Goal: Information Seeking & Learning: Learn about a topic

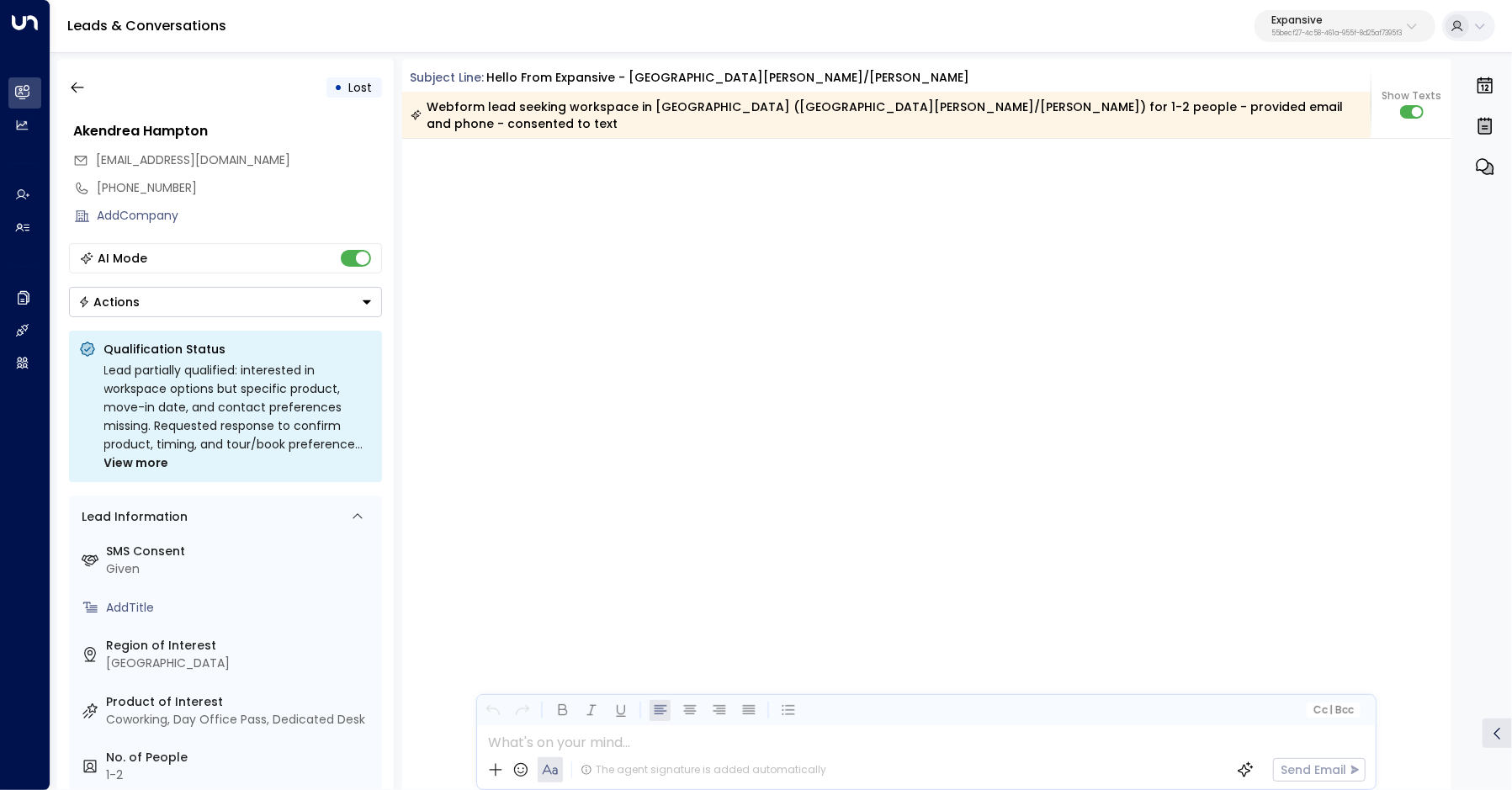
scroll to position [2903, 0]
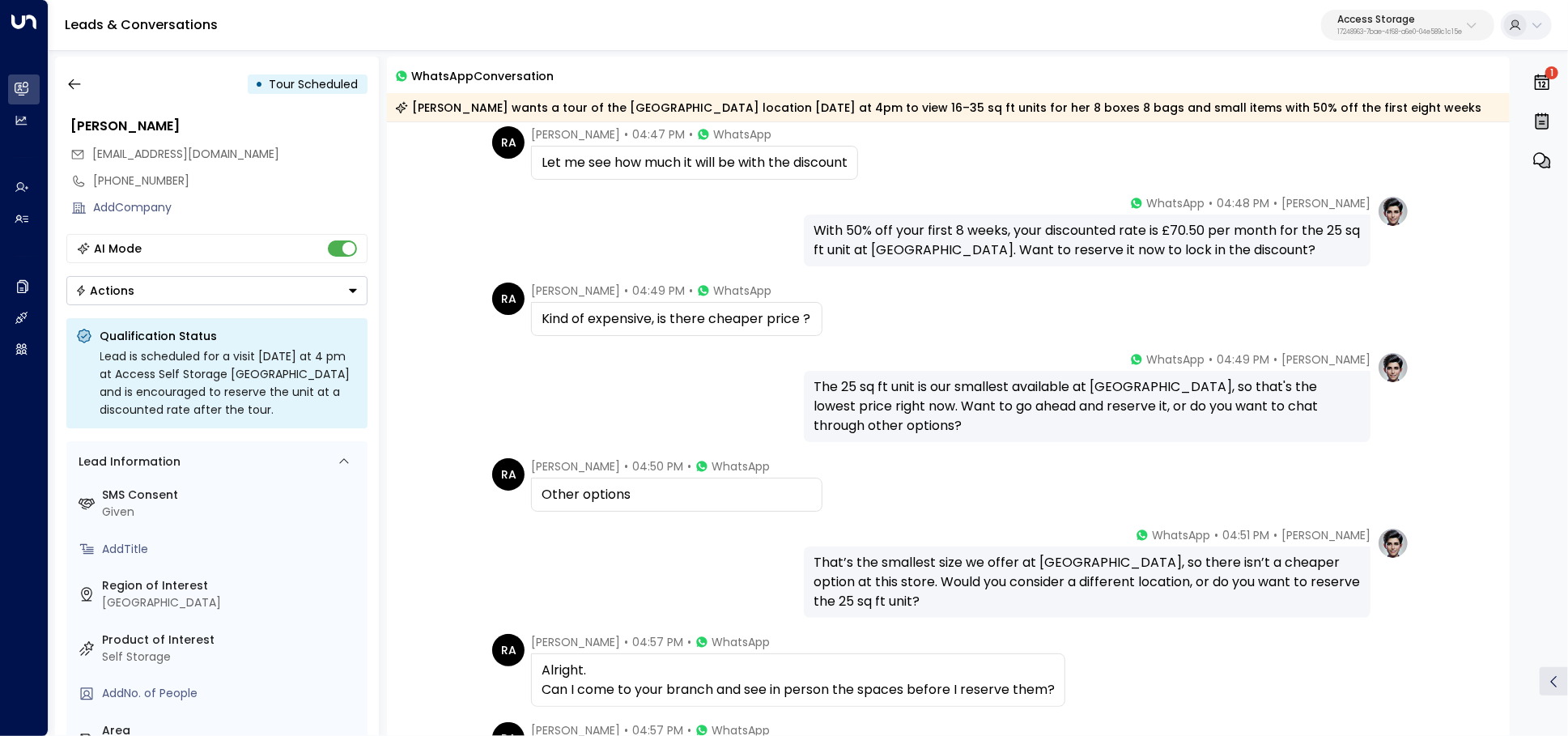
scroll to position [610, 0]
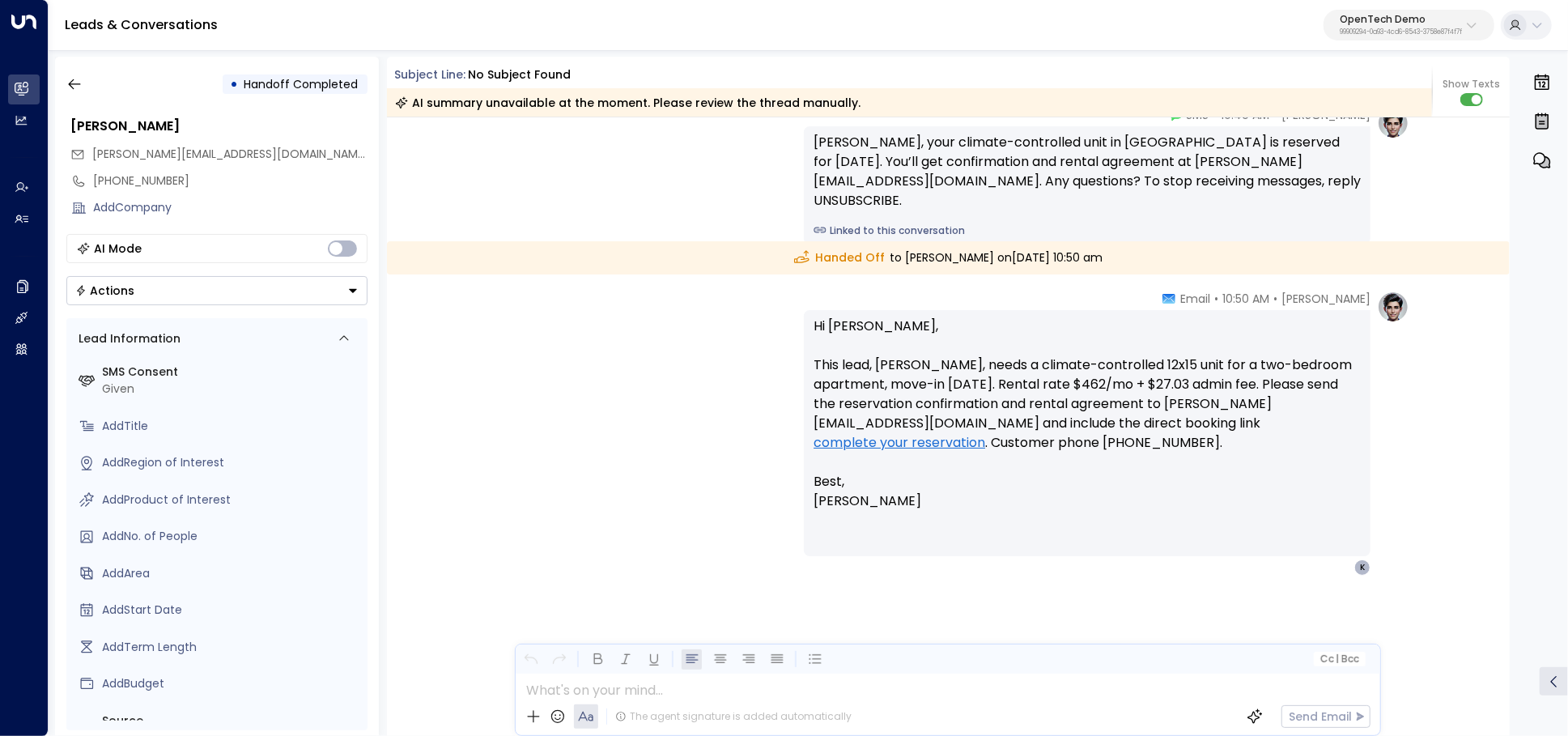
scroll to position [83, 0]
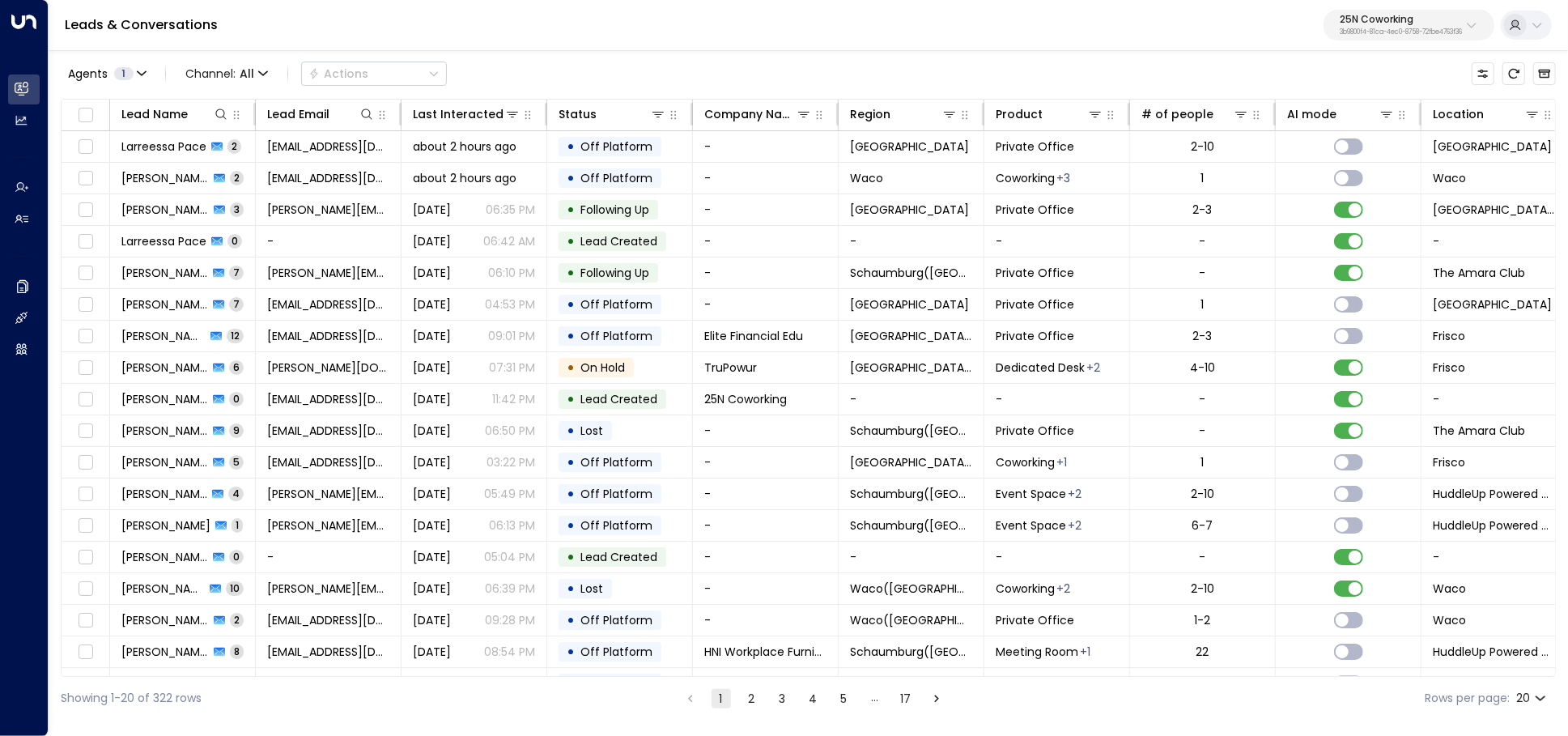
click at [1416, 22] on p "25N Coworking" at bounding box center [1400, 19] width 122 height 9
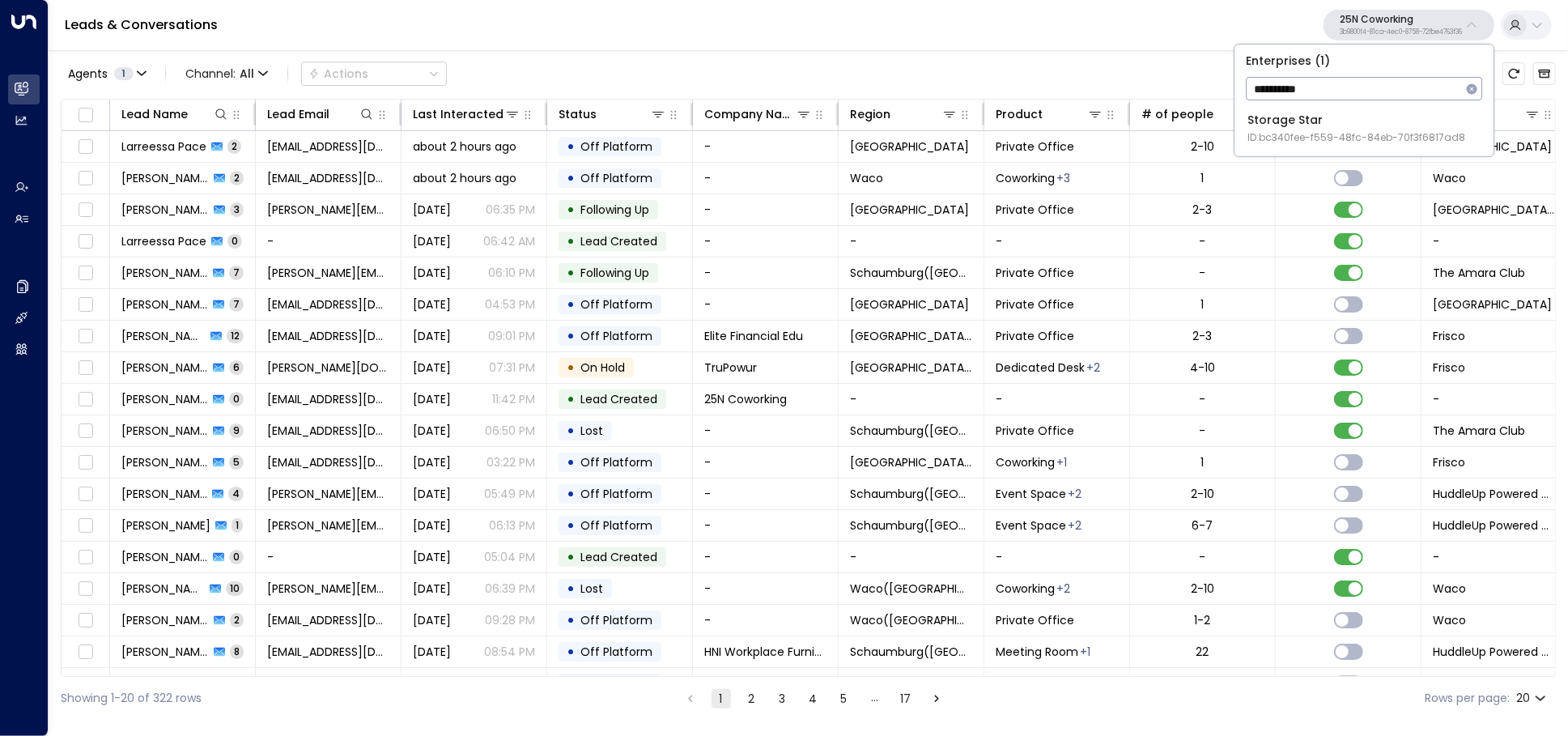
type input "**********"
click at [1367, 130] on span "ID: bc340fee-f559-48fc-84eb-70f3f6817ad8" at bounding box center [1355, 137] width 218 height 14
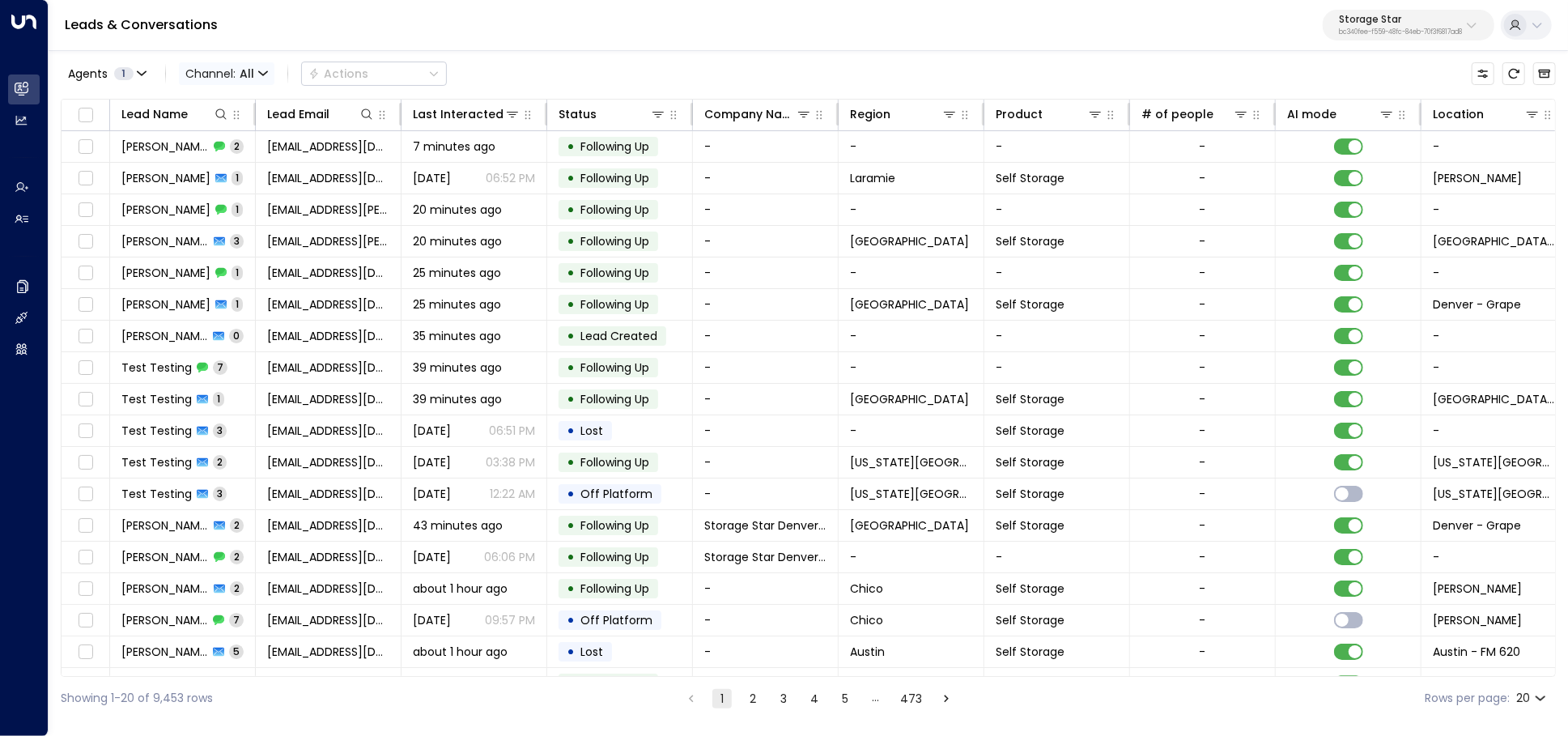
click at [251, 71] on span "All" at bounding box center [246, 73] width 14 height 13
click at [251, 139] on p "SMS" at bounding box center [235, 137] width 78 height 17
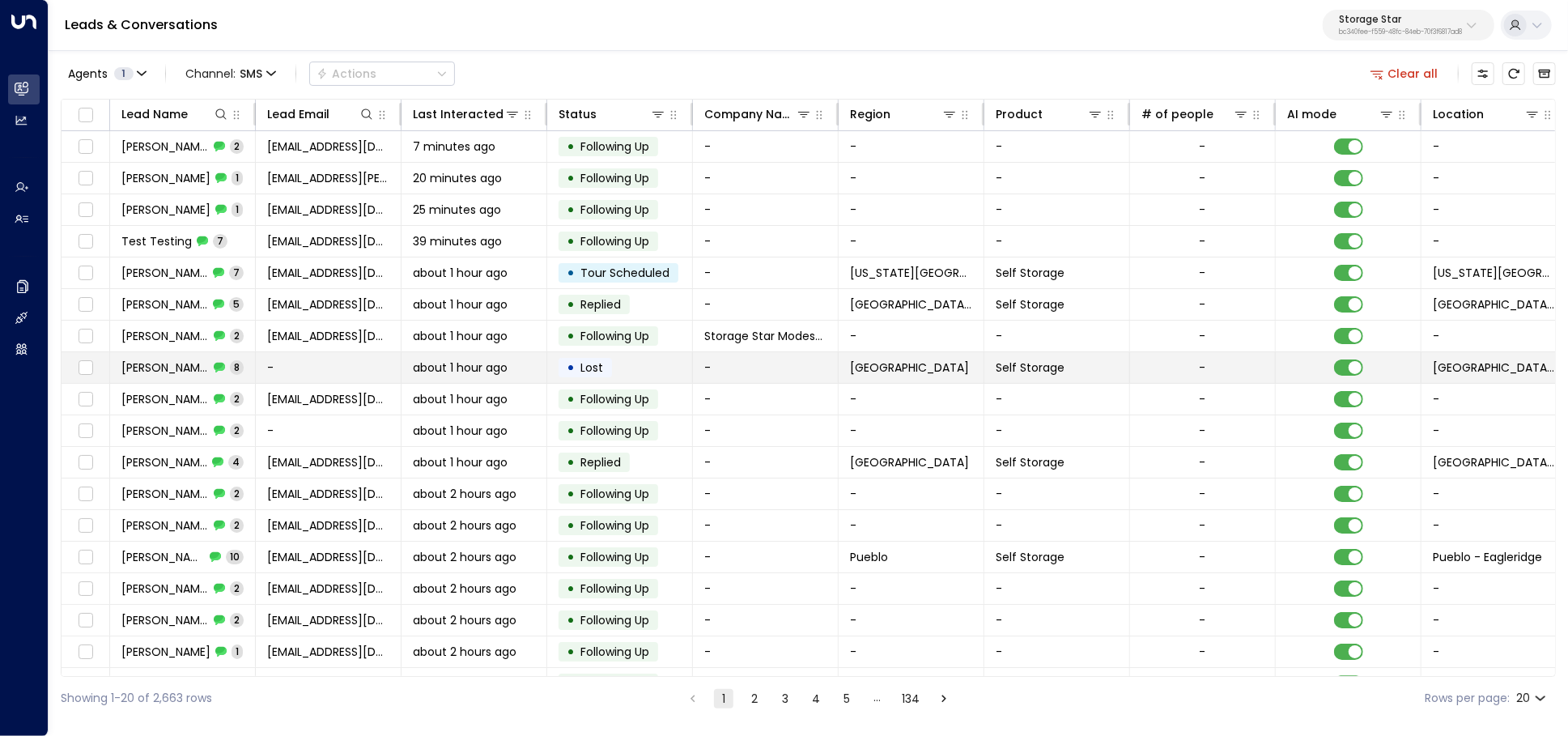
click at [287, 369] on td "-" at bounding box center [329, 368] width 146 height 30
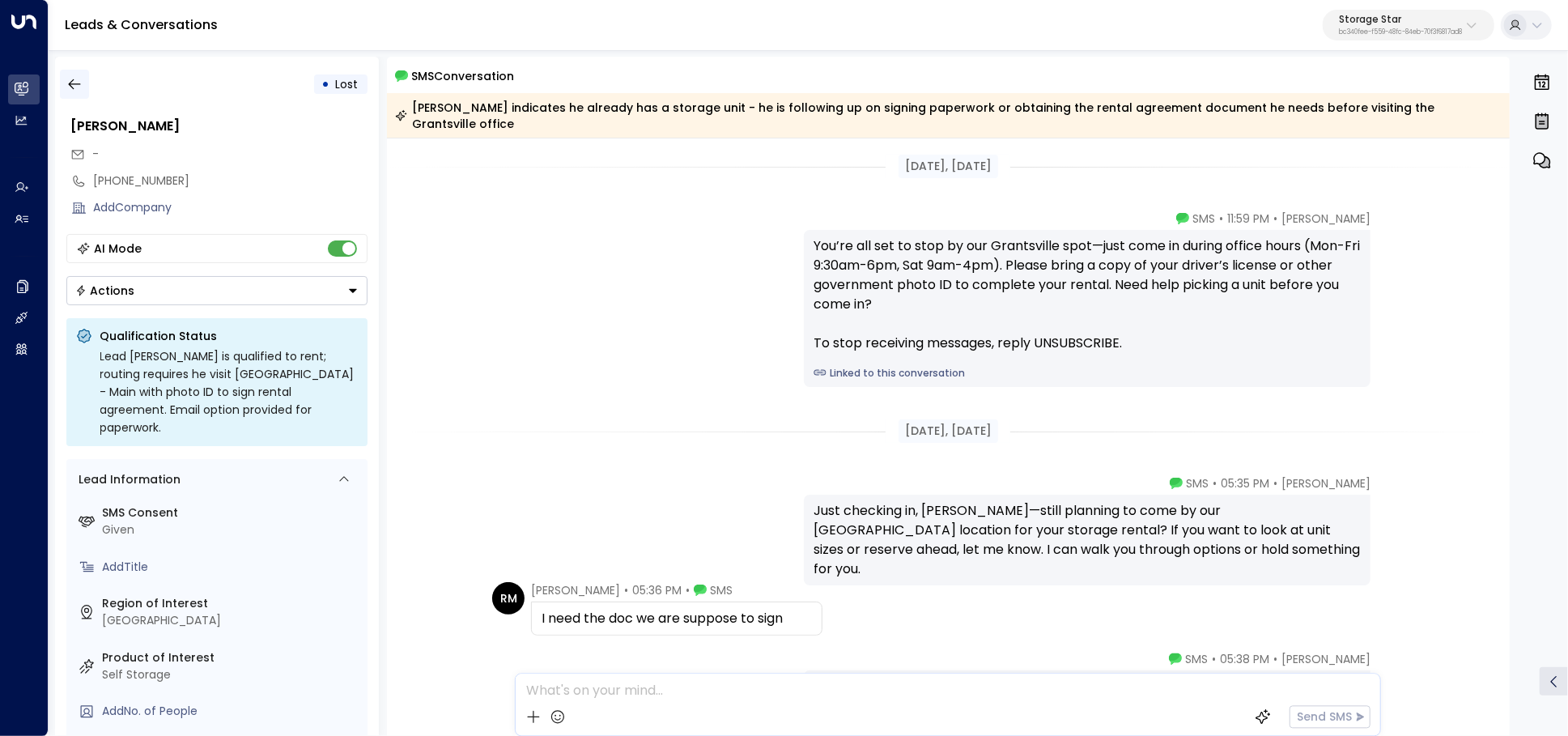
click at [80, 76] on icon "button" at bounding box center [74, 84] width 16 height 16
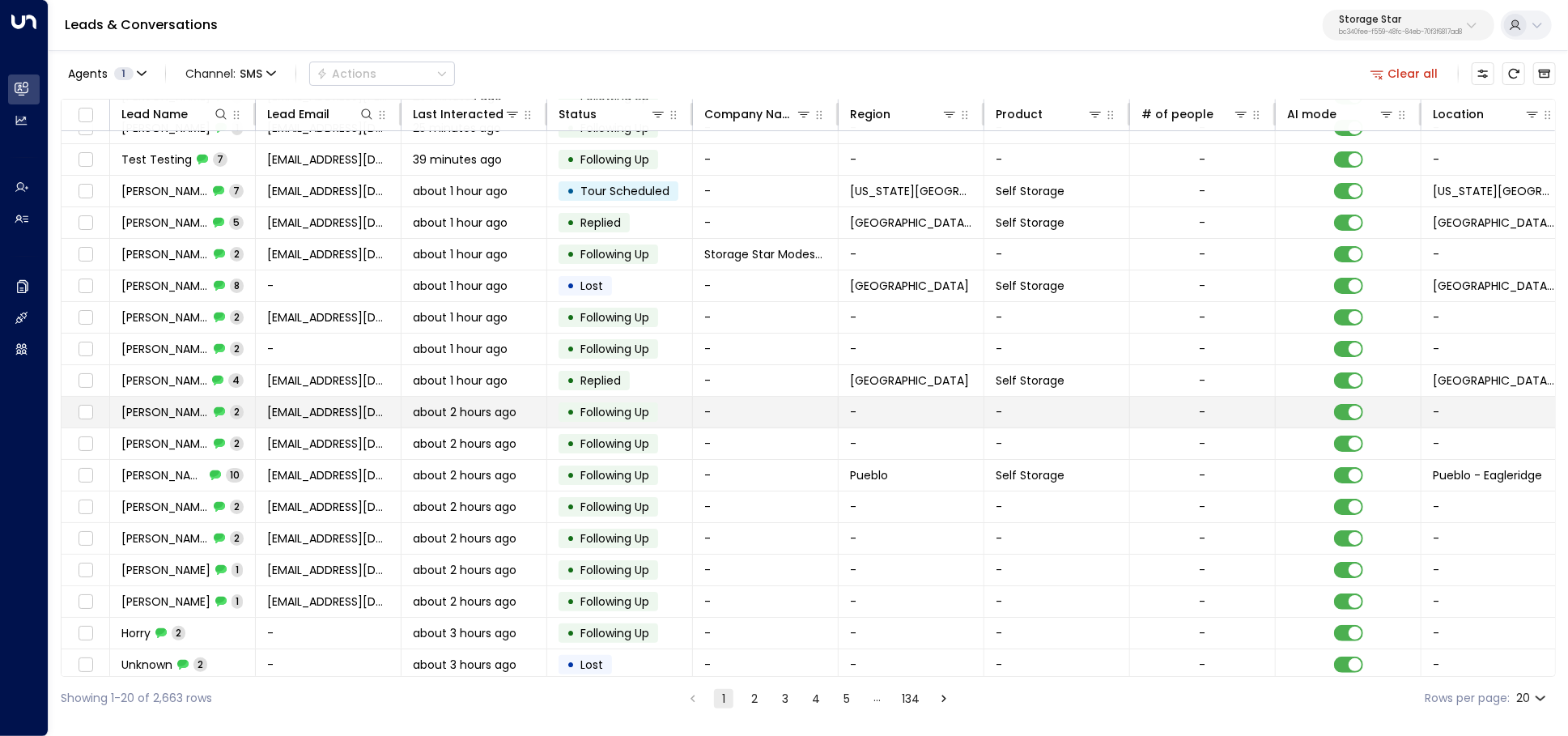
scroll to position [84, 0]
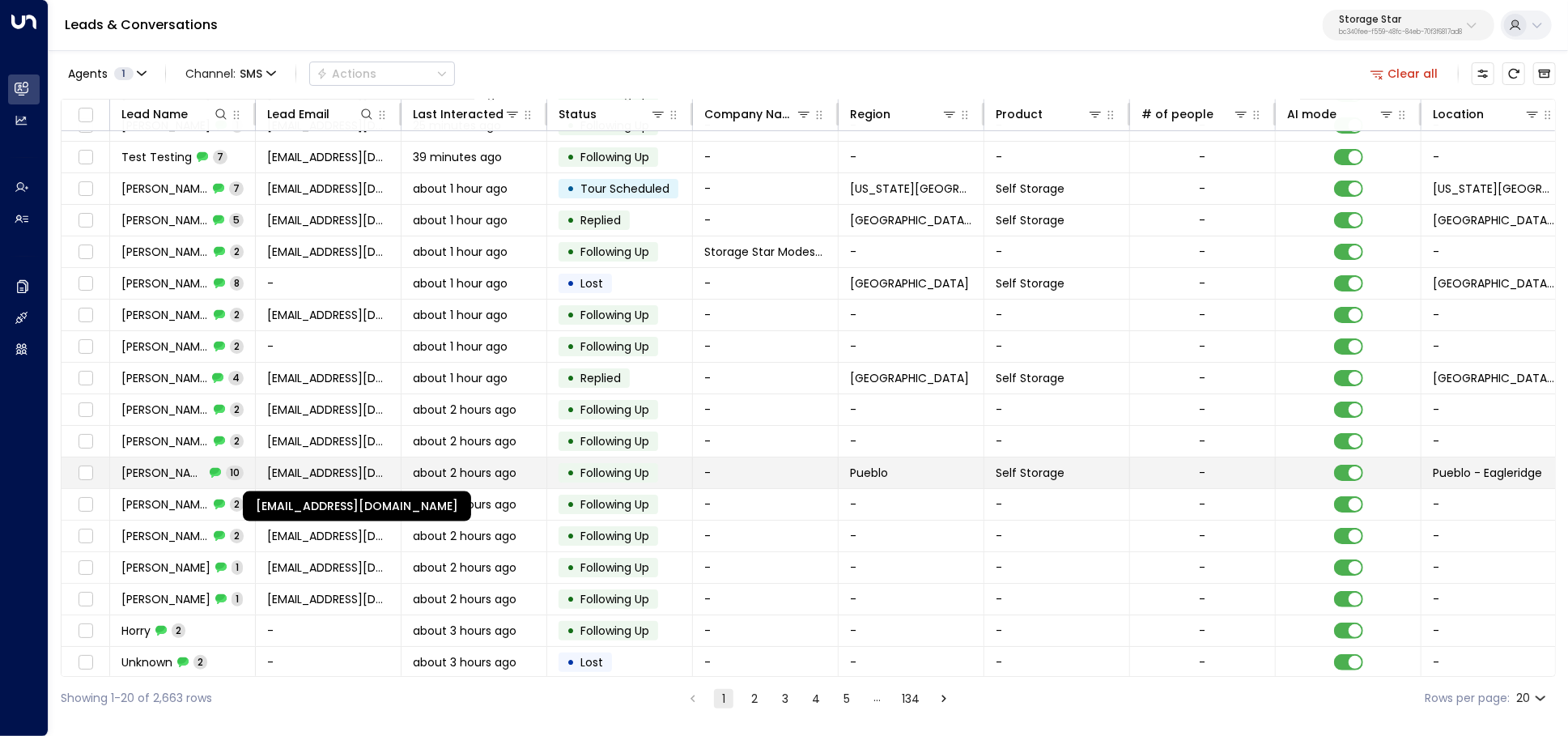
click at [301, 465] on span "vitalouise1111@gmail.com" at bounding box center [328, 473] width 122 height 16
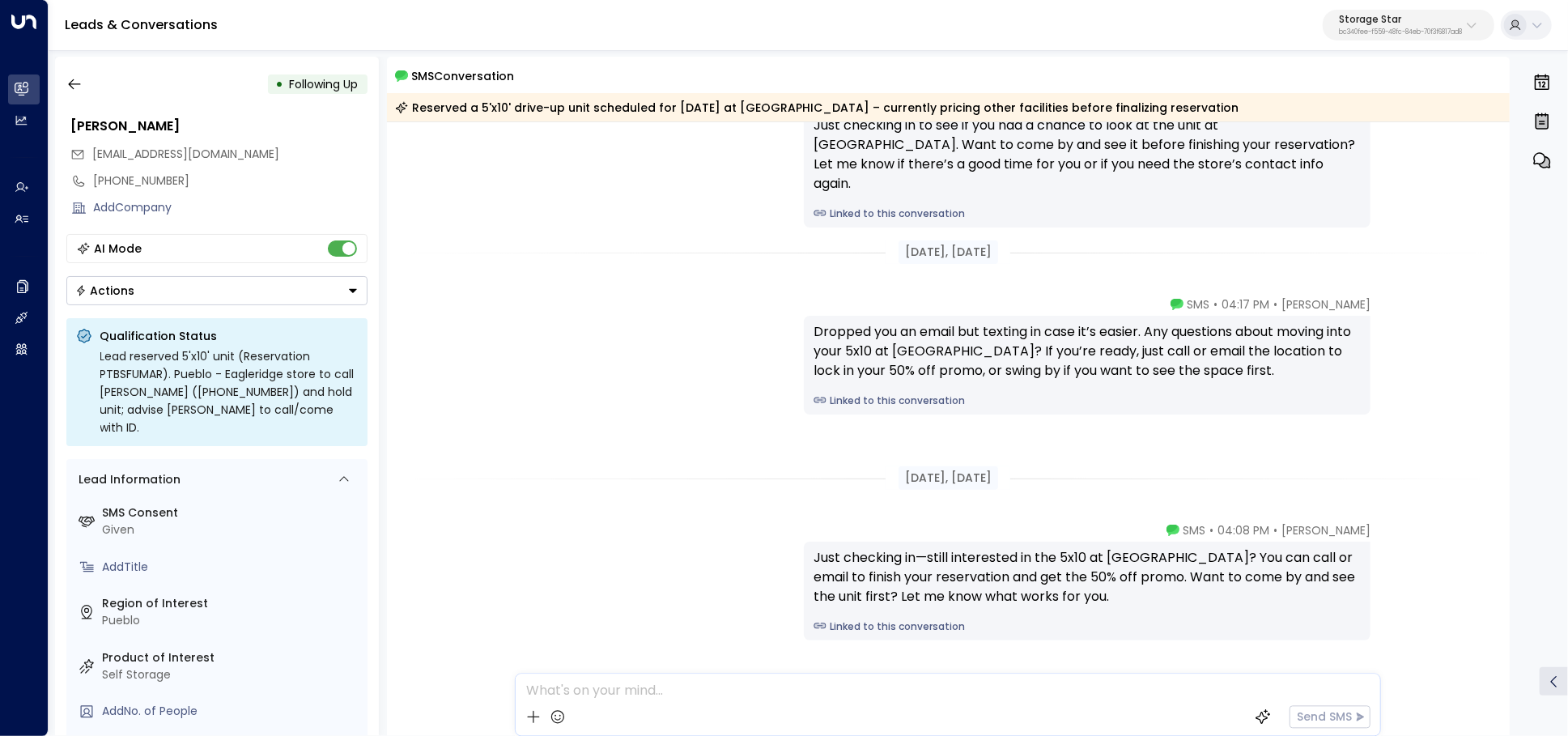
scroll to position [407, 0]
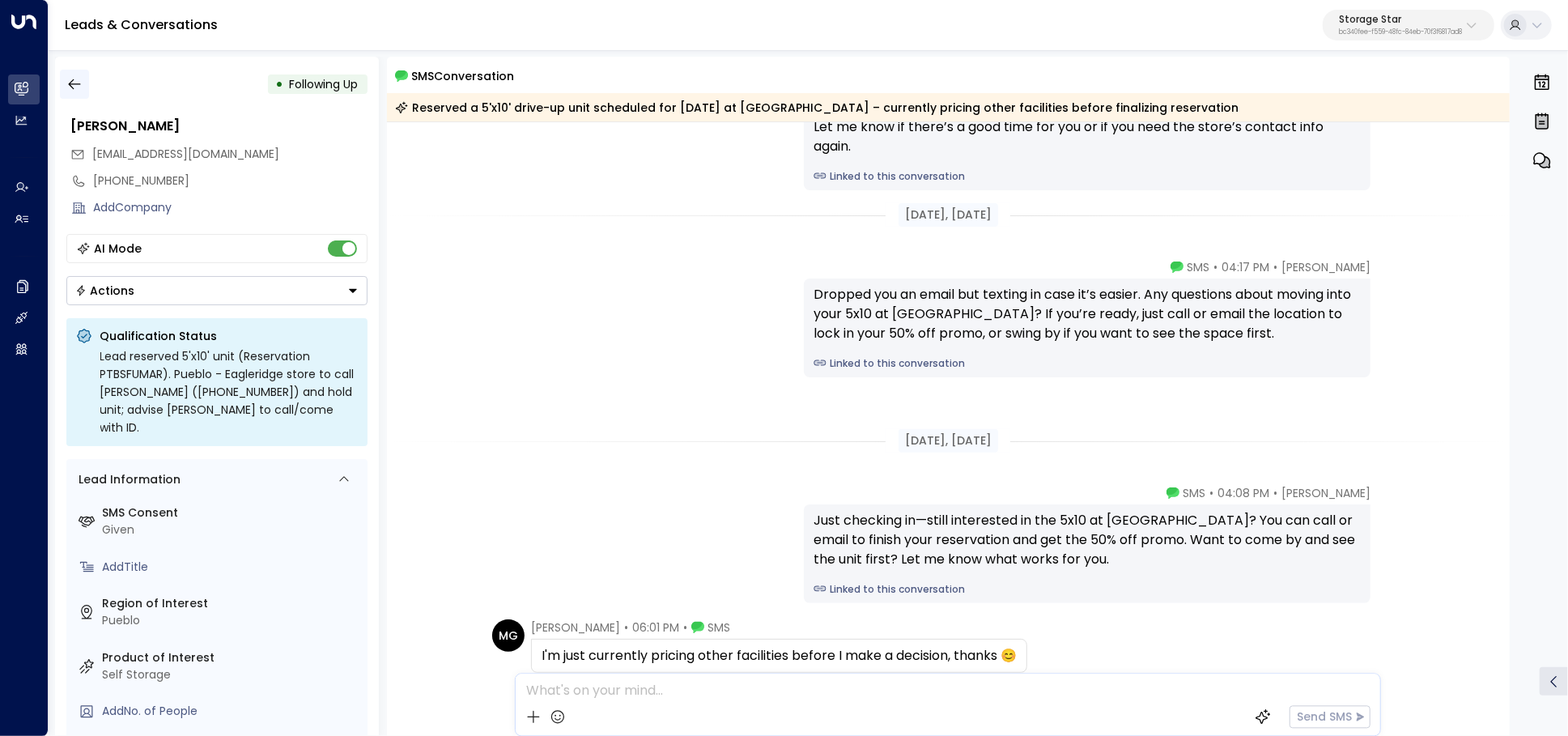
click at [72, 82] on icon "button" at bounding box center [74, 84] width 16 height 16
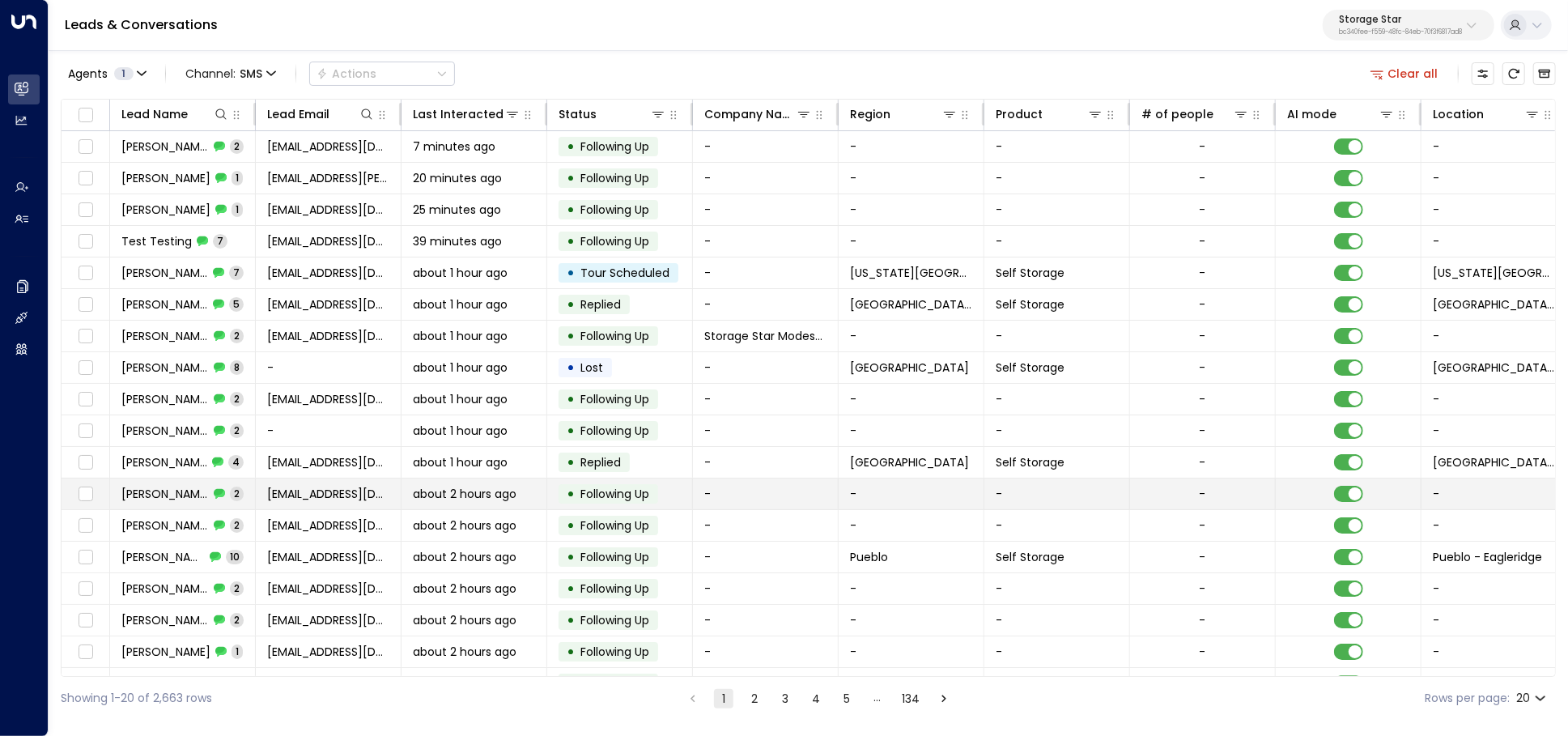
scroll to position [84, 0]
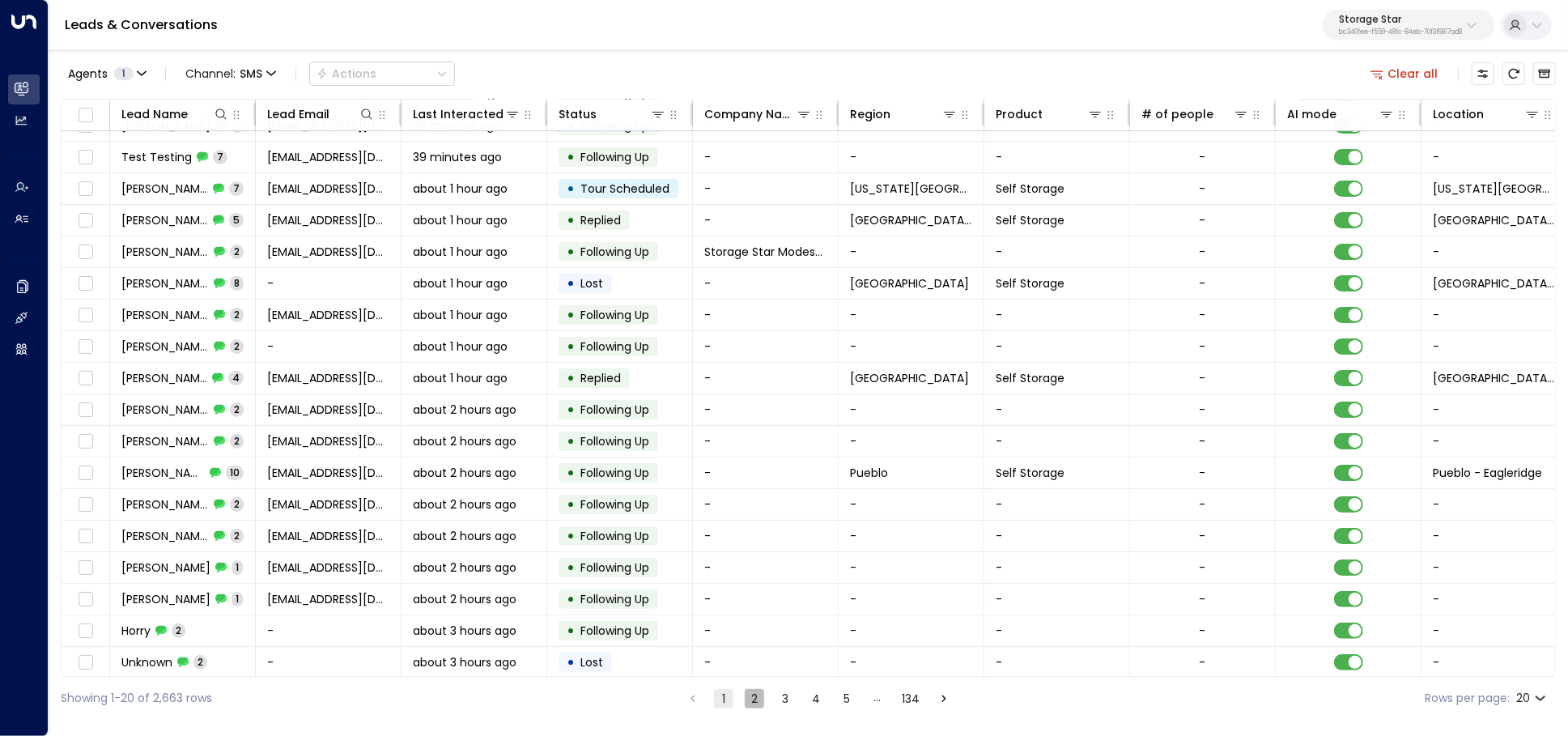
click at [751, 699] on button "2" at bounding box center [754, 698] width 19 height 19
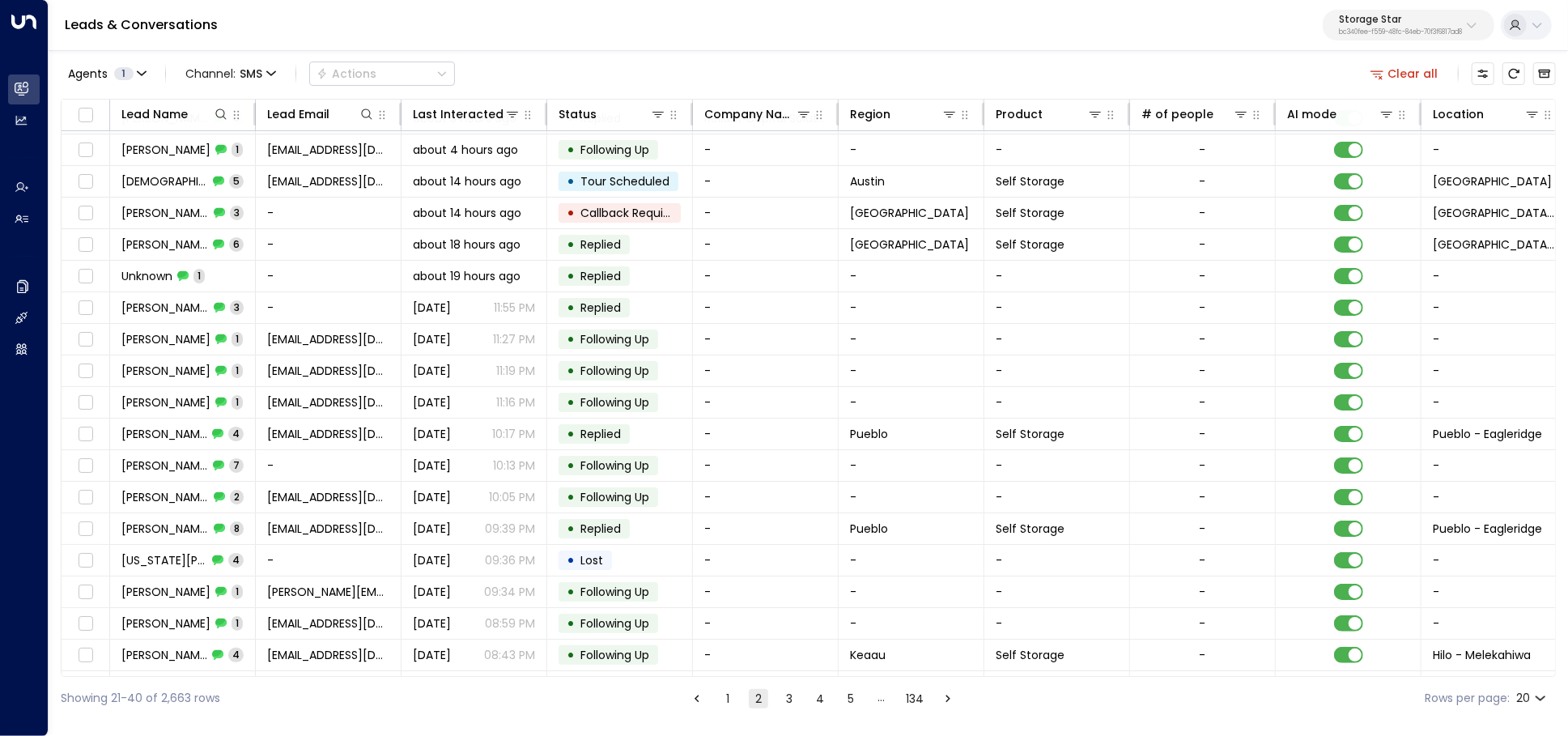
scroll to position [84, 0]
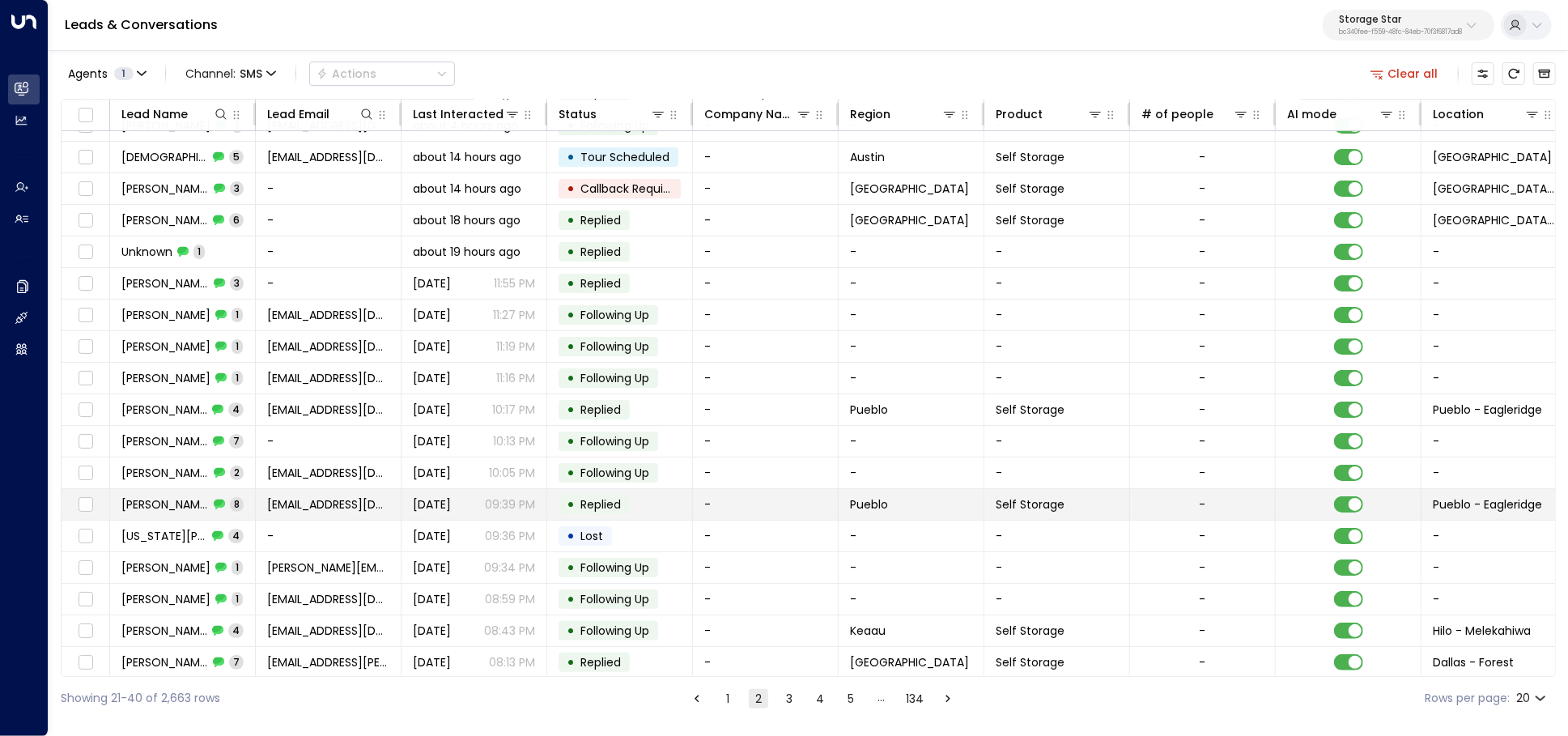
click at [500, 496] on p "09:39 PM" at bounding box center [510, 504] width 50 height 16
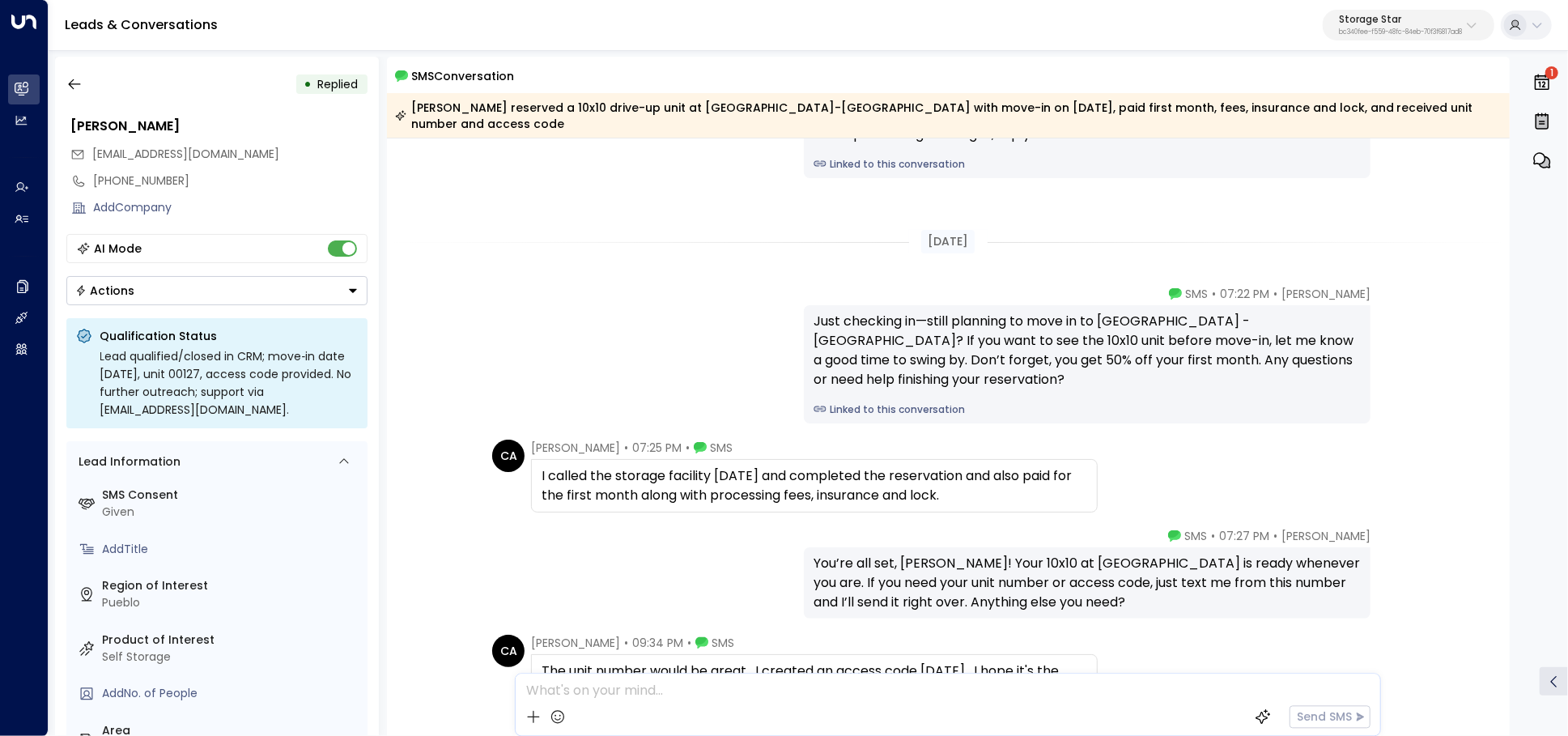
scroll to position [96, 0]
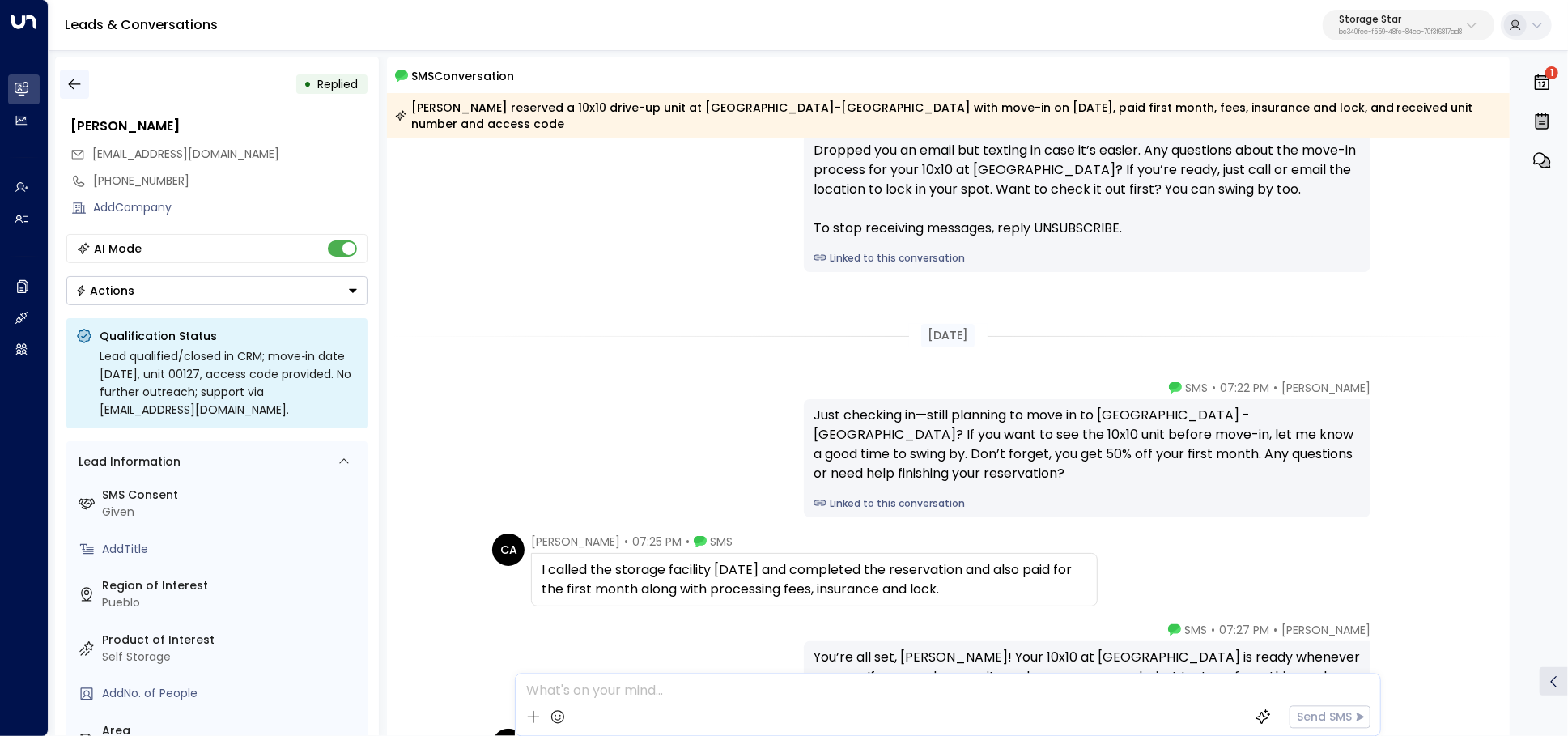
click at [65, 69] on button "button" at bounding box center [75, 84] width 29 height 29
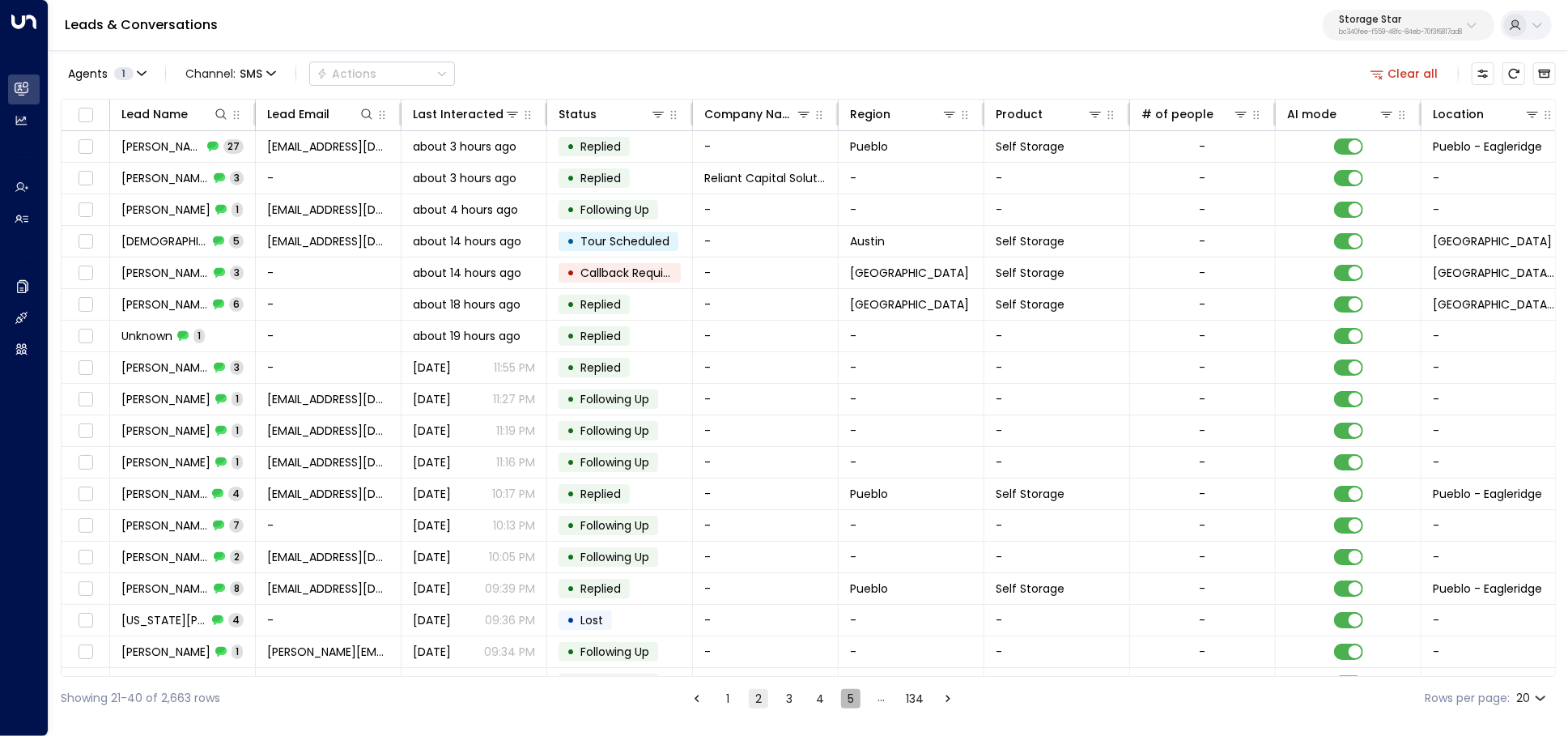
click at [849, 698] on button "5" at bounding box center [850, 698] width 19 height 19
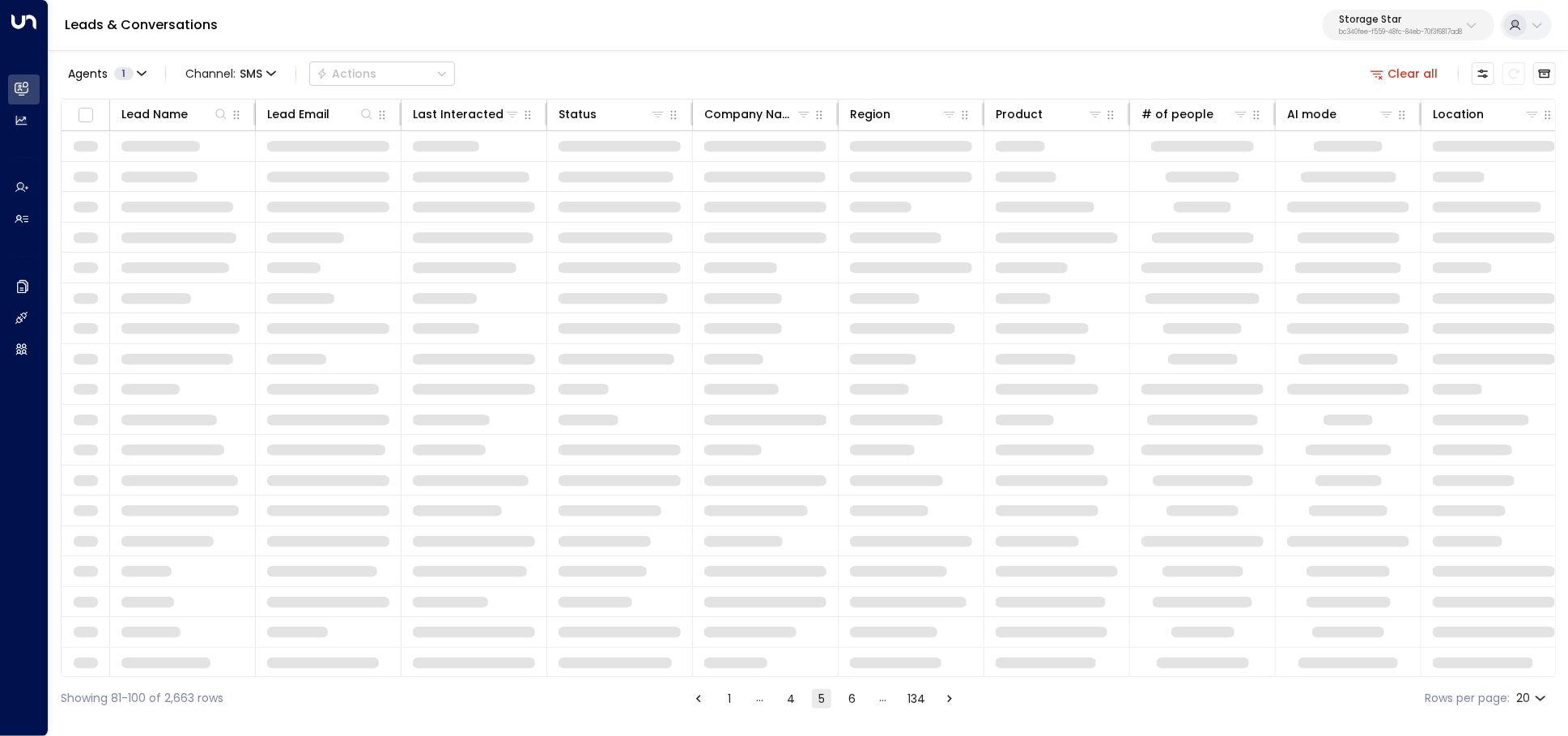
click at [849, 698] on button "6" at bounding box center [852, 698] width 19 height 19
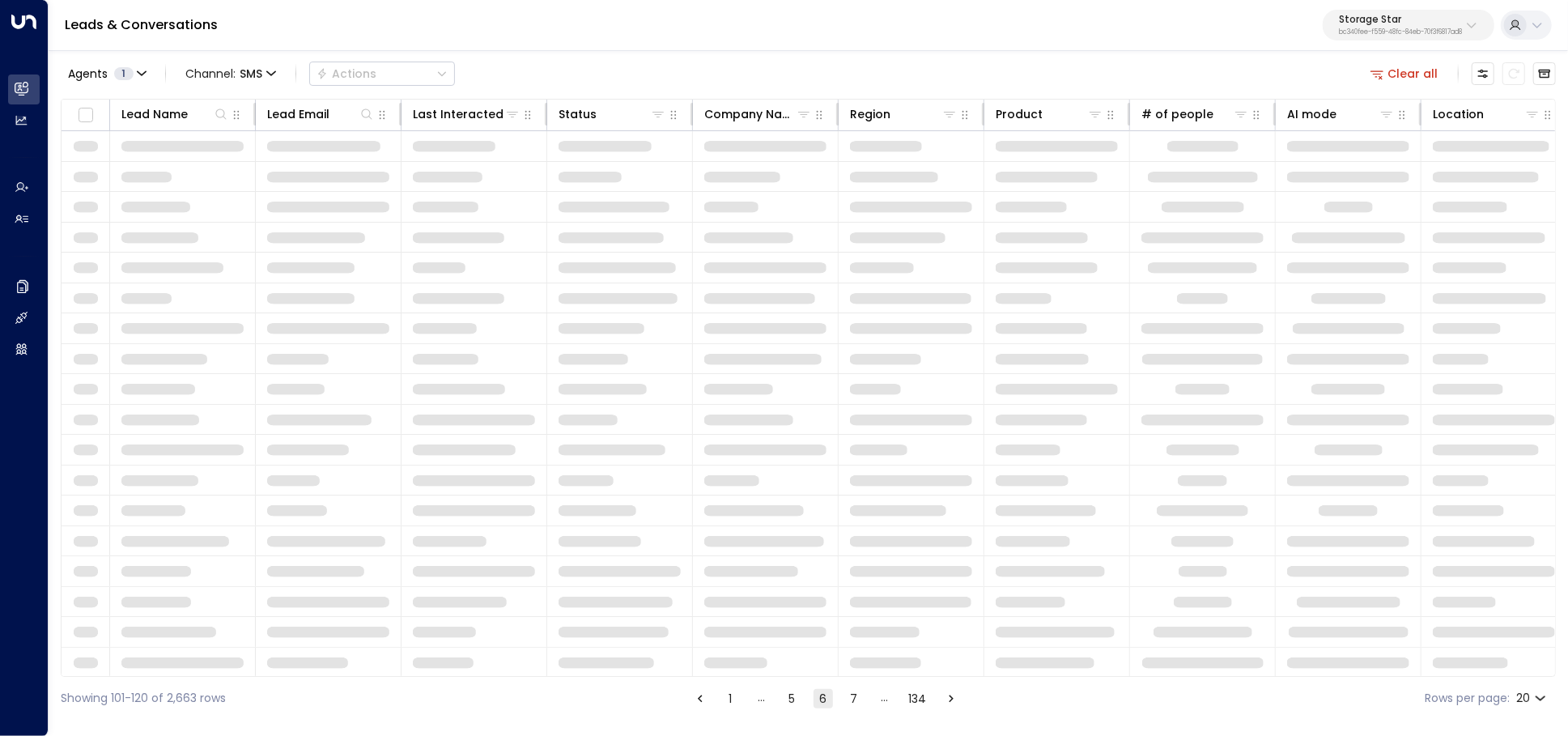
click at [849, 698] on button "7" at bounding box center [853, 698] width 19 height 19
click at [849, 698] on button "8" at bounding box center [853, 698] width 19 height 19
click at [849, 698] on button "10" at bounding box center [853, 698] width 19 height 19
click at [849, 698] on button "11" at bounding box center [855, 698] width 19 height 19
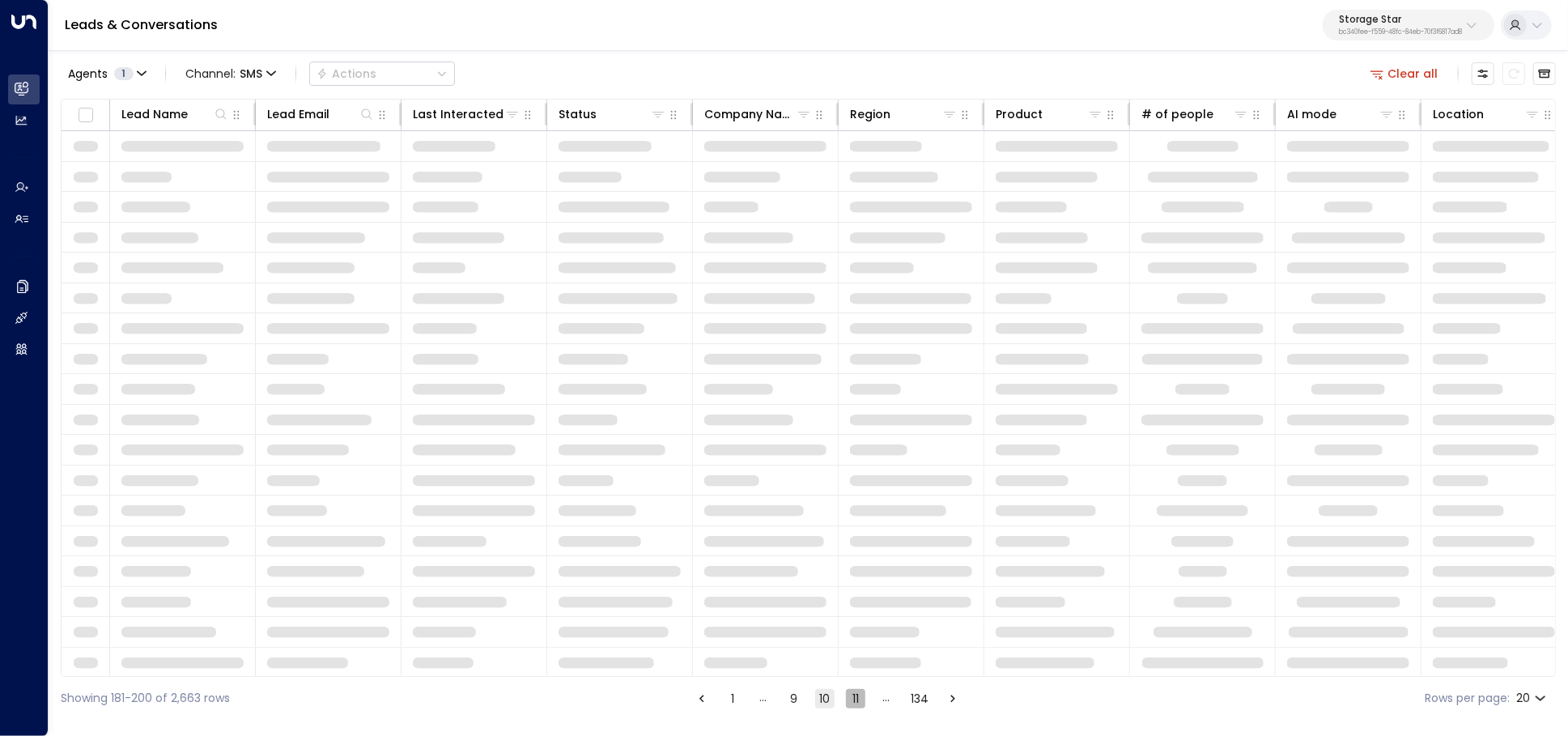
click at [849, 698] on button "11" at bounding box center [855, 698] width 19 height 19
click at [849, 698] on button "13" at bounding box center [857, 698] width 19 height 19
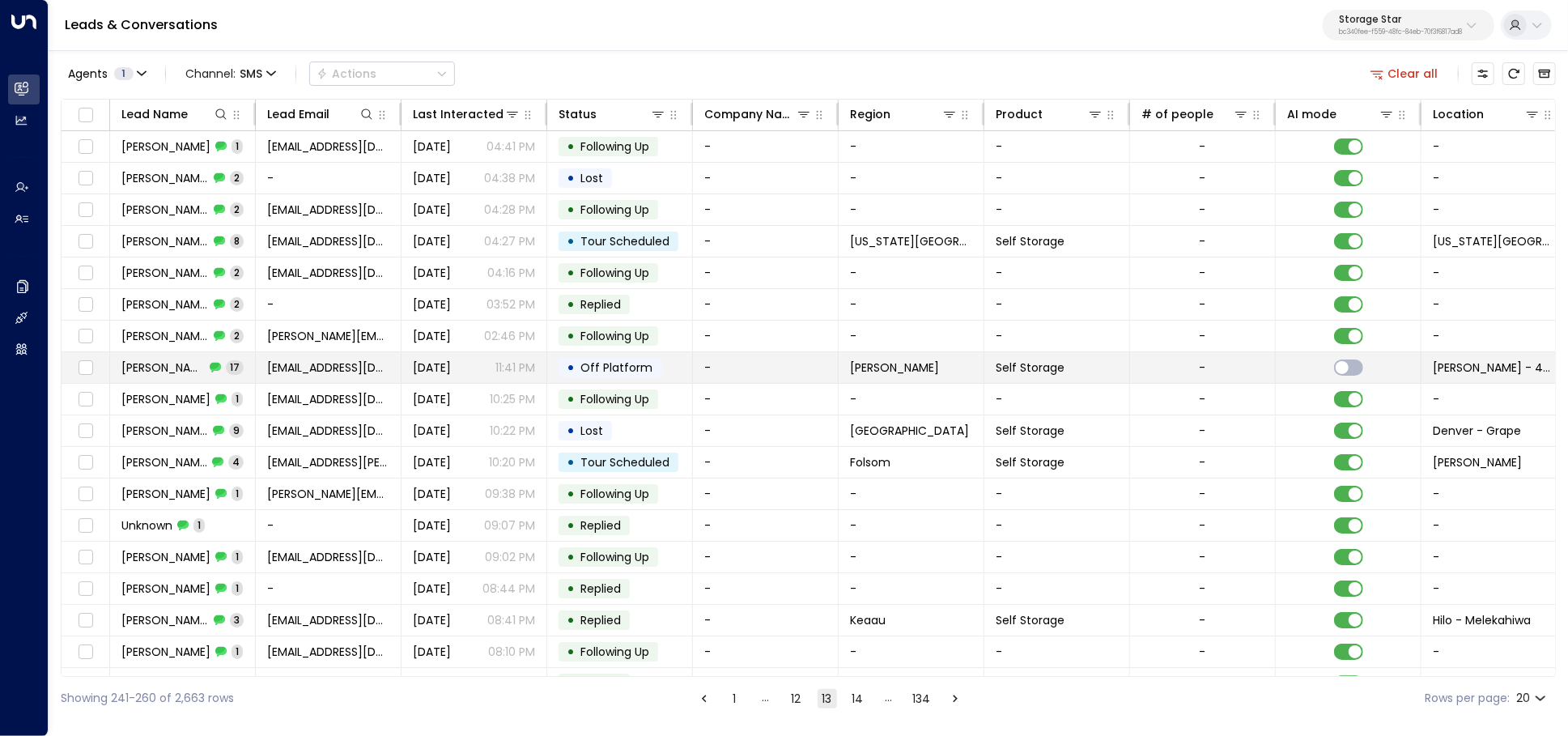
click at [183, 368] on div "Becky East 17" at bounding box center [182, 367] width 122 height 16
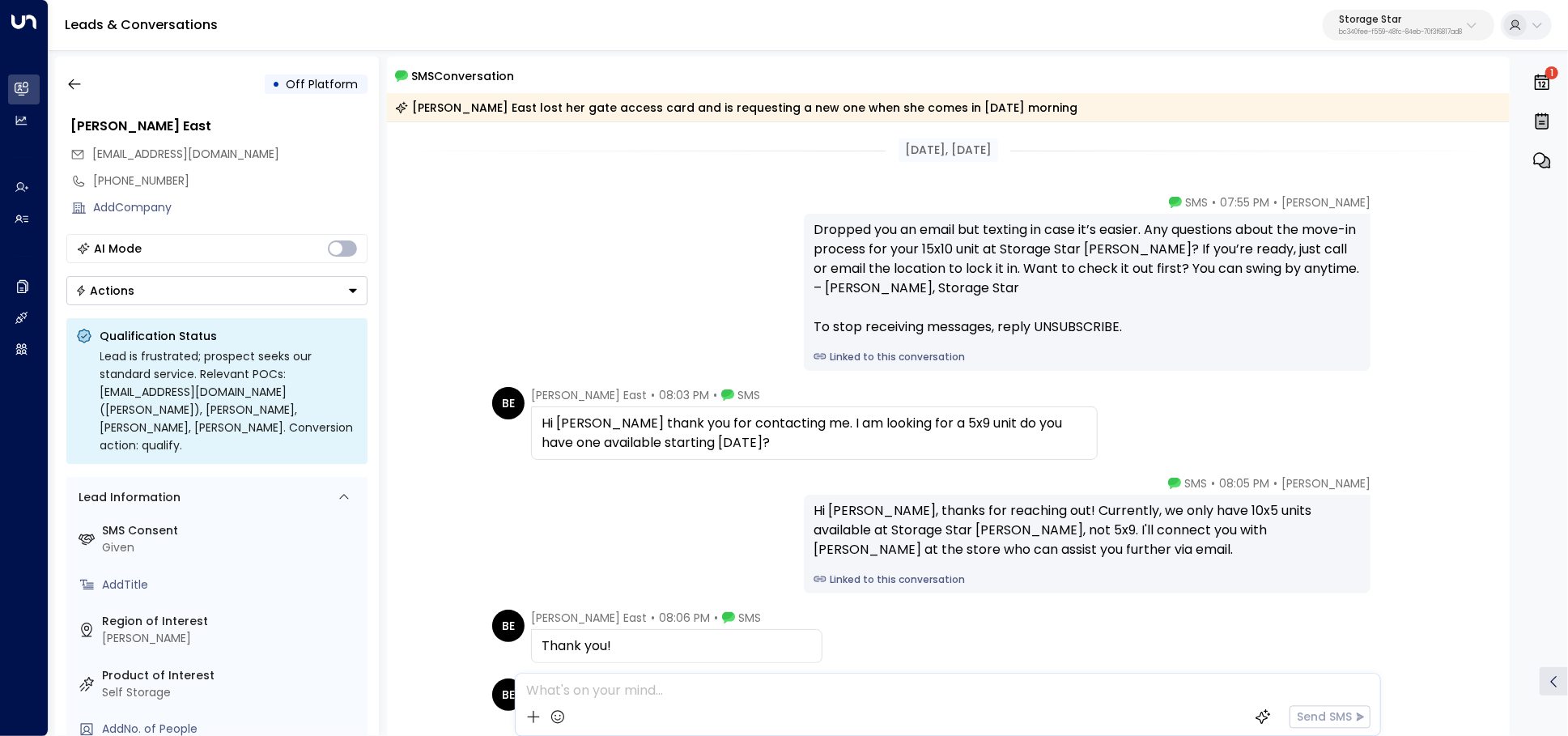
click at [890, 358] on link "Linked to this conversation" at bounding box center [1087, 357] width 547 height 14
click at [66, 90] on icon "button" at bounding box center [74, 84] width 16 height 16
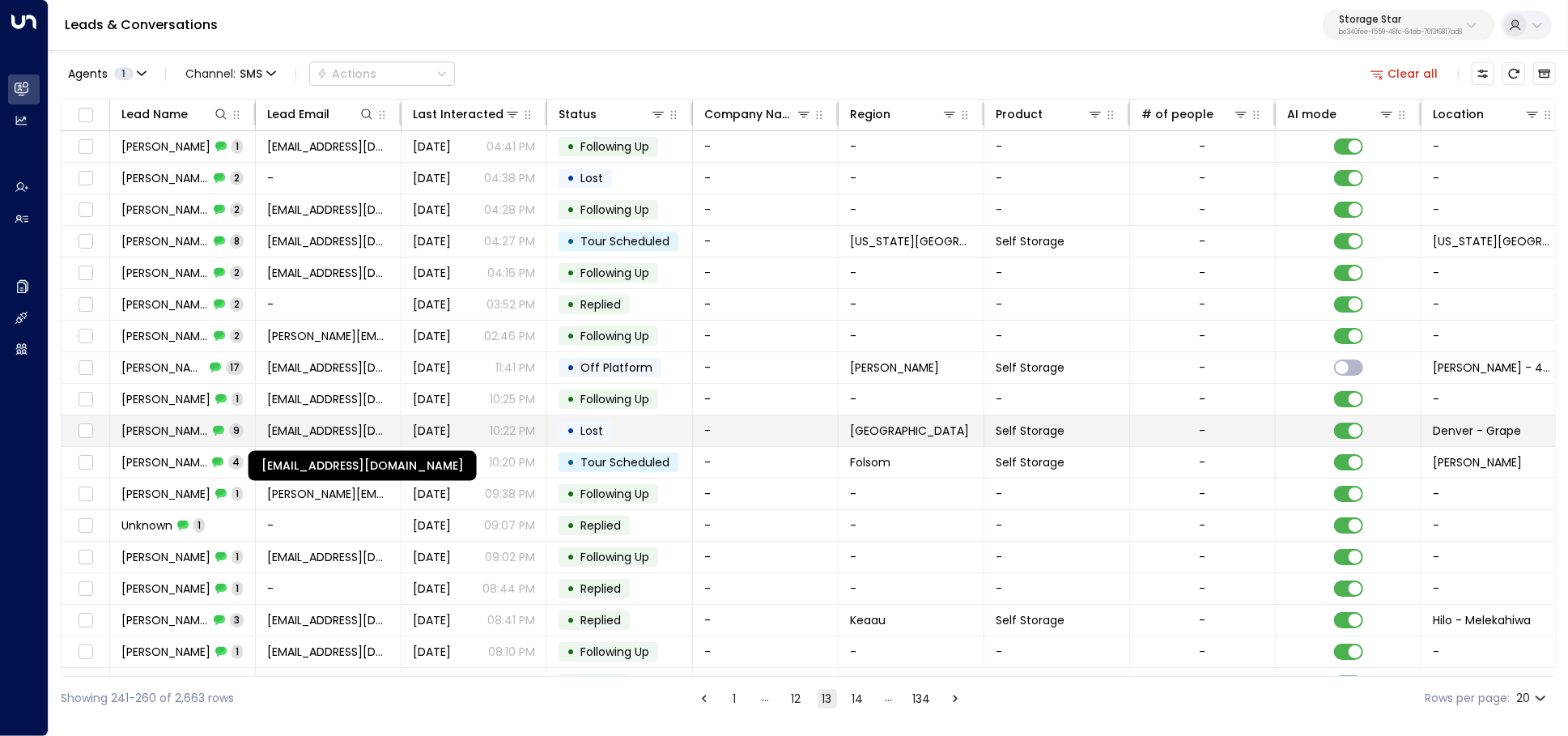
click at [372, 424] on span "beshmuel@yahoo.com" at bounding box center [328, 430] width 122 height 16
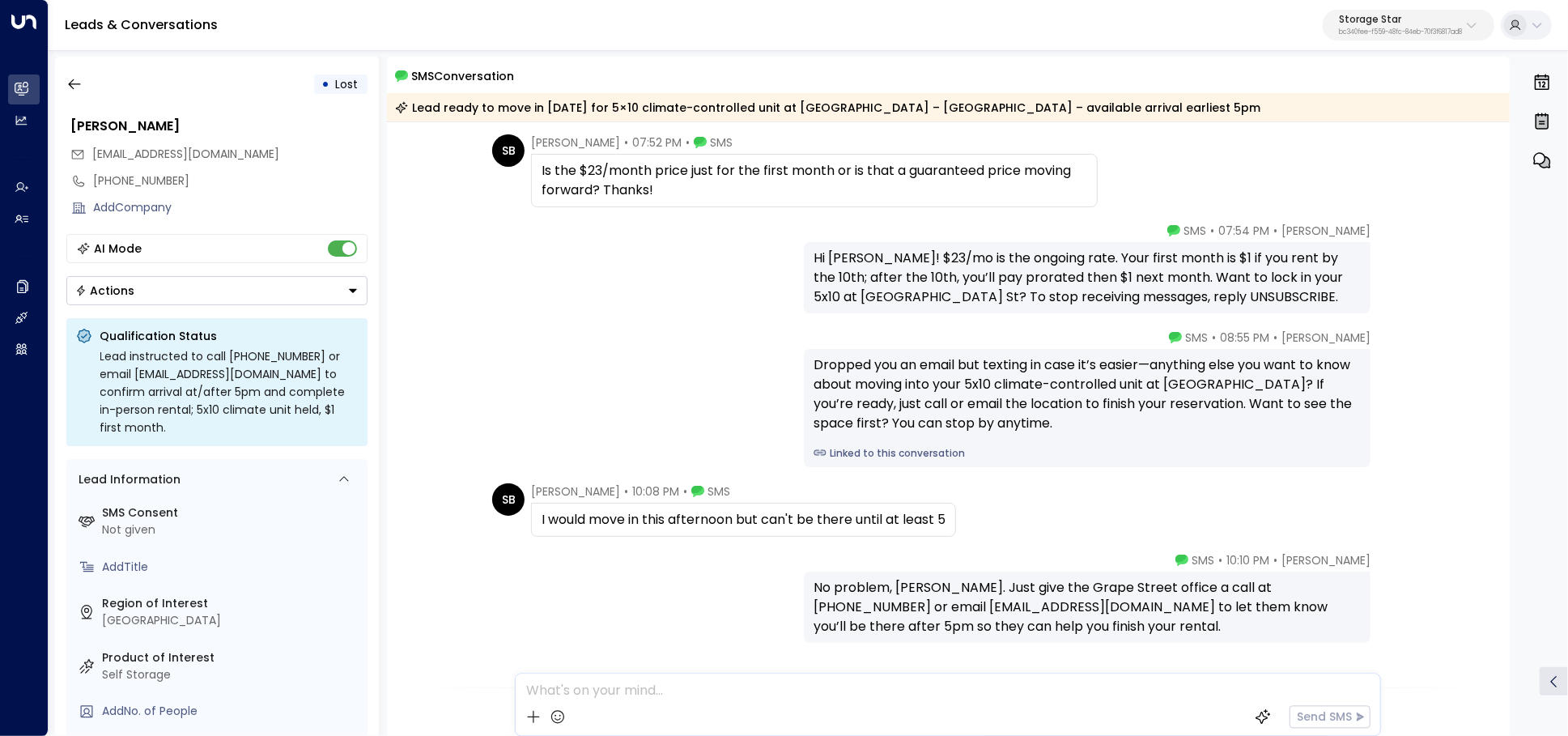
scroll to position [391, 0]
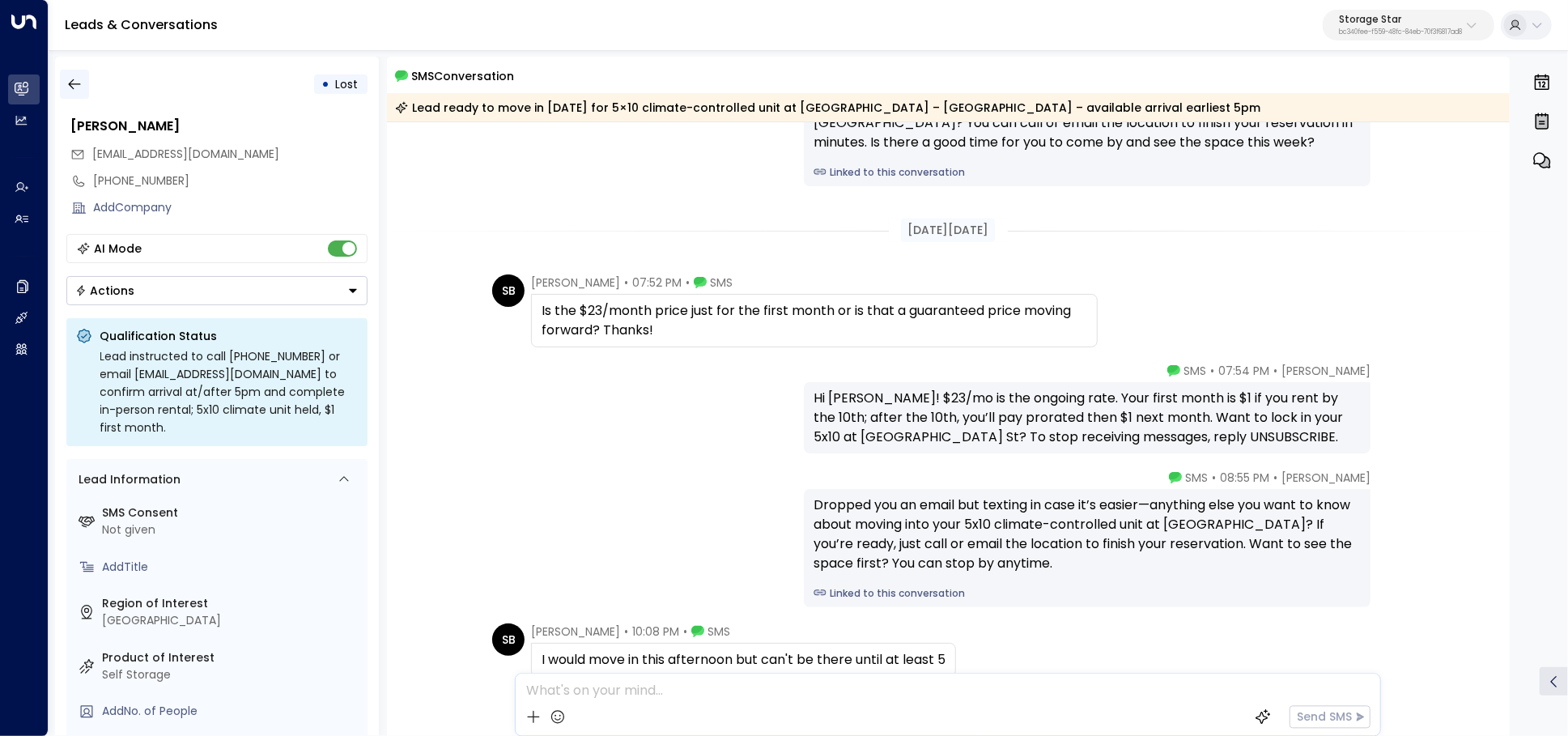
click at [74, 75] on button "button" at bounding box center [75, 84] width 29 height 29
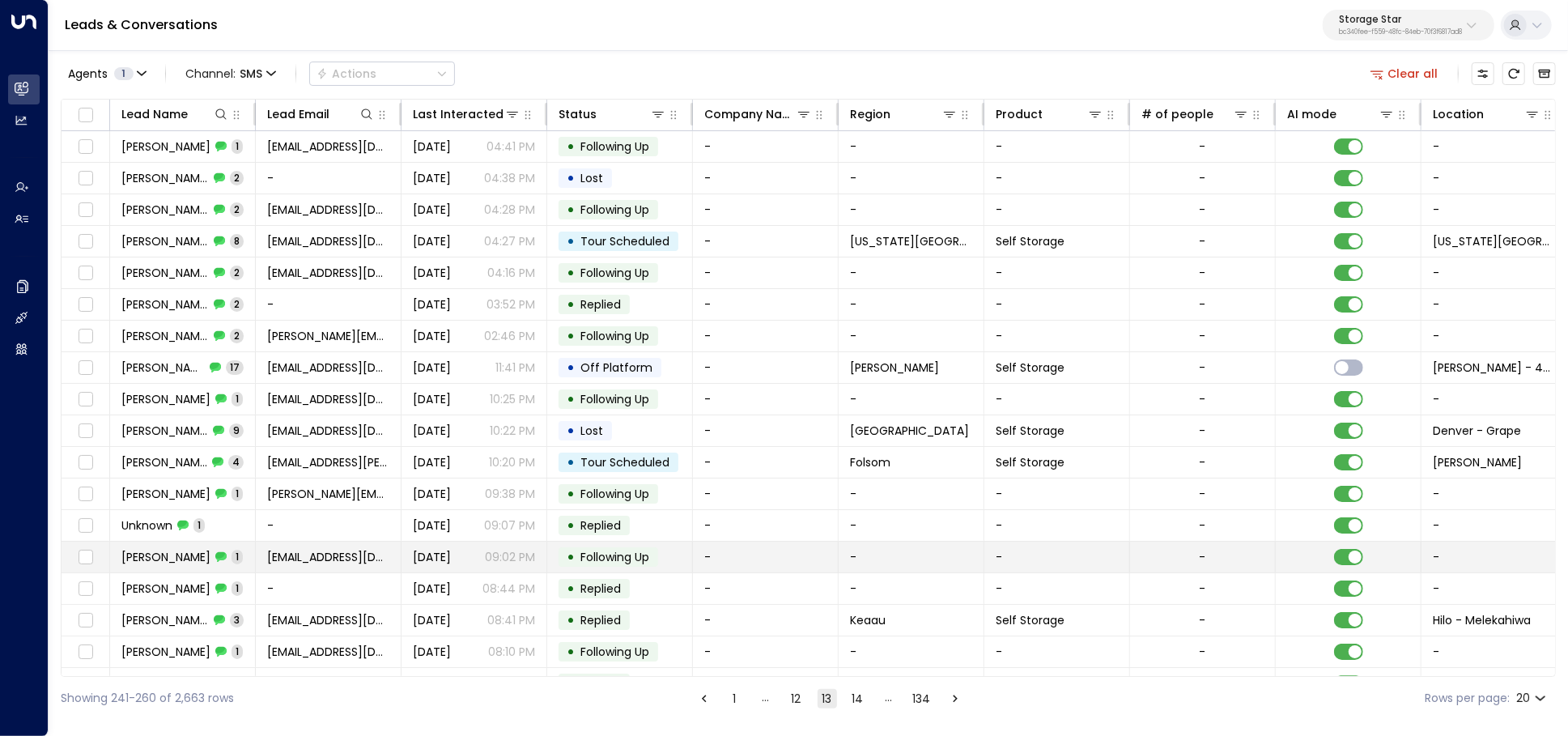
scroll to position [84, 0]
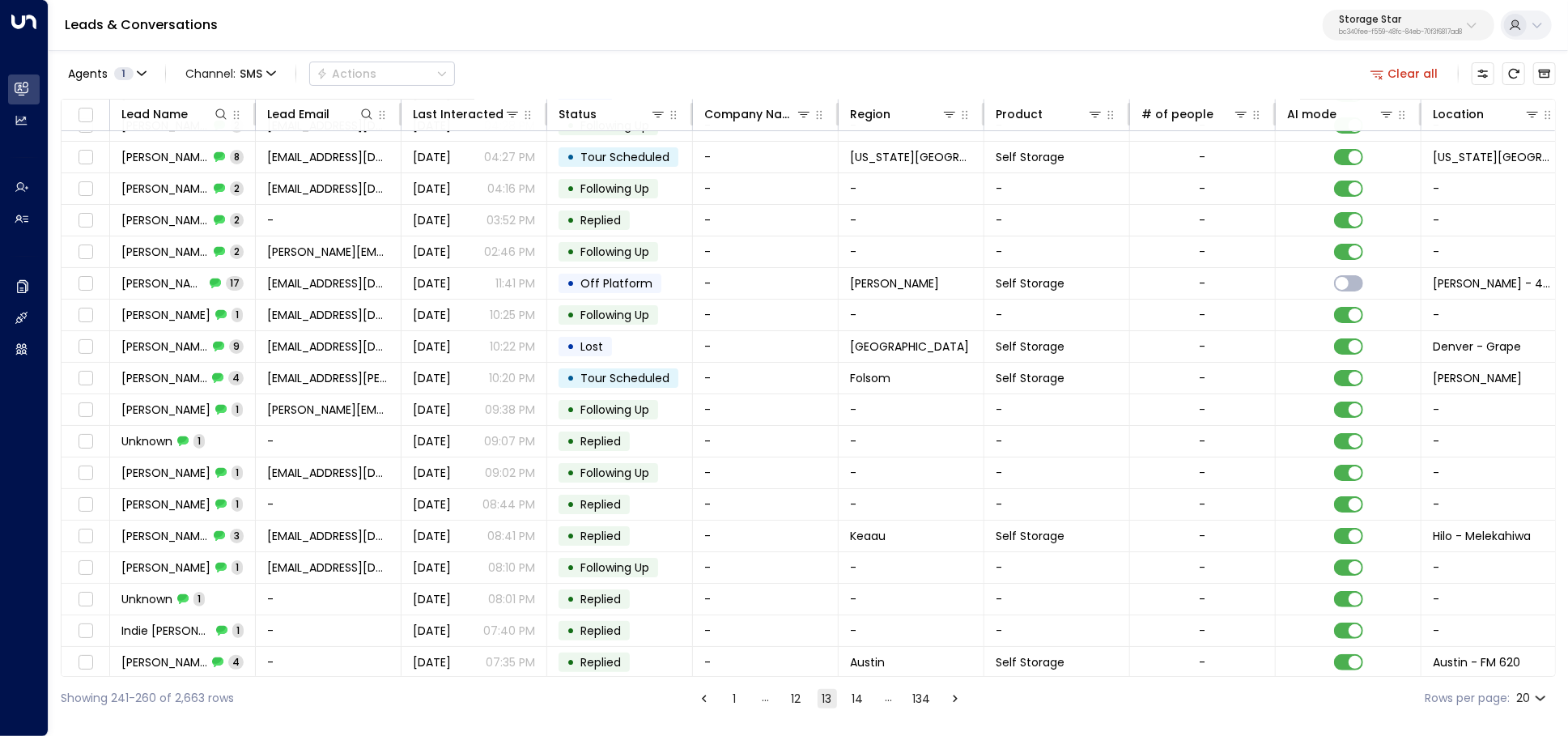
click at [850, 703] on button "14" at bounding box center [858, 698] width 19 height 19
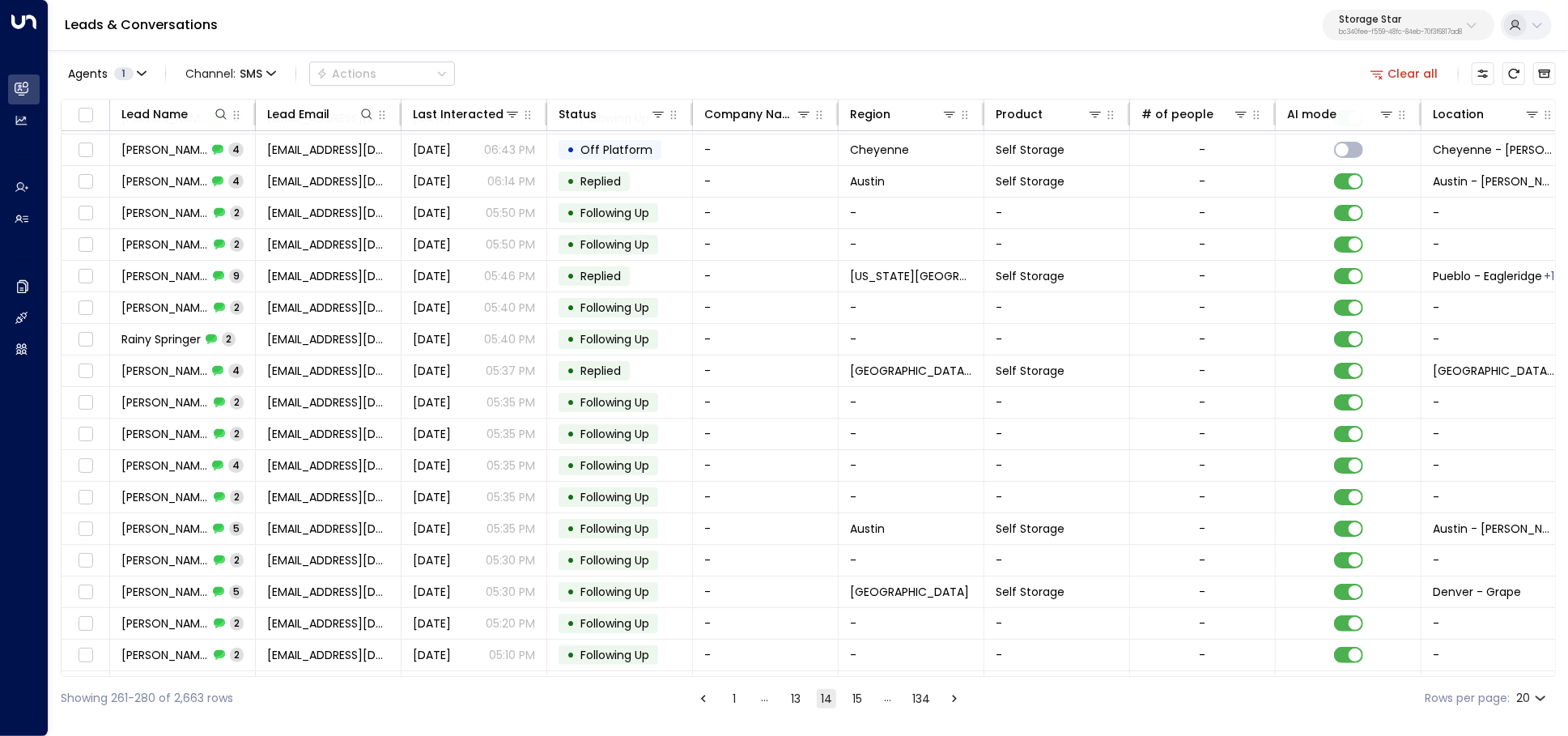
scroll to position [84, 0]
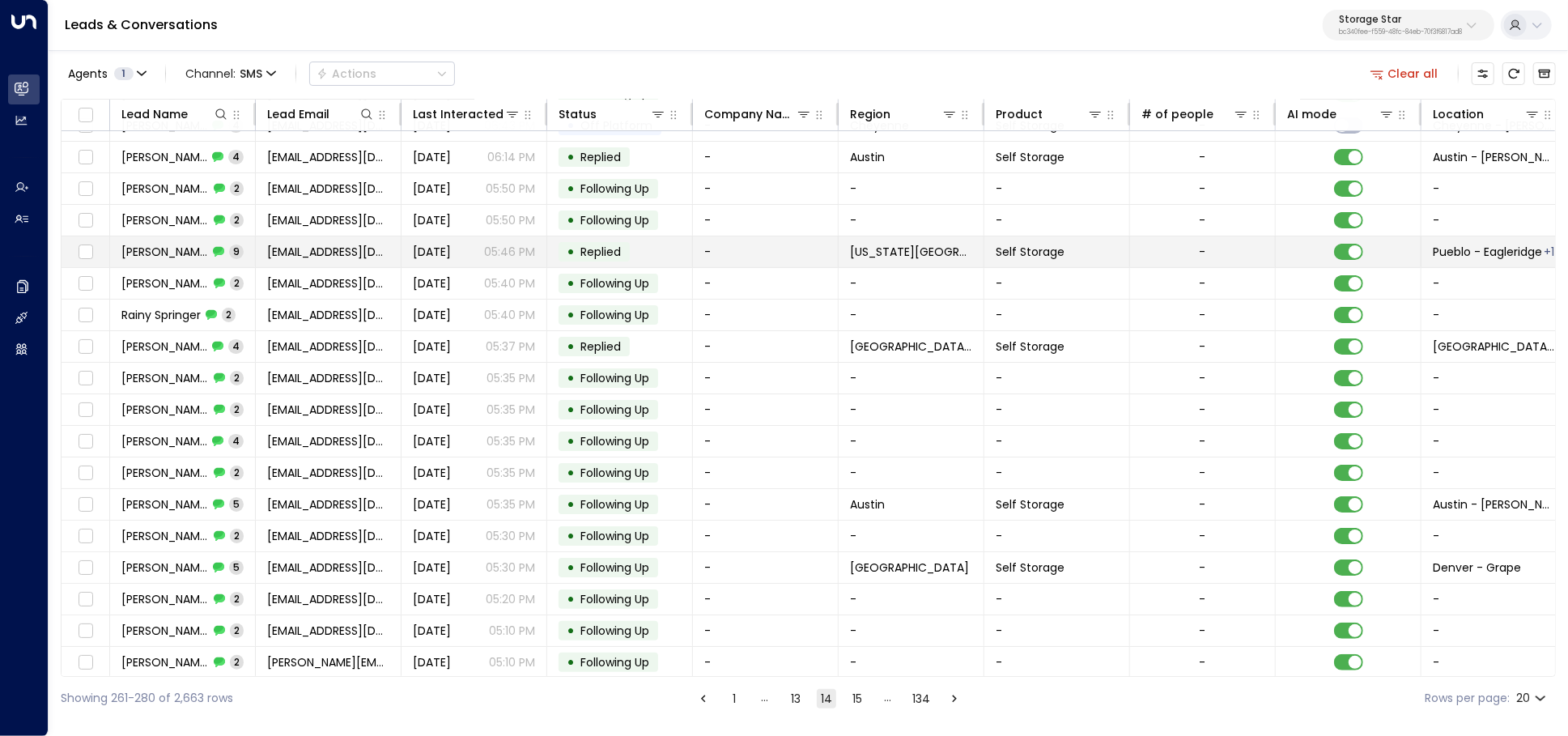
click at [213, 250] on icon at bounding box center [218, 252] width 11 height 11
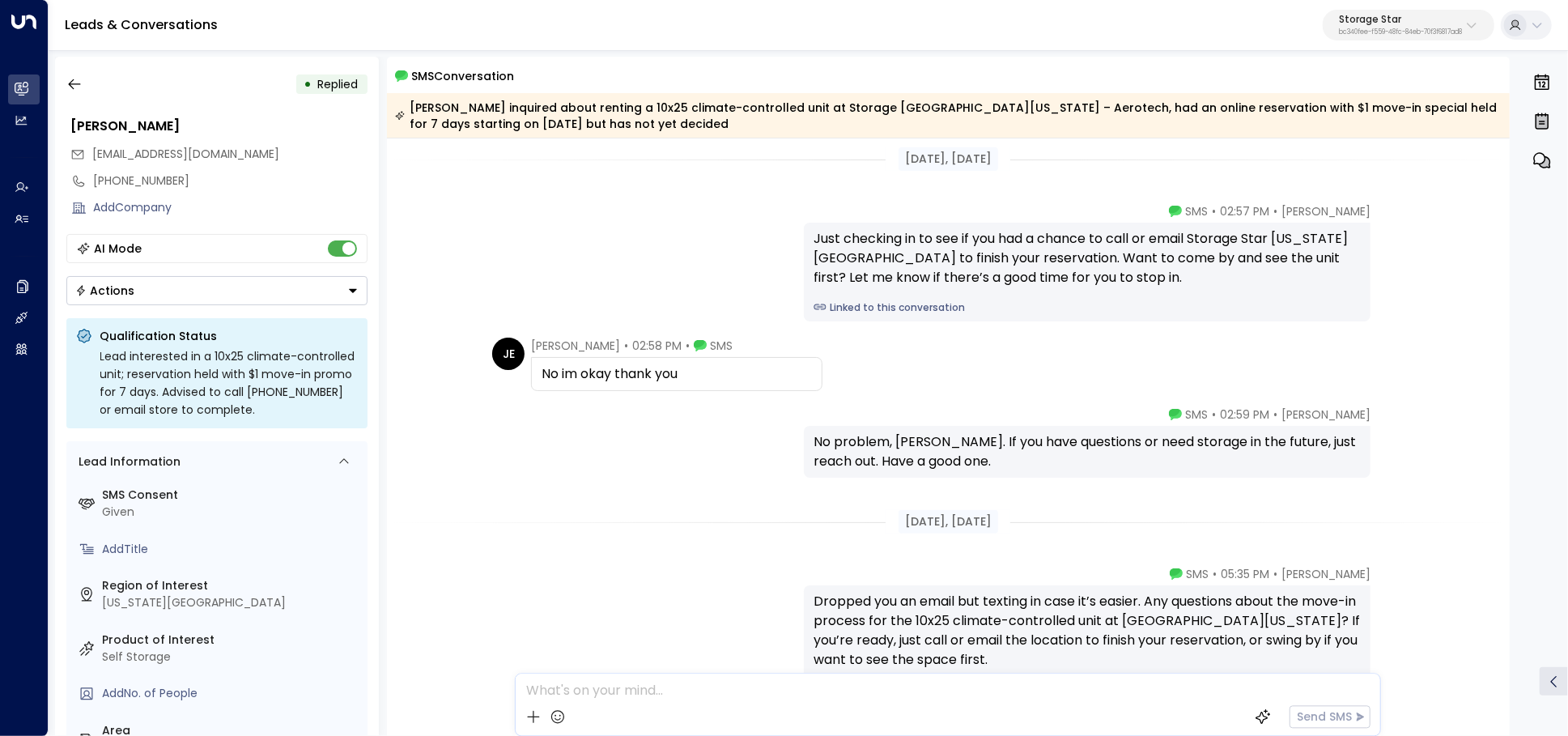
scroll to position [317, 0]
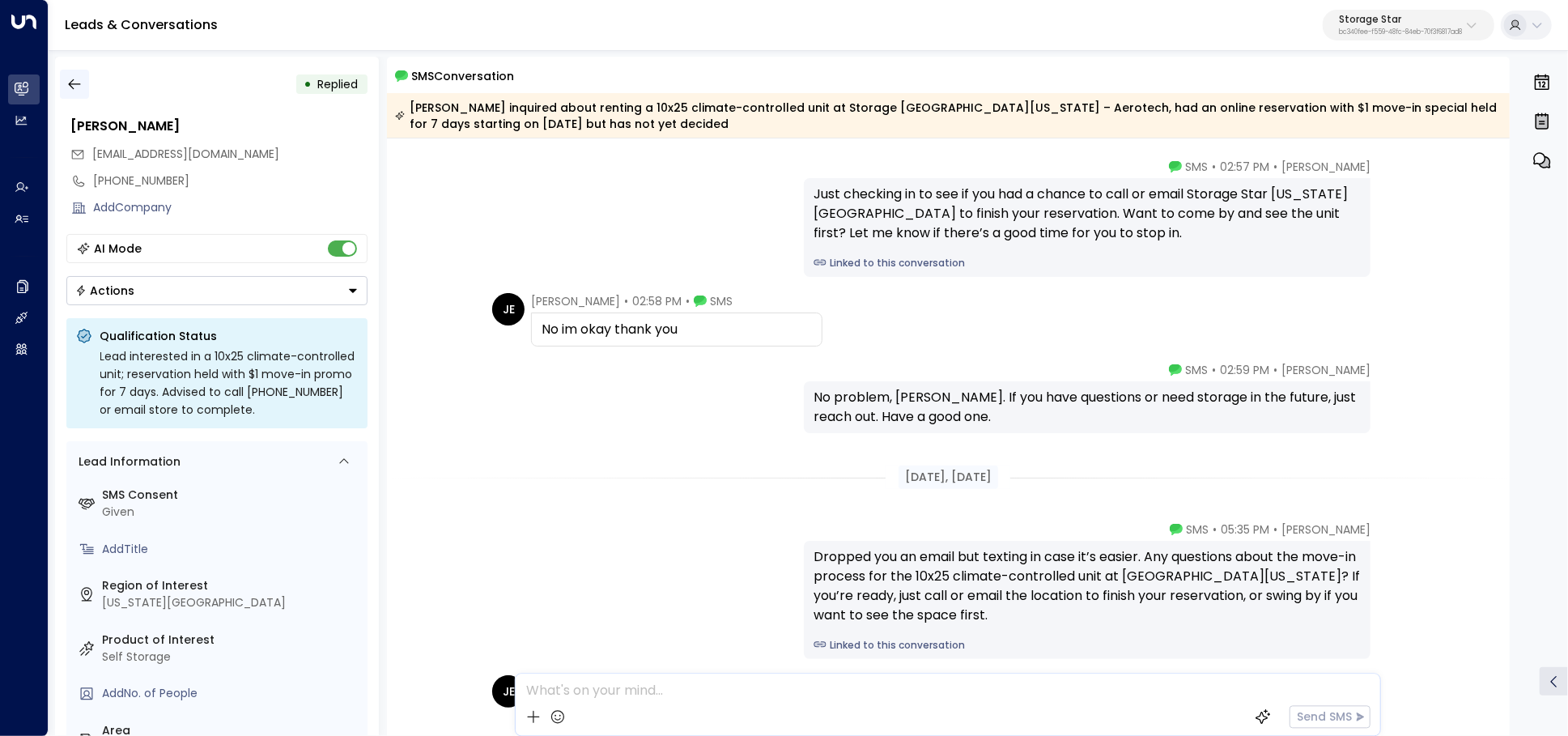
click at [86, 89] on button "button" at bounding box center [75, 84] width 29 height 29
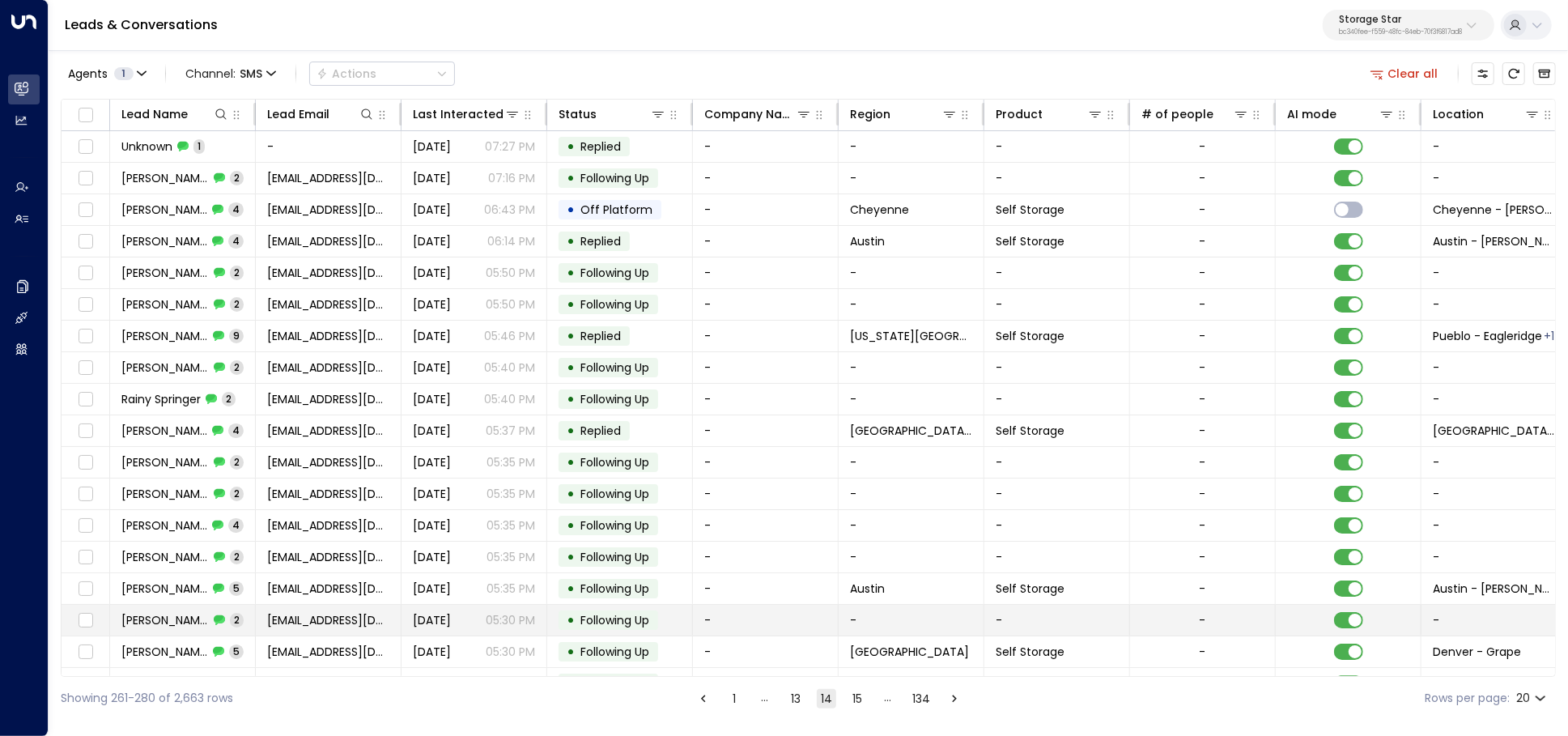
scroll to position [84, 0]
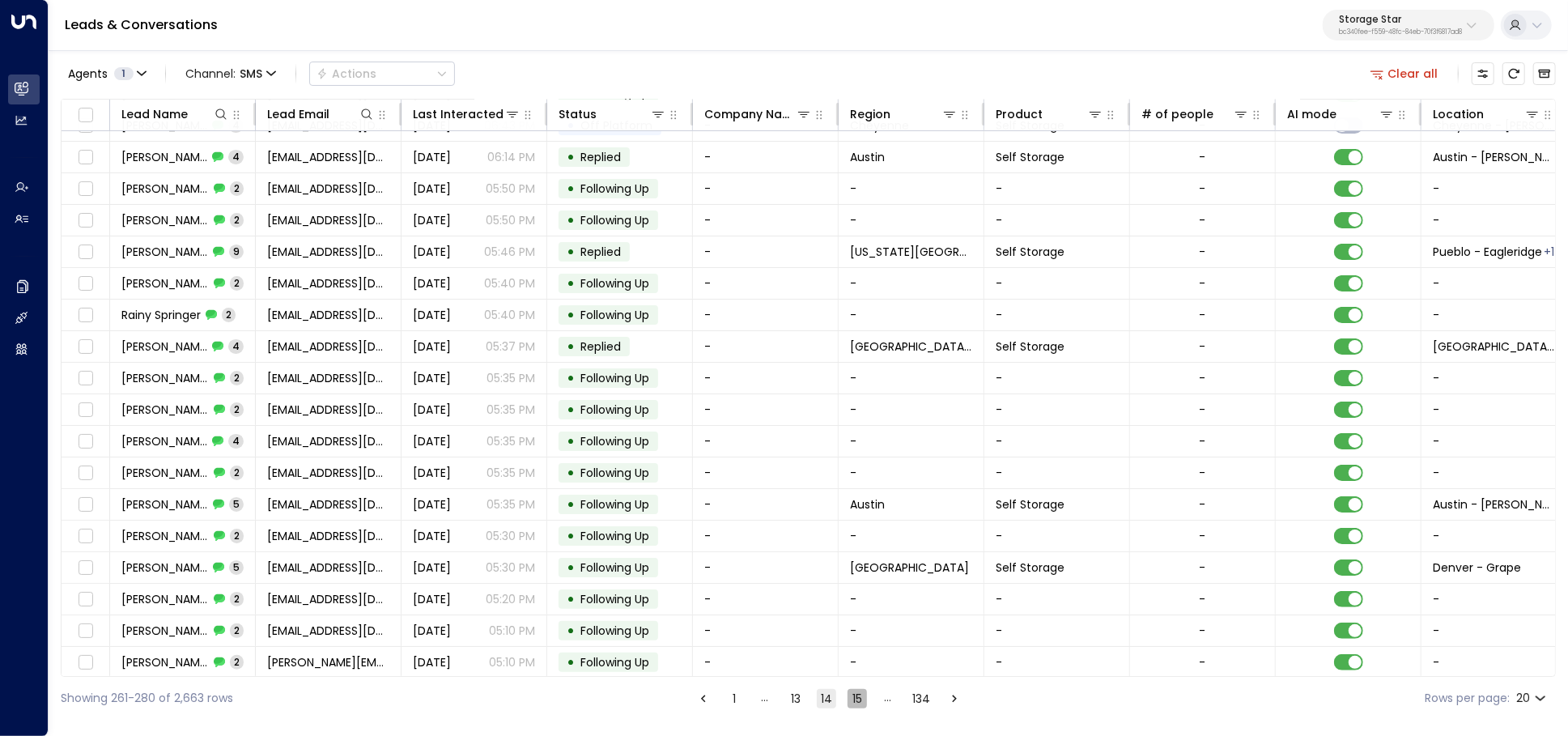
click at [847, 694] on button "15" at bounding box center [857, 698] width 19 height 19
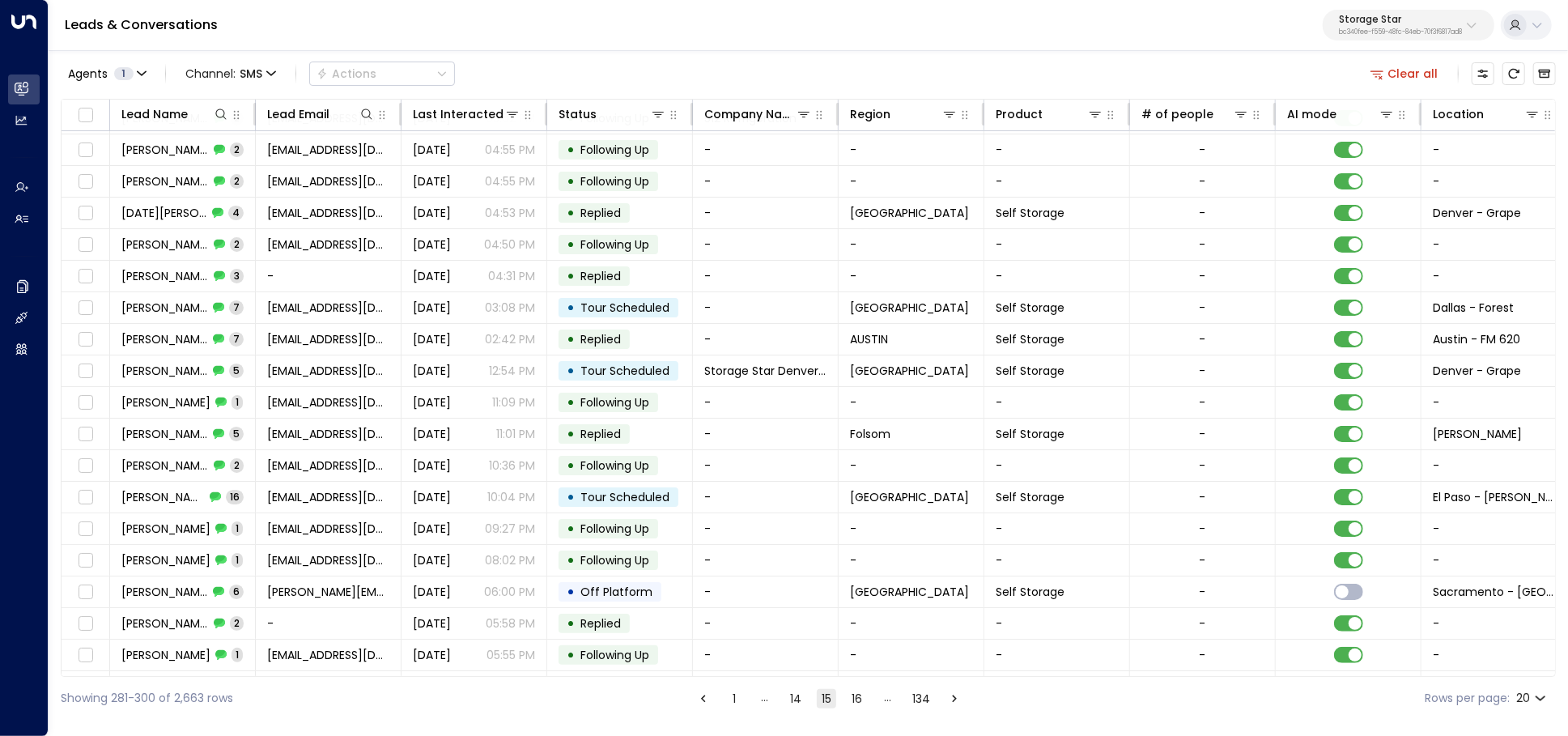
scroll to position [84, 0]
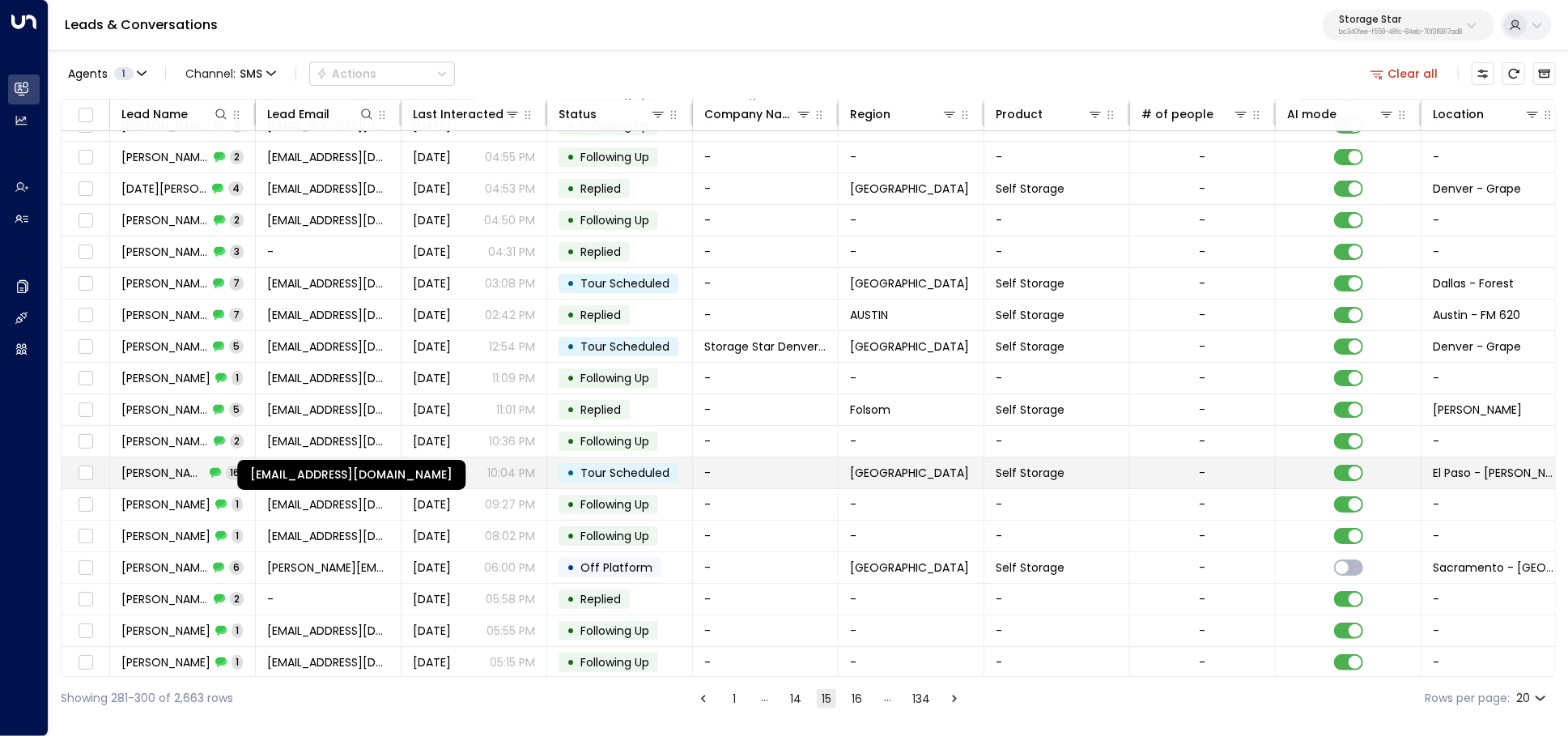
click at [311, 457] on td "lolyperalta067@gmail.com" at bounding box center [329, 473] width 146 height 30
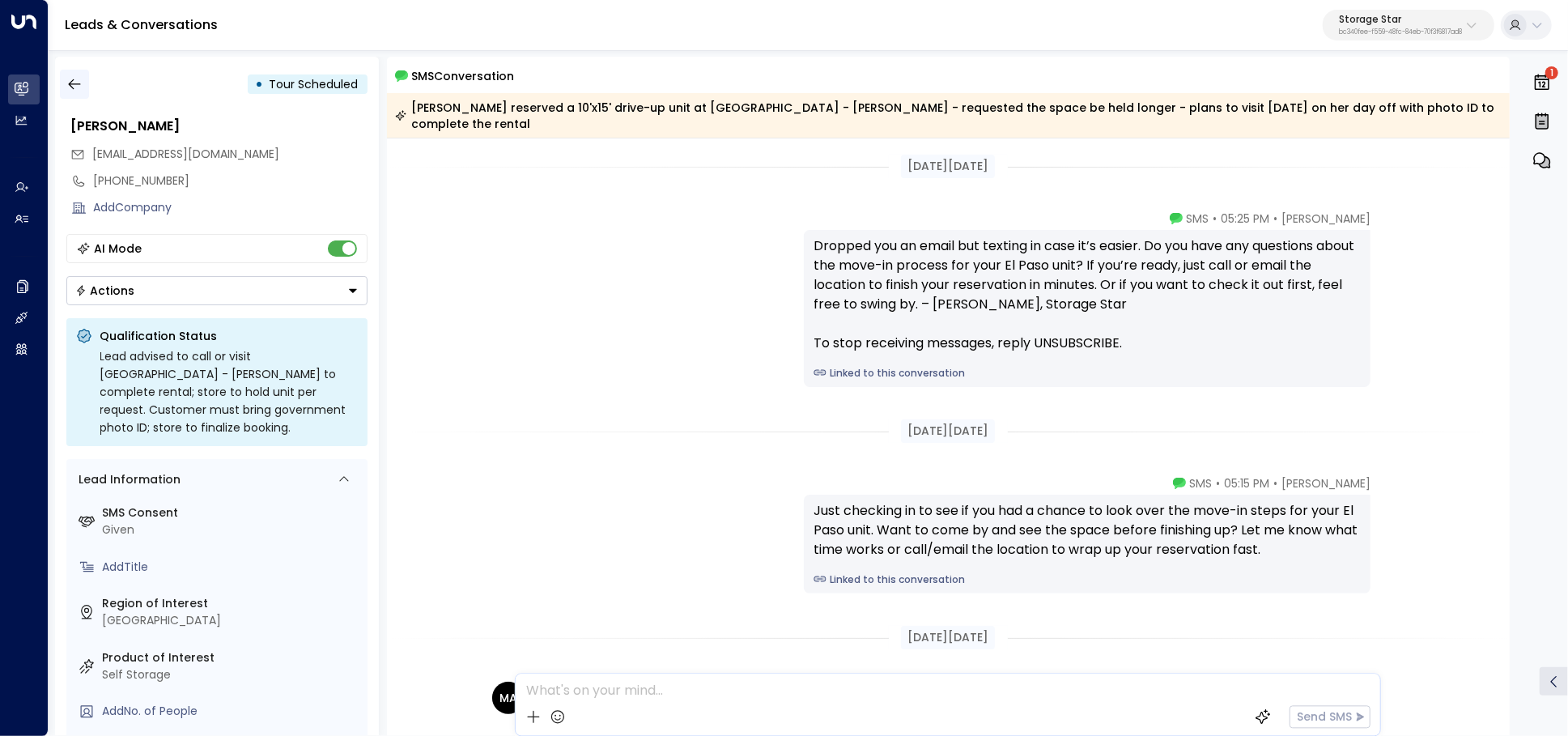
click at [76, 89] on icon "button" at bounding box center [74, 84] width 16 height 16
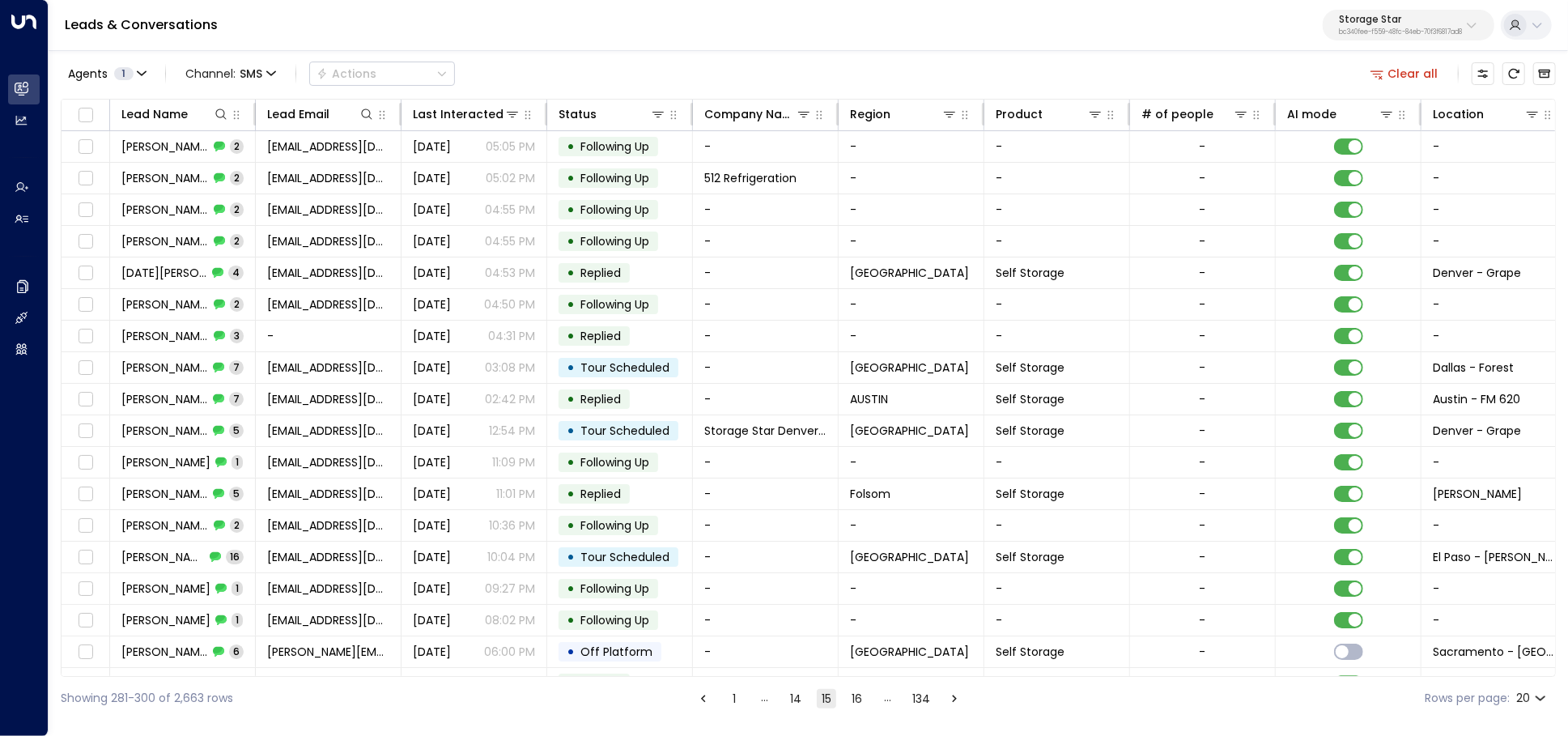
click at [853, 703] on button "16" at bounding box center [857, 698] width 19 height 19
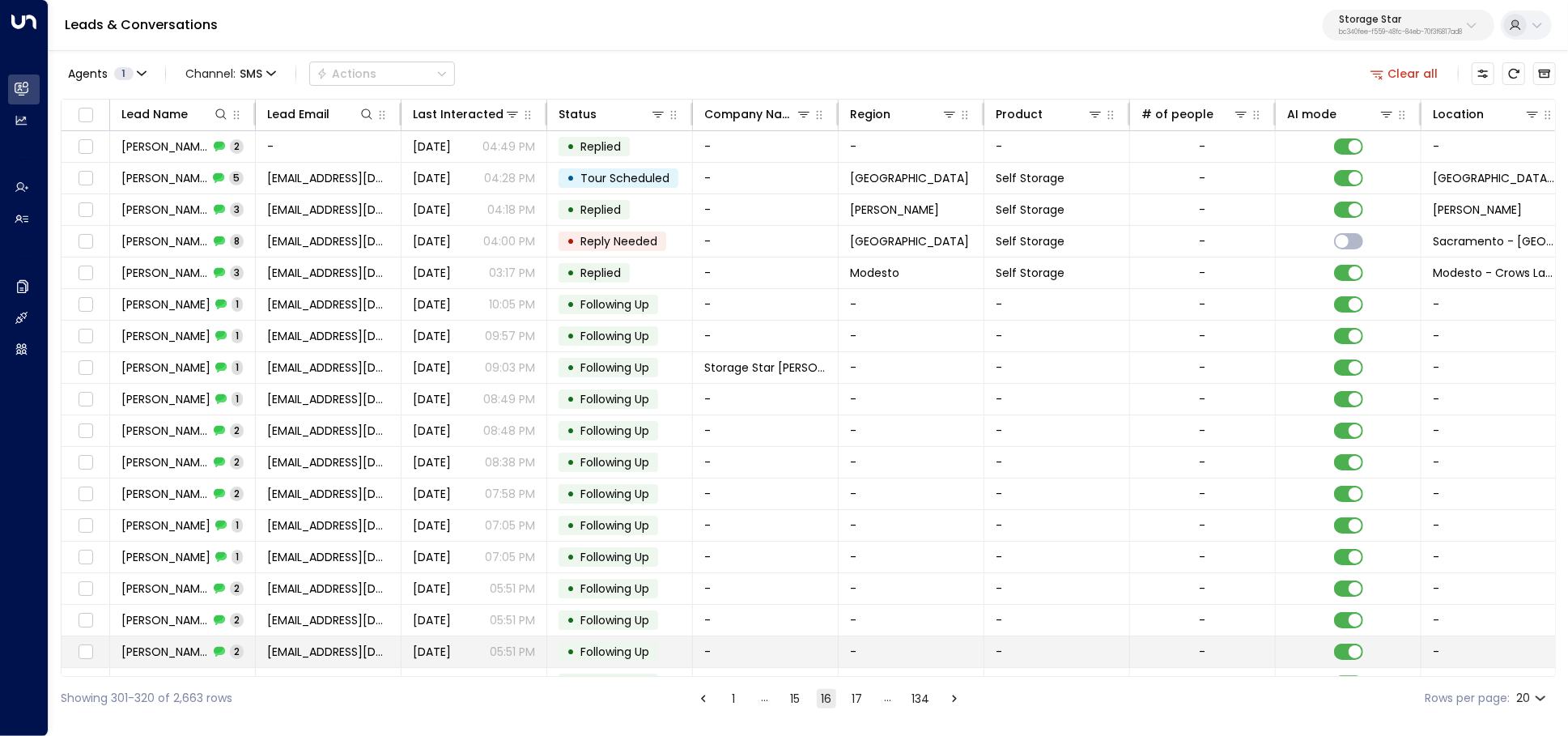
scroll to position [84, 0]
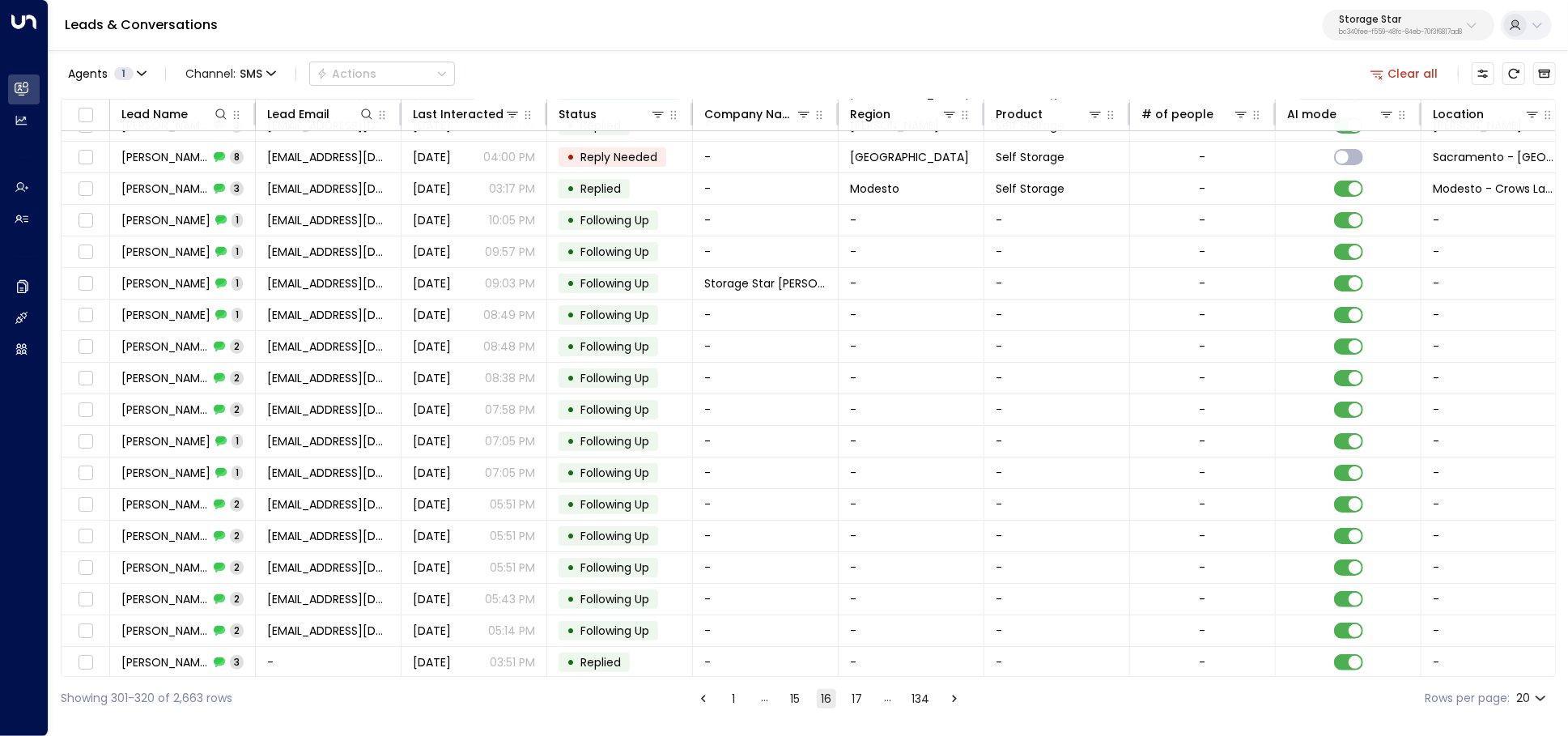
click at [854, 706] on button "17" at bounding box center [857, 698] width 19 height 19
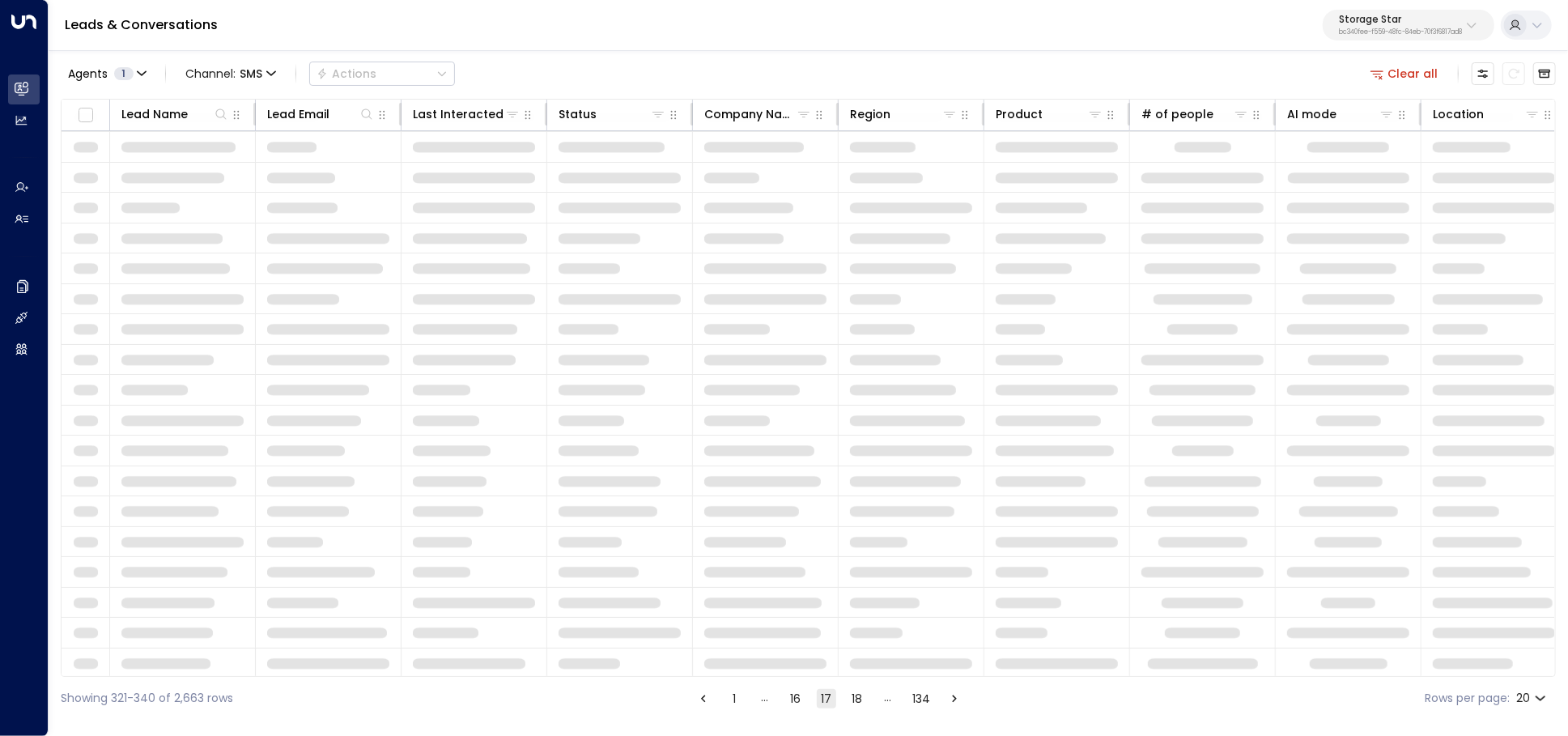
scroll to position [84, 0]
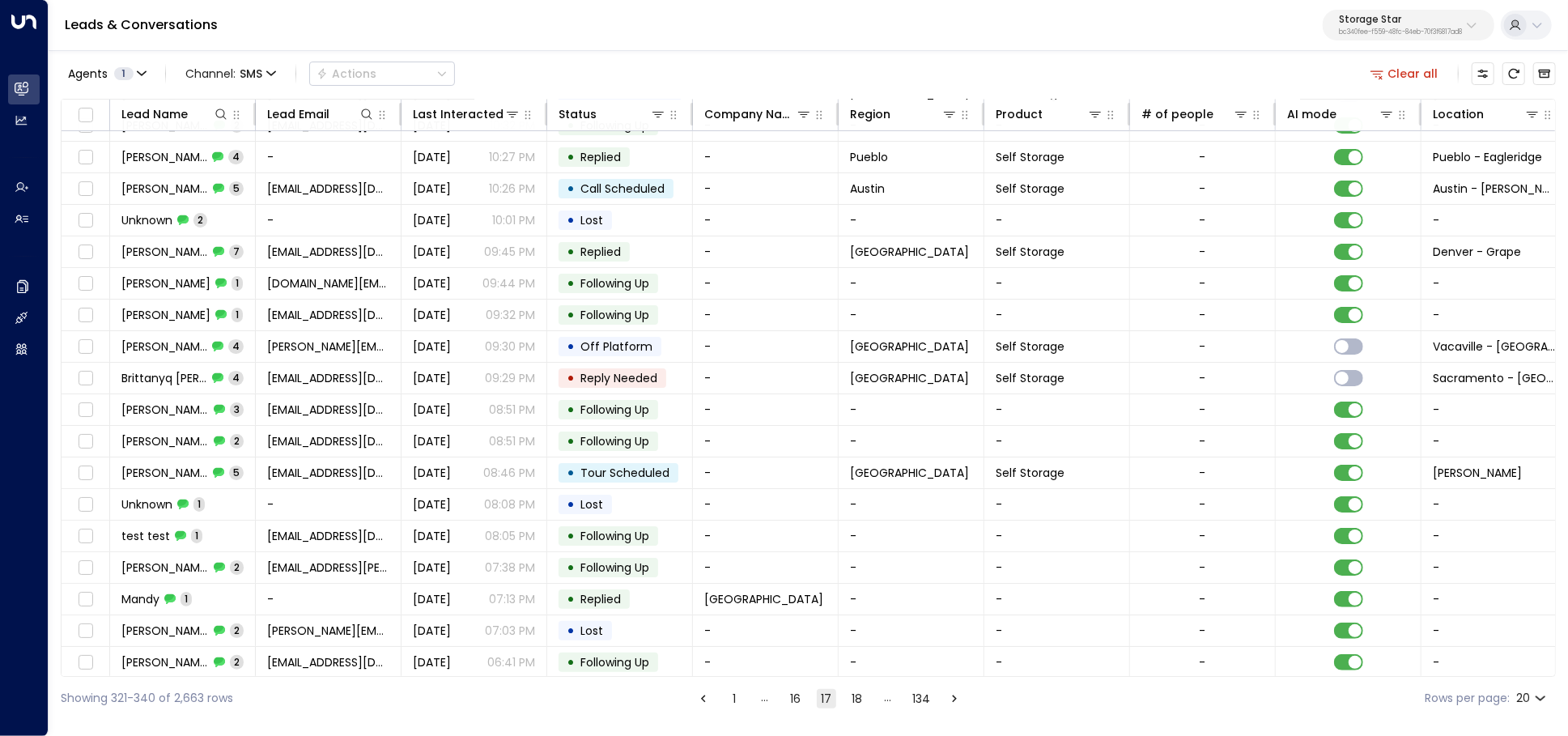
click at [874, 705] on ul "1 … 16 17 18 … 134" at bounding box center [828, 699] width 272 height 20
click at [864, 704] on button "18" at bounding box center [857, 698] width 19 height 19
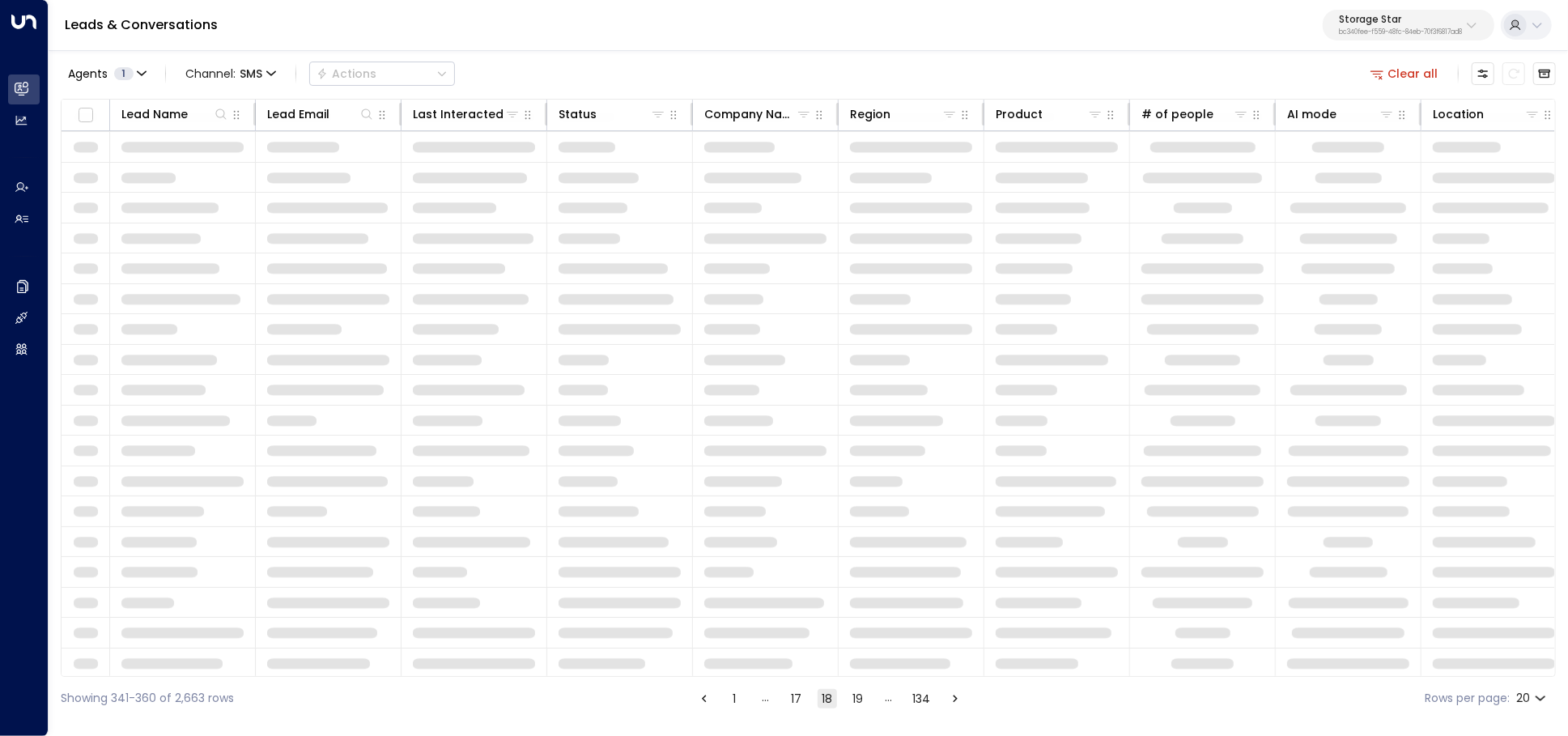
scroll to position [84, 0]
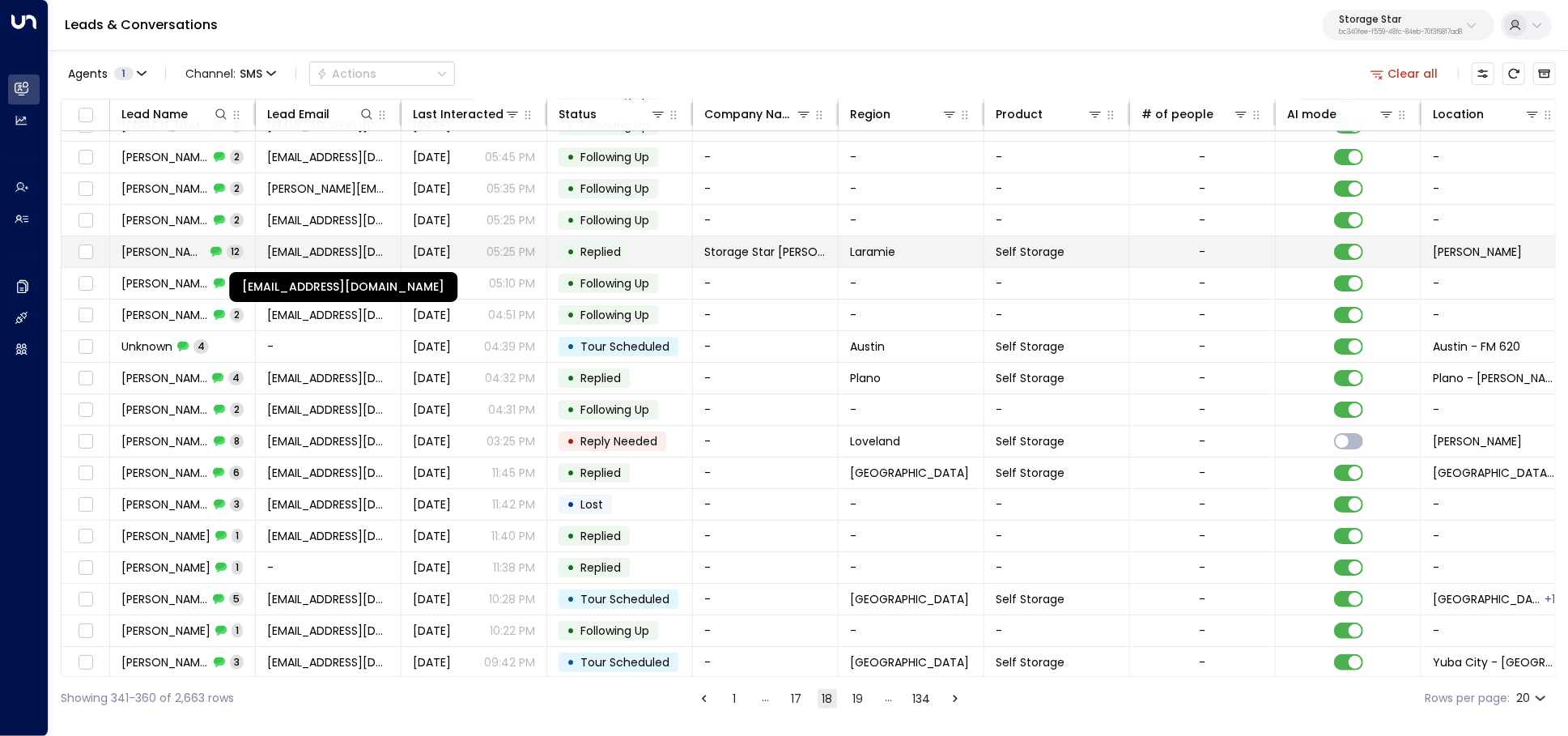
click at [313, 251] on span "nestercreekclark@yahoo.com" at bounding box center [328, 252] width 122 height 16
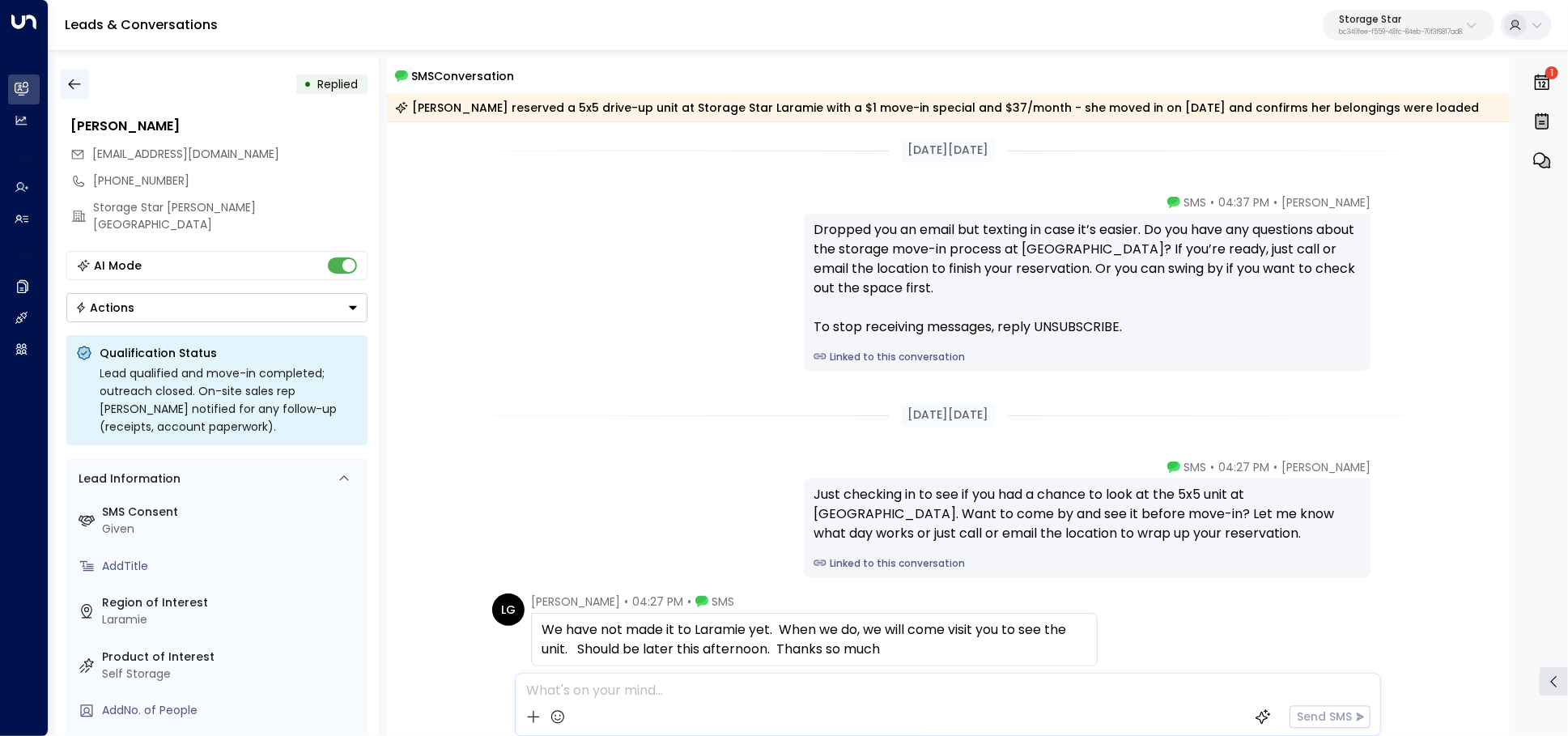
click at [81, 83] on icon "button" at bounding box center [74, 84] width 16 height 16
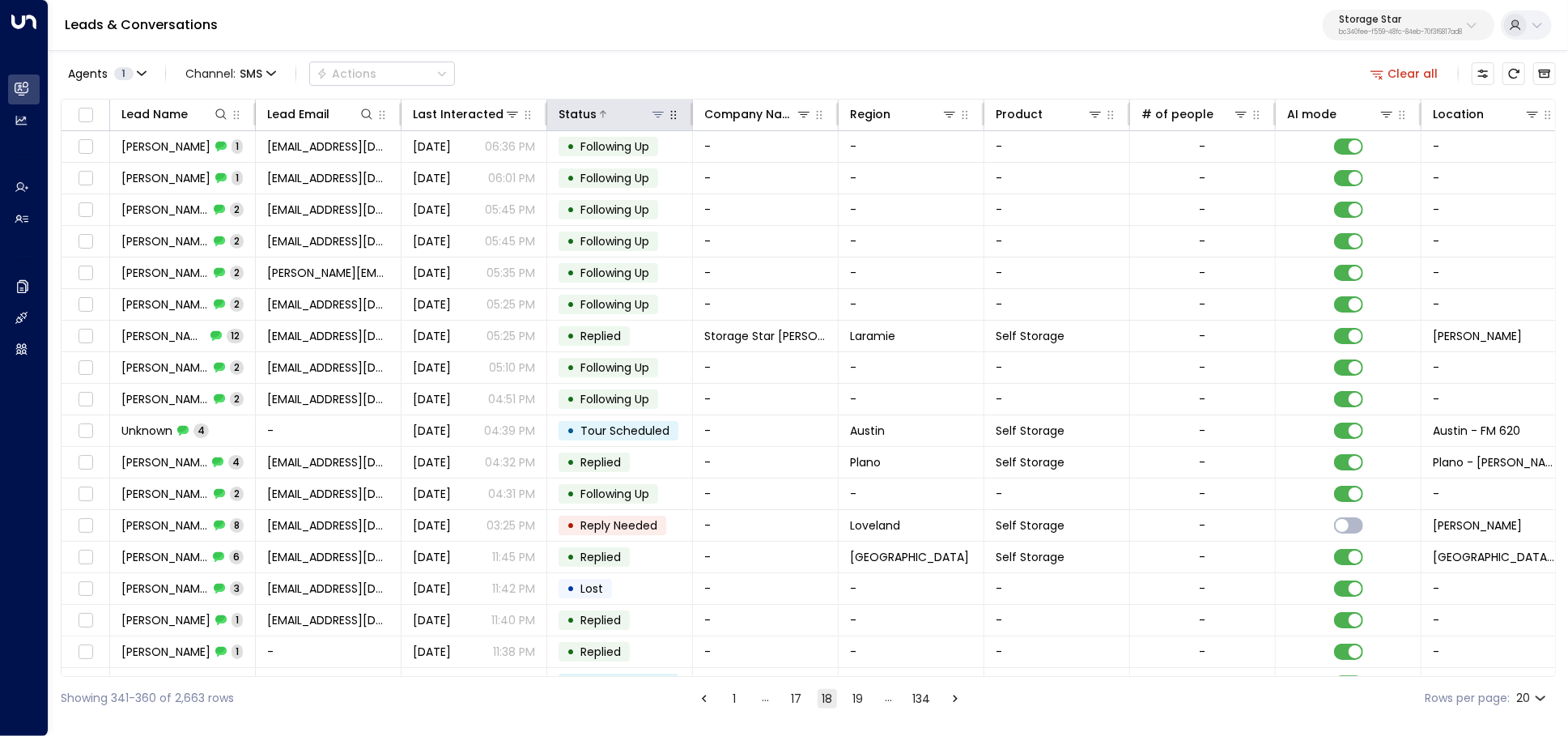
click at [656, 117] on icon at bounding box center [657, 114] width 11 height 6
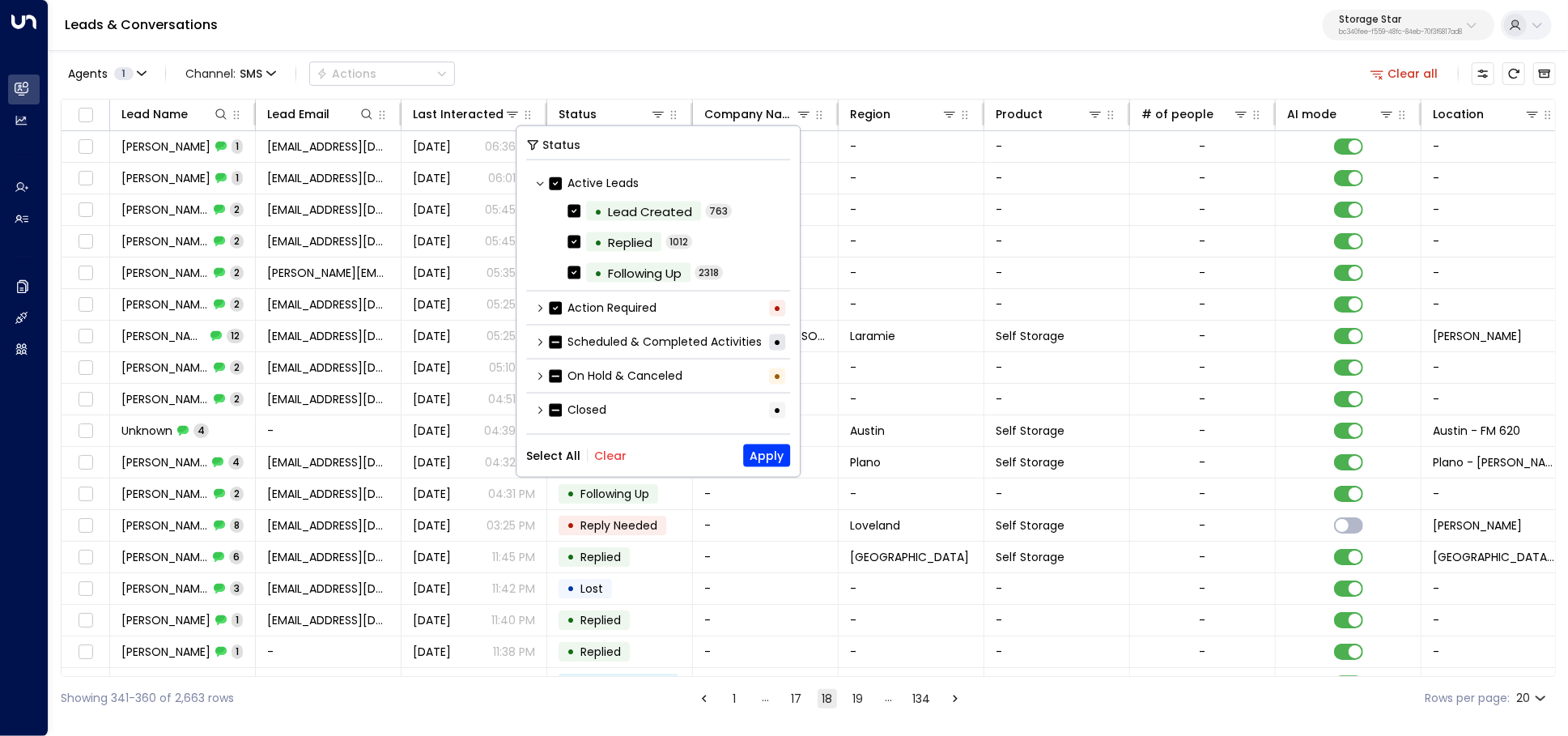
click at [607, 451] on button "Clear" at bounding box center [610, 456] width 32 height 13
click at [535, 337] on icon at bounding box center [539, 341] width 9 height 9
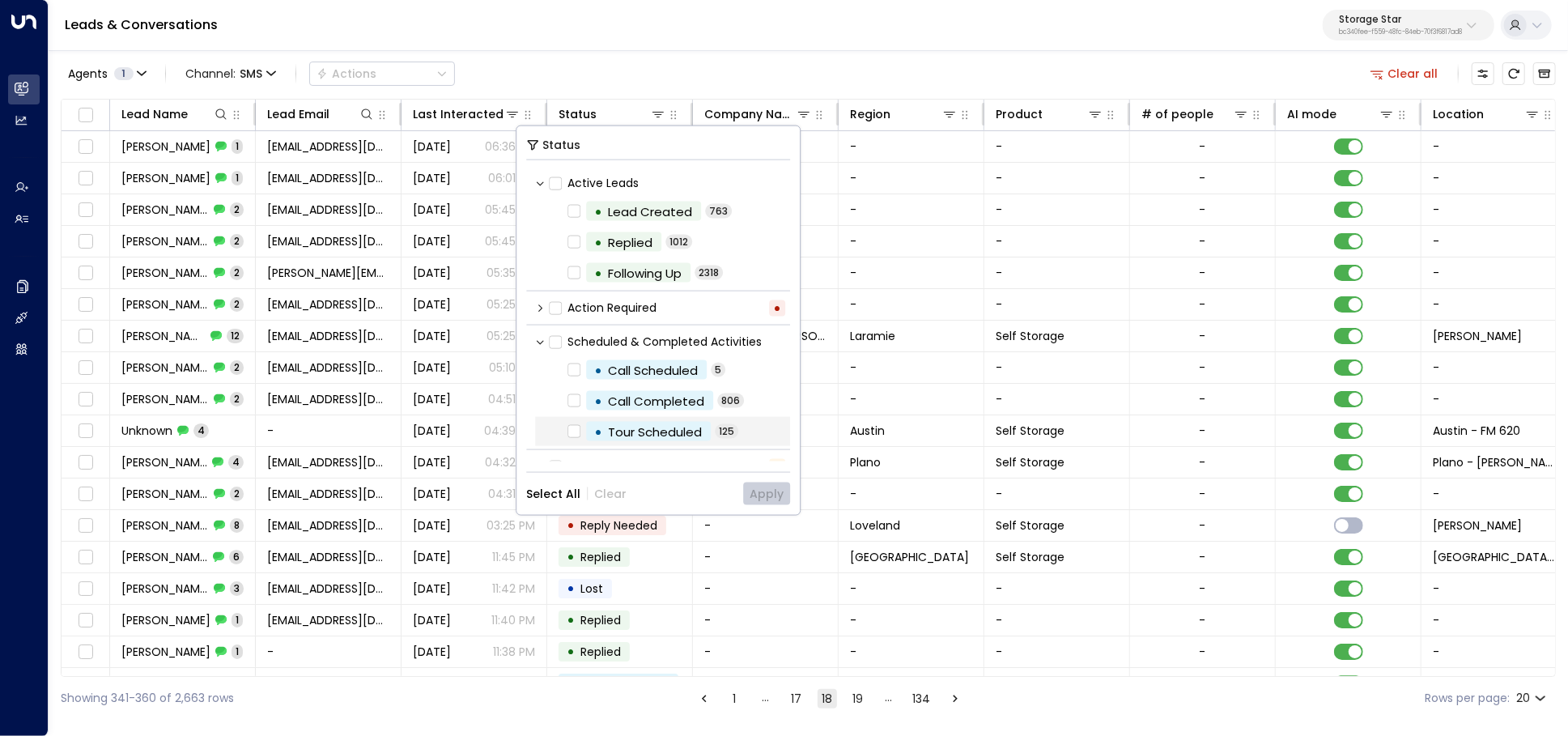
click at [568, 436] on label "• Tour Scheduled" at bounding box center [638, 431] width 143 height 19
click at [786, 501] on button "Apply" at bounding box center [766, 494] width 47 height 23
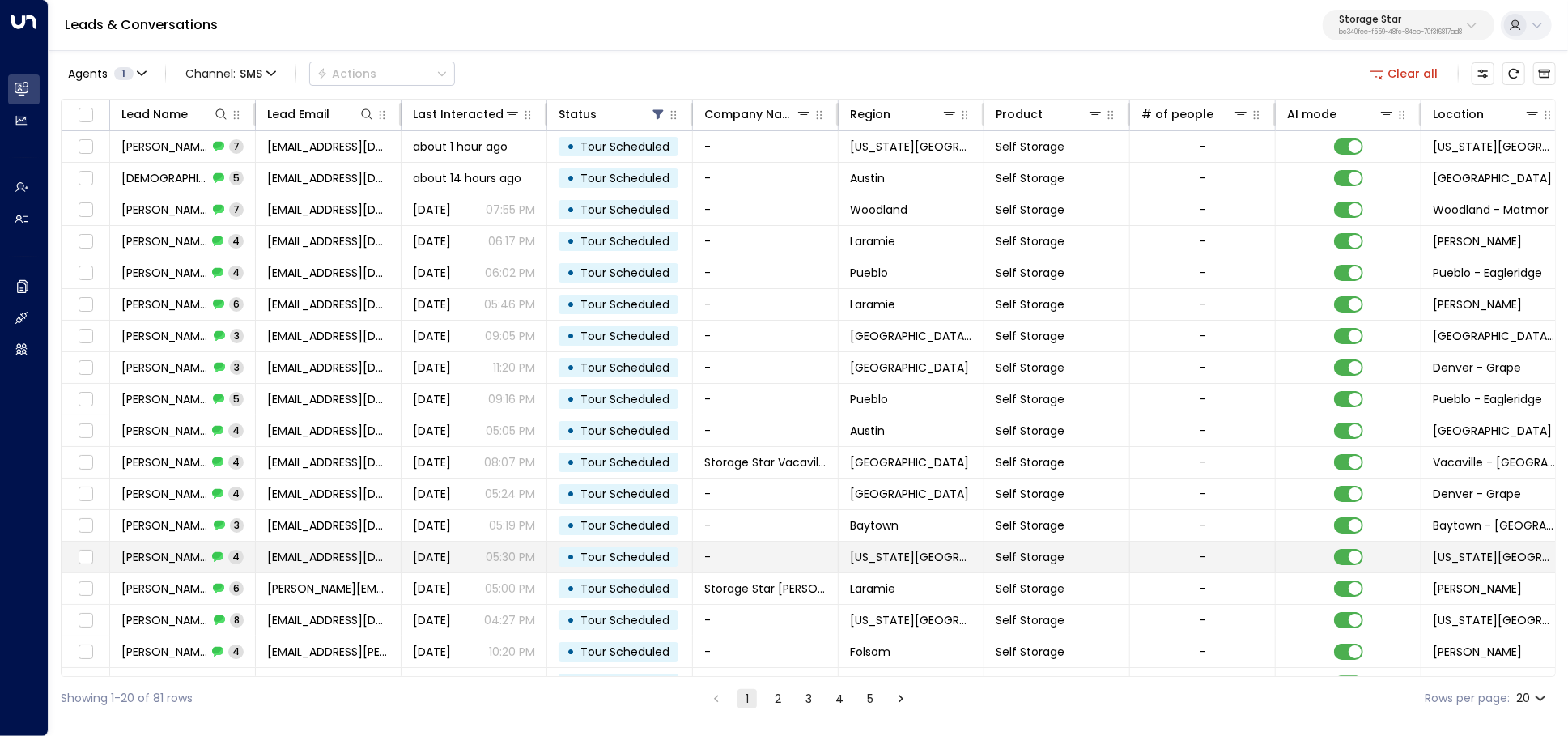
scroll to position [84, 0]
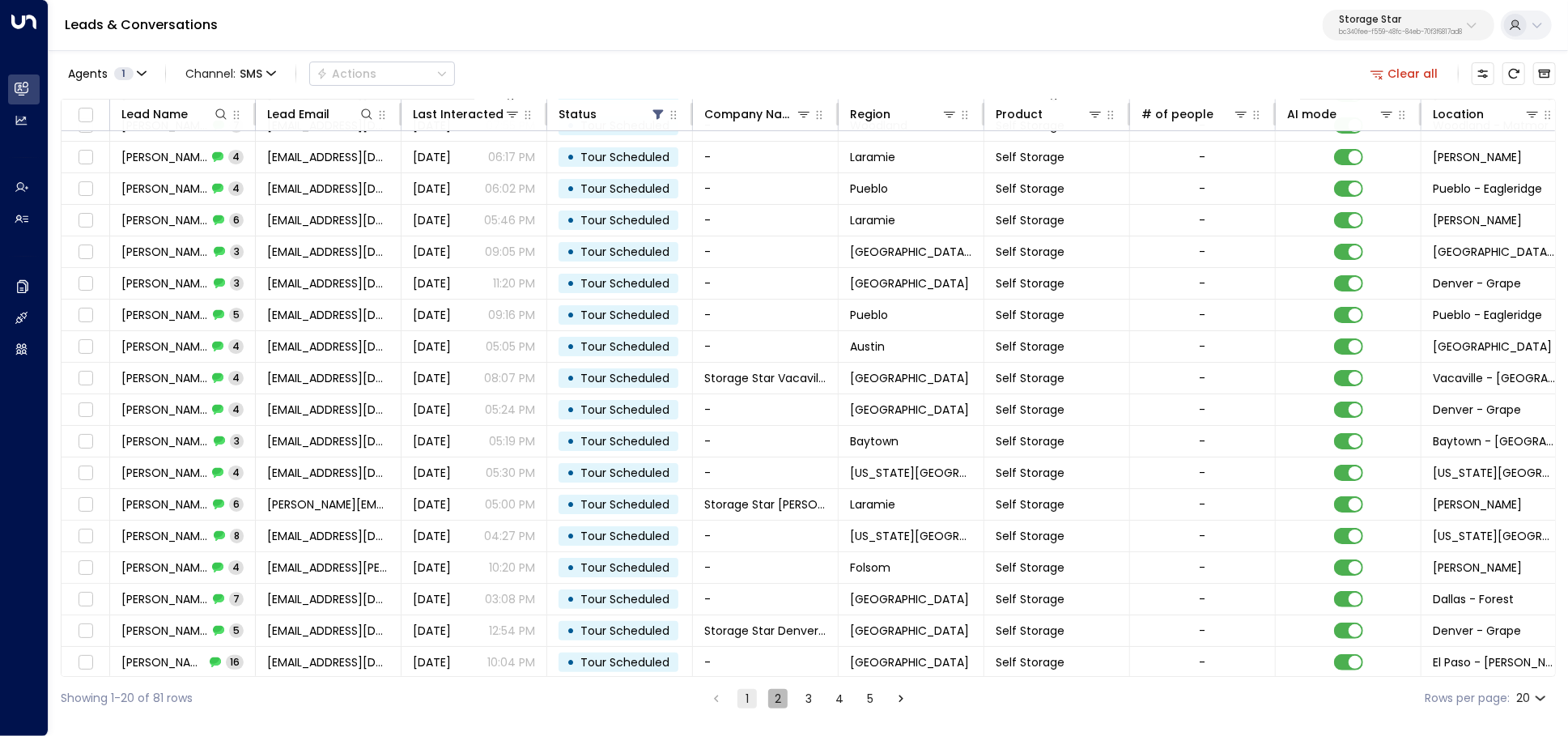
click at [775, 704] on button "2" at bounding box center [777, 698] width 19 height 19
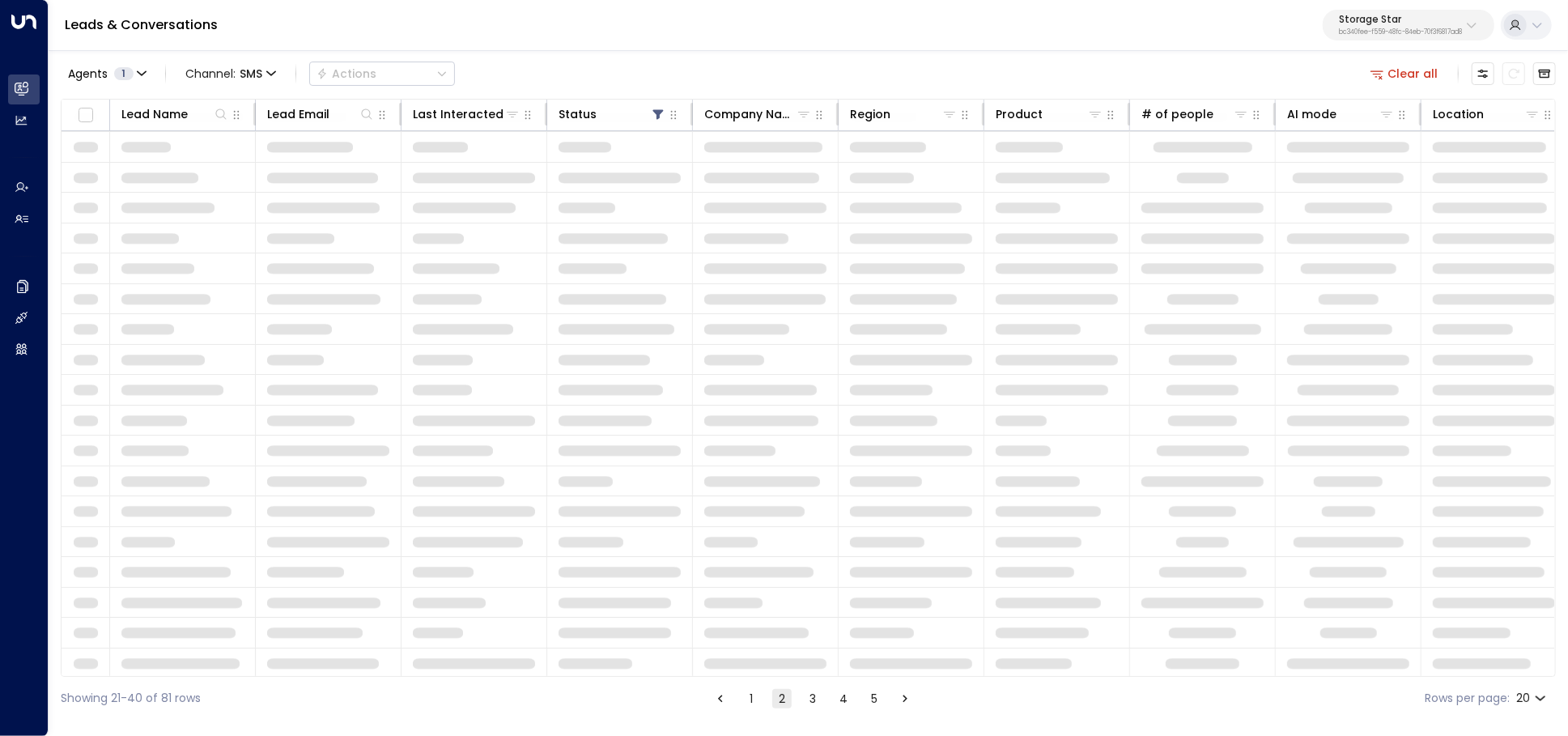
scroll to position [84, 0]
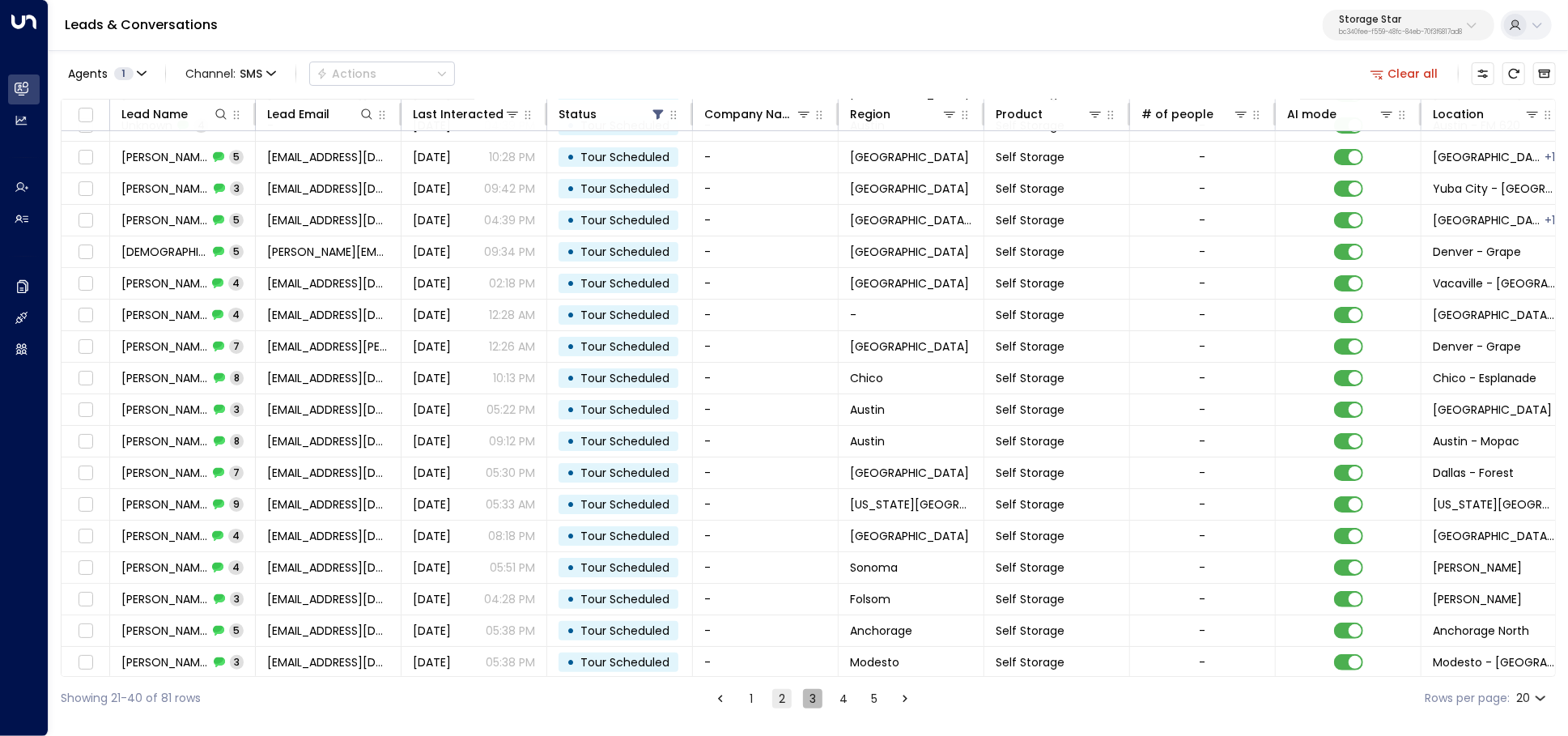
click at [803, 696] on button "3" at bounding box center [812, 698] width 19 height 19
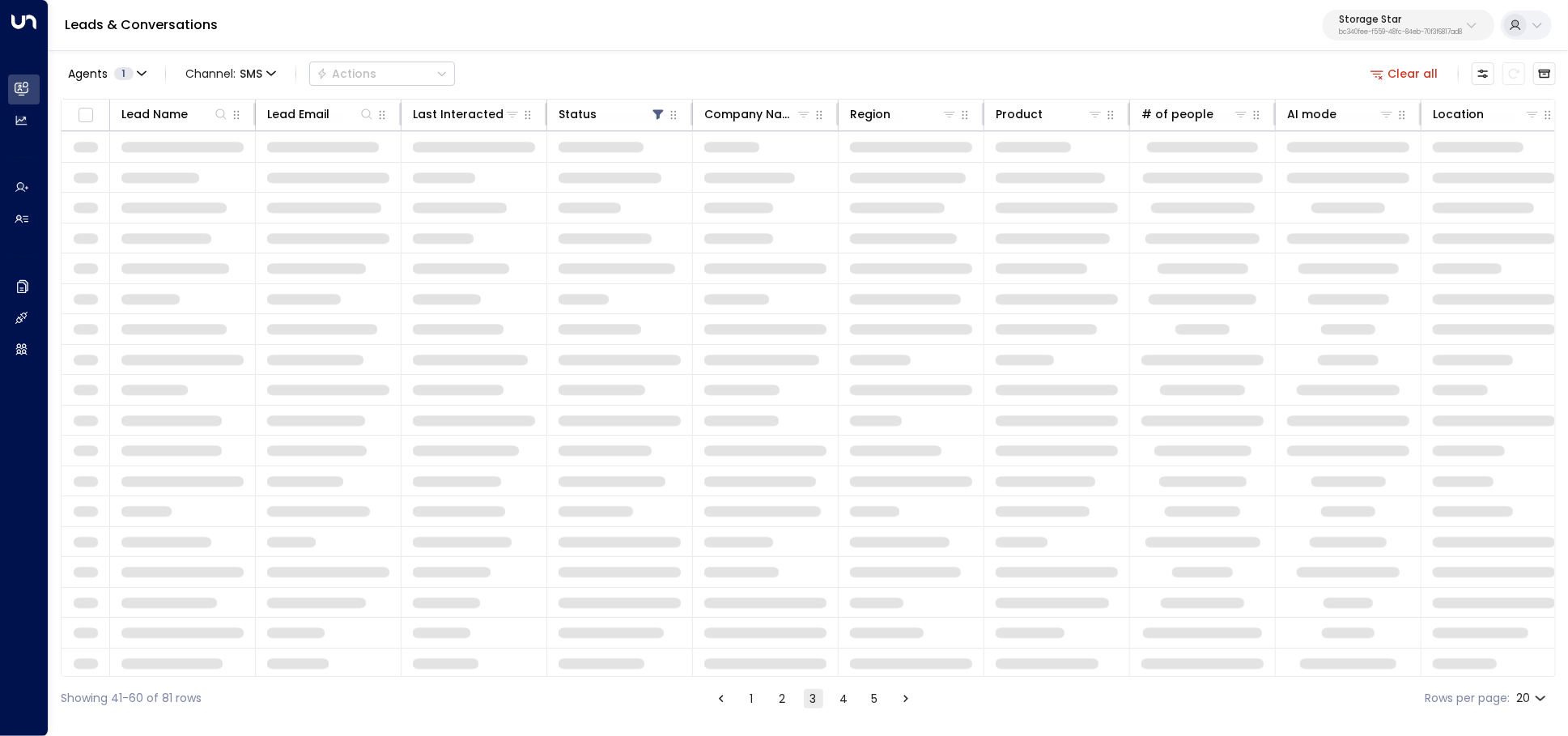
scroll to position [84, 0]
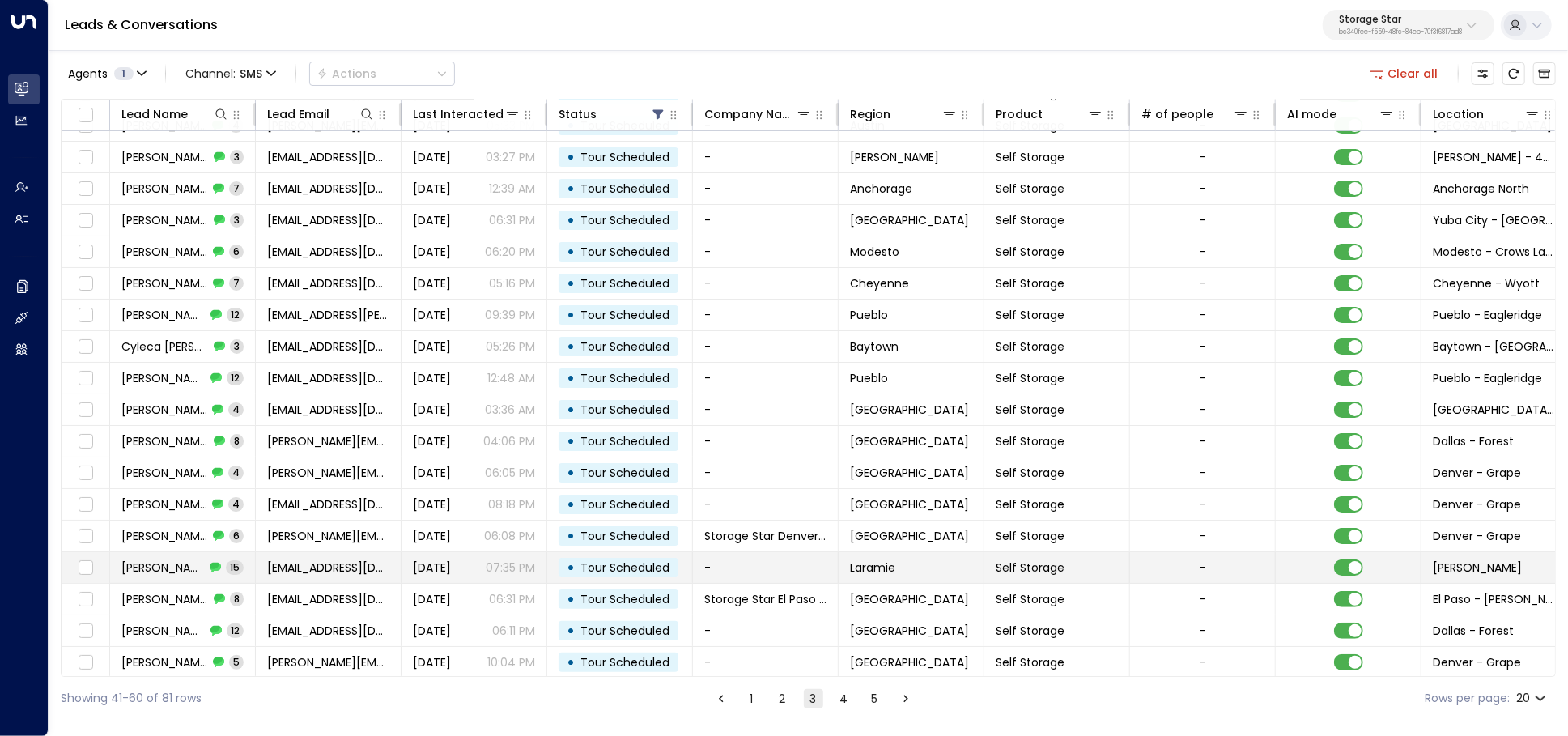
click at [424, 576] on td "Jun 30, 2025 07:35 PM" at bounding box center [474, 567] width 146 height 30
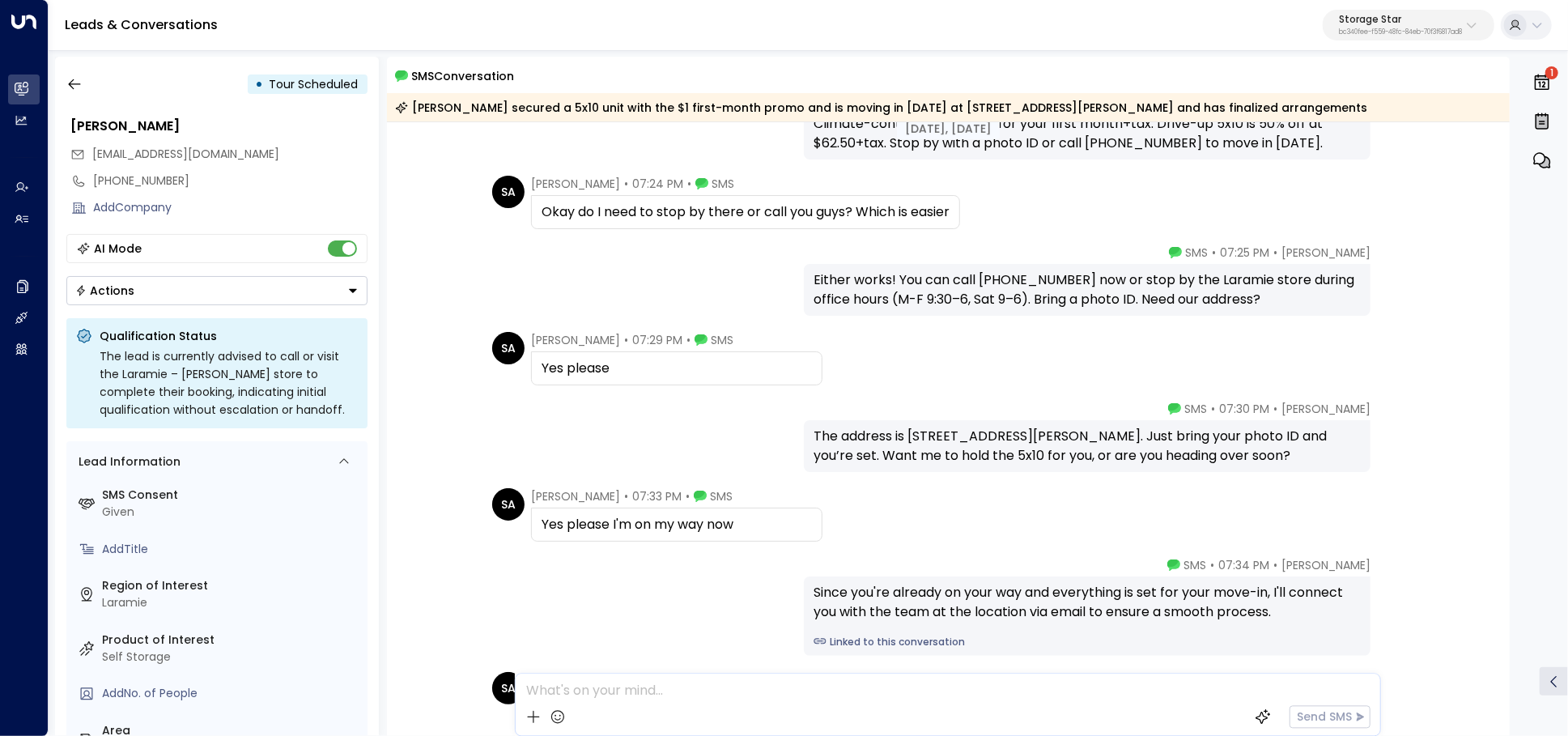
scroll to position [937, 0]
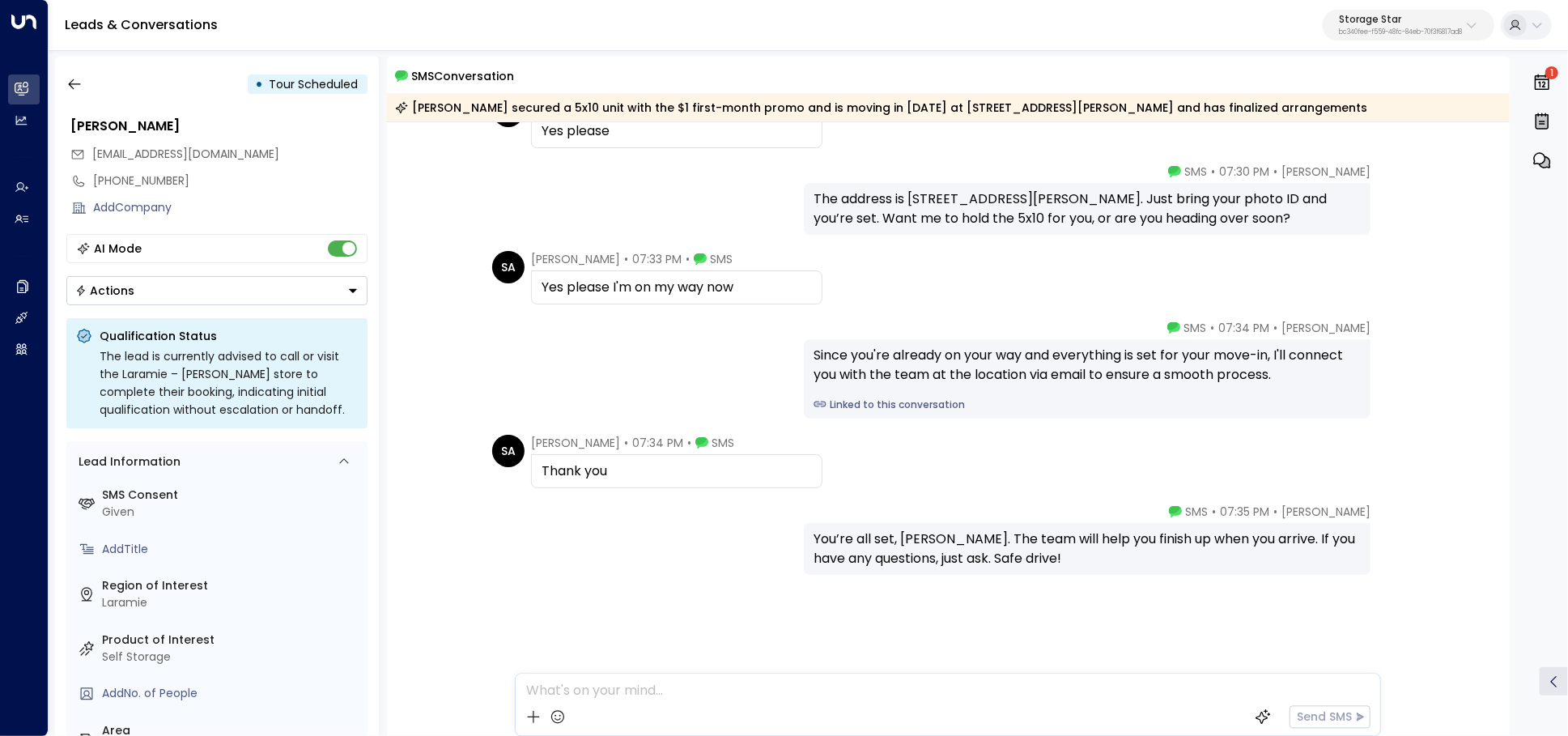
click at [887, 404] on link "Linked to this conversation" at bounding box center [1087, 404] width 547 height 14
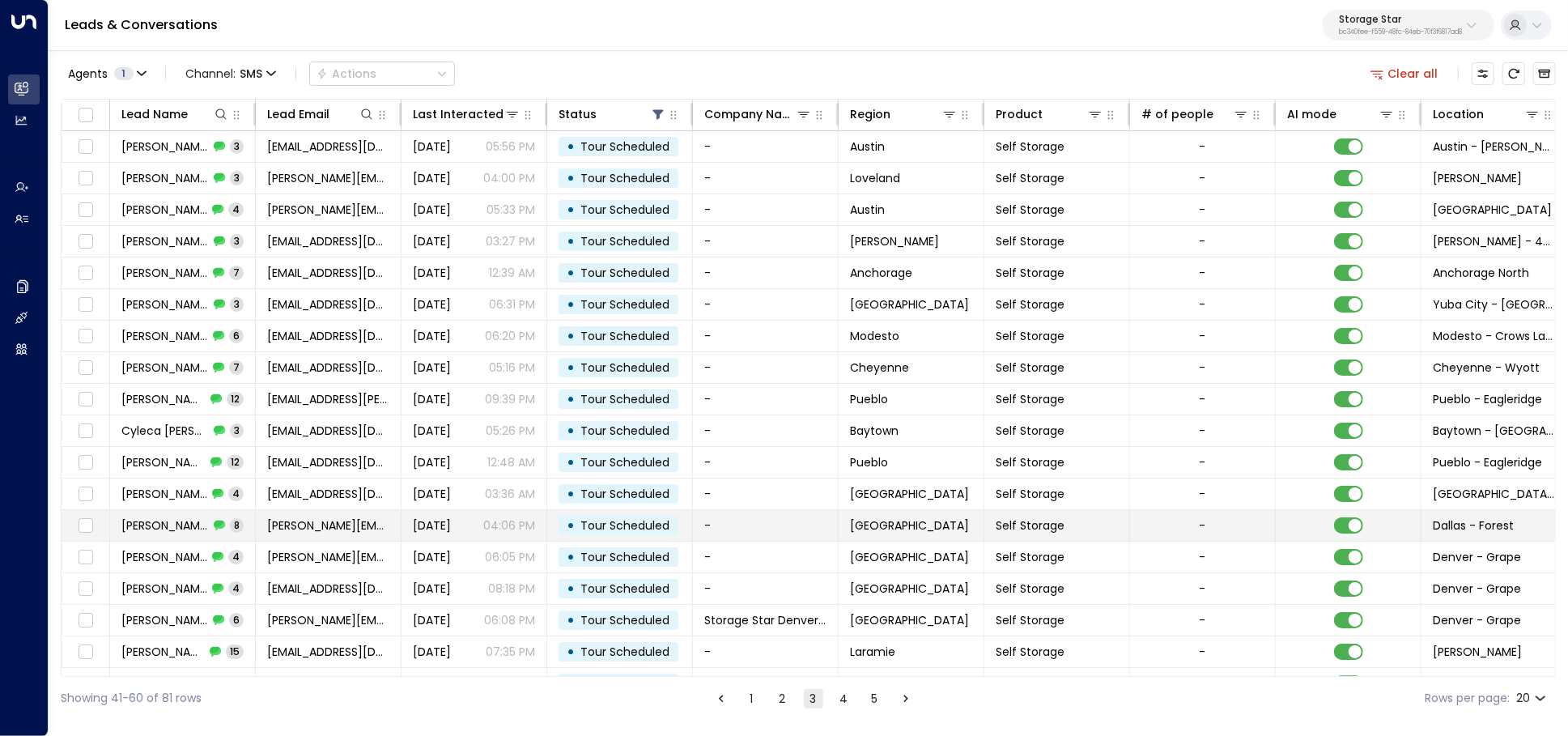
scroll to position [84, 0]
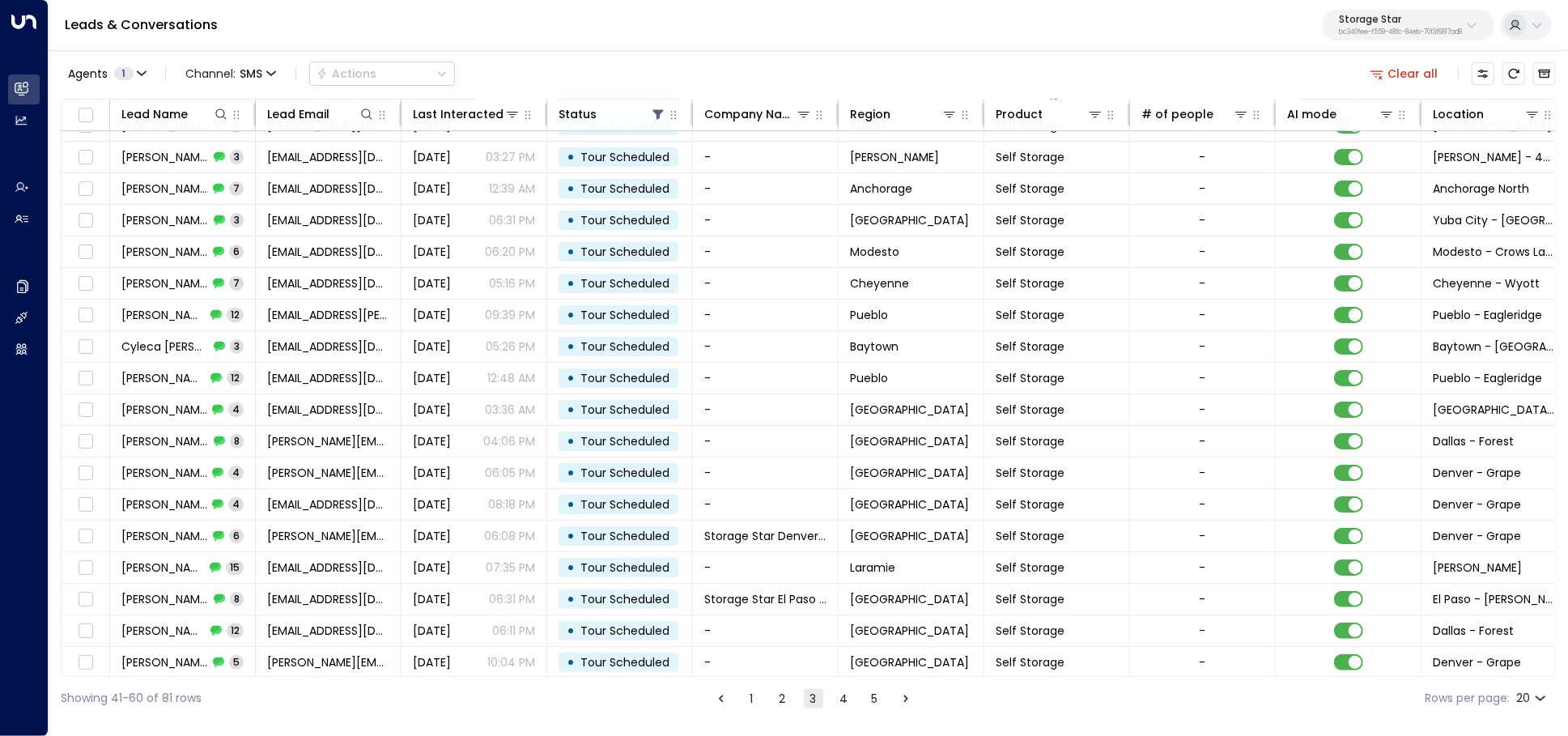
click at [844, 703] on button "4" at bounding box center [844, 698] width 19 height 19
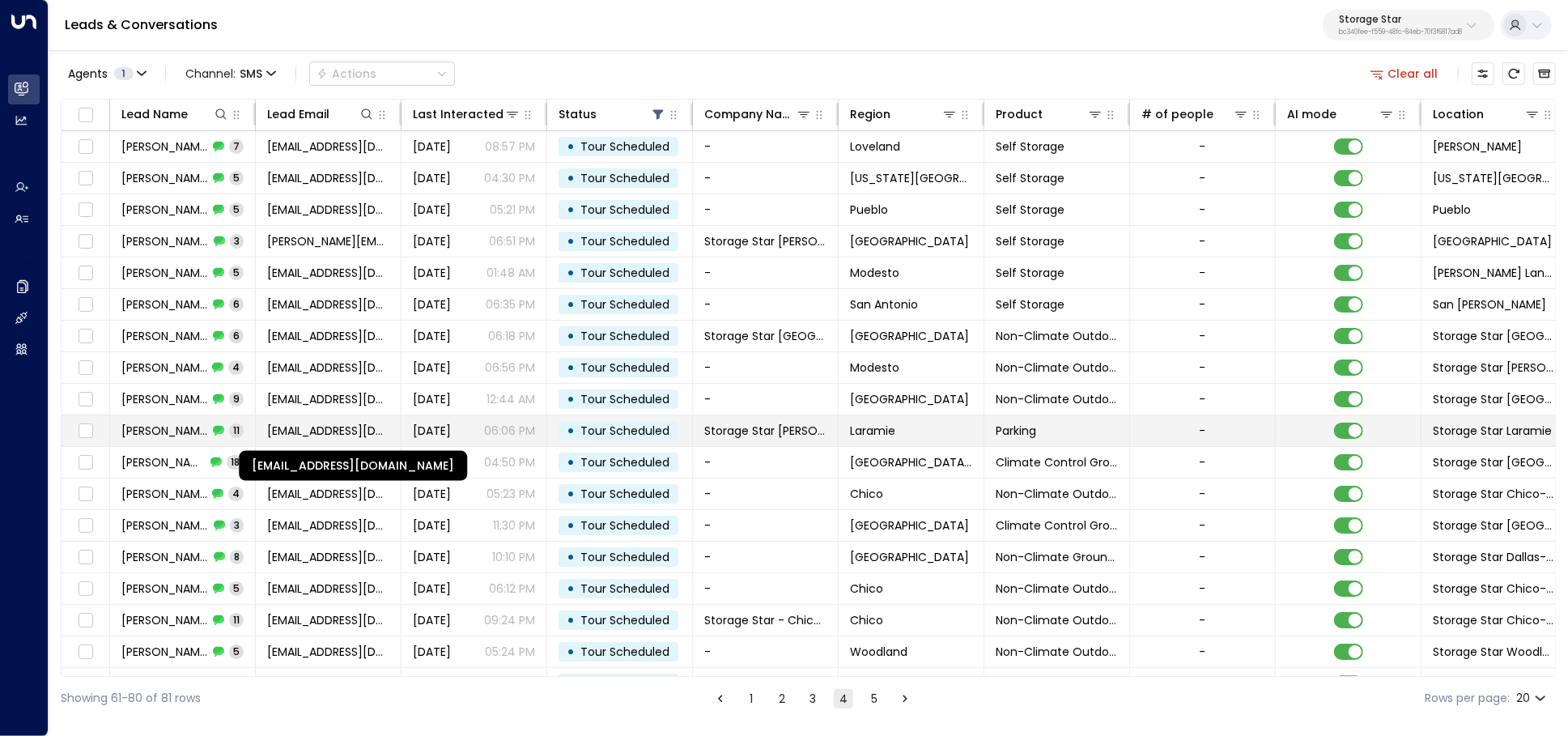
click at [313, 429] on span "usama2075@hotmail.com" at bounding box center [328, 430] width 122 height 16
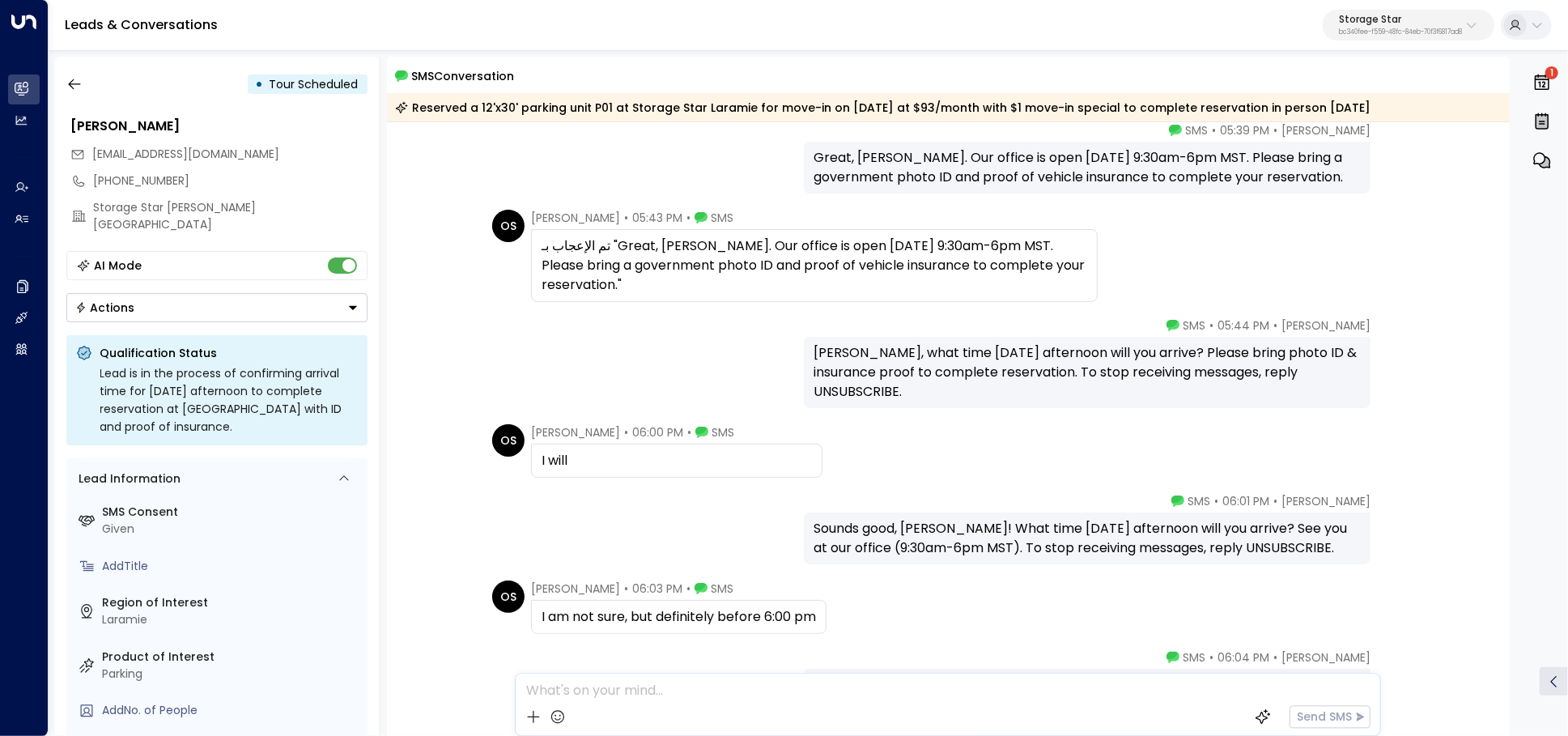
scroll to position [389, 0]
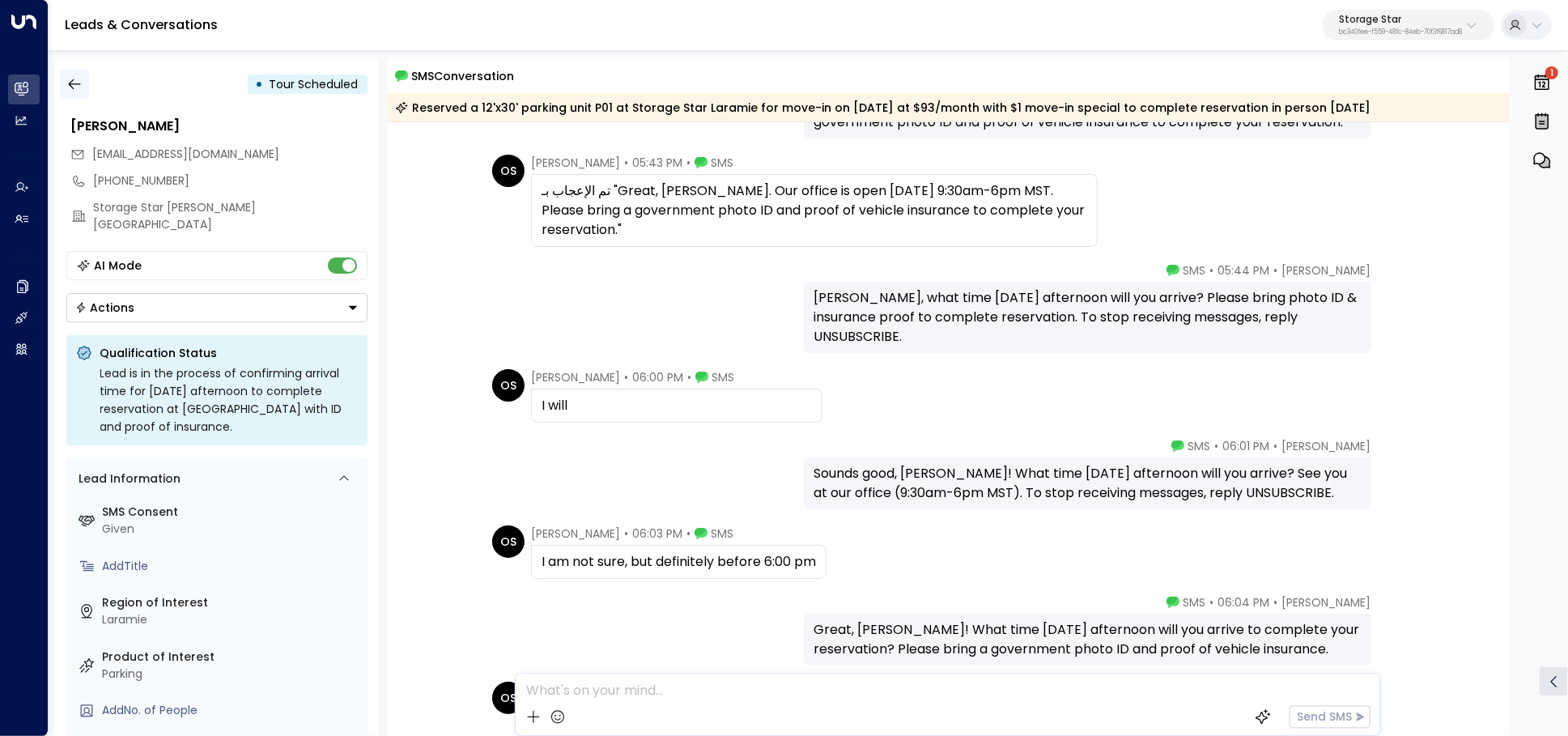
click at [69, 85] on icon "button" at bounding box center [74, 85] width 12 height 10
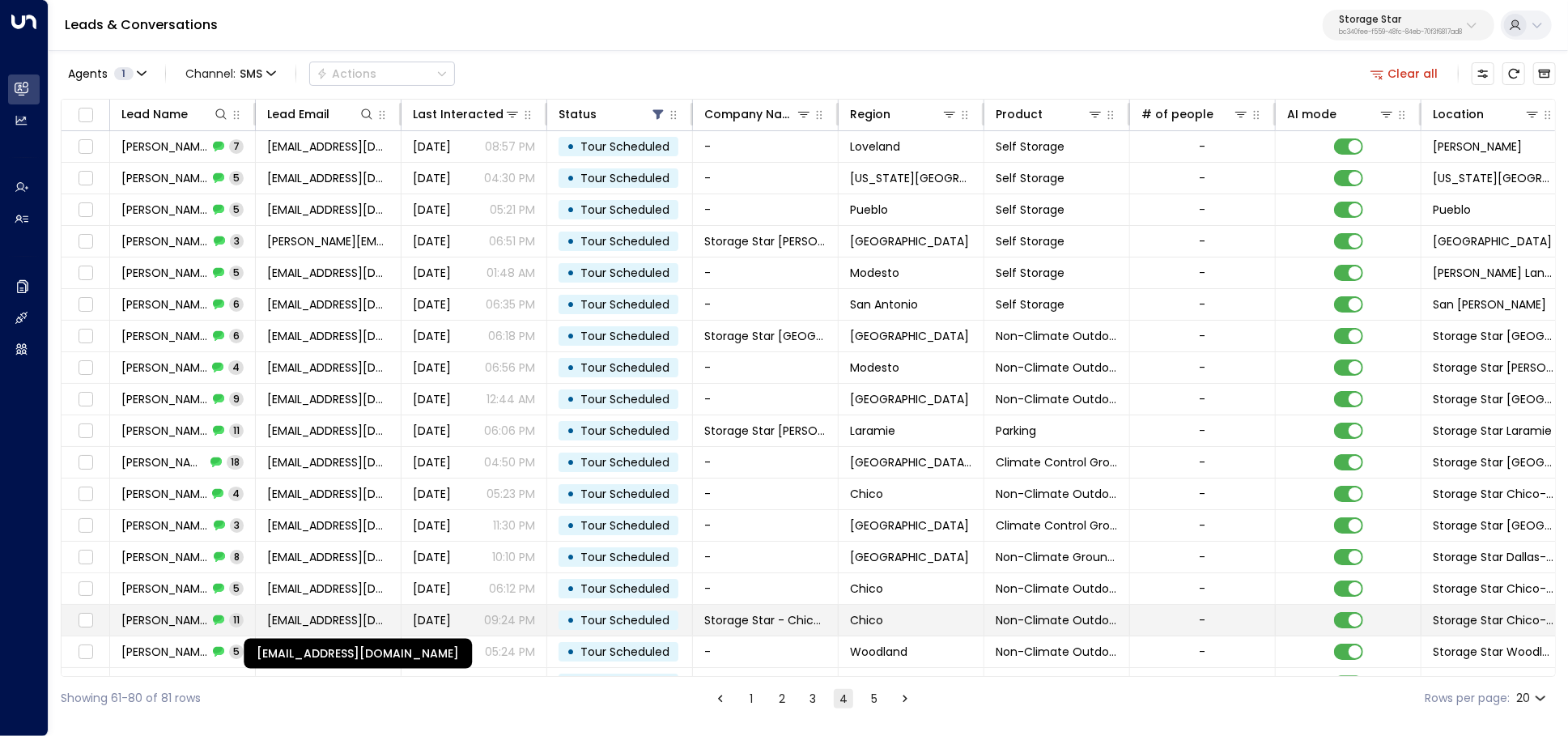
click at [265, 615] on td "madridtagg@gmail.com" at bounding box center [329, 620] width 146 height 30
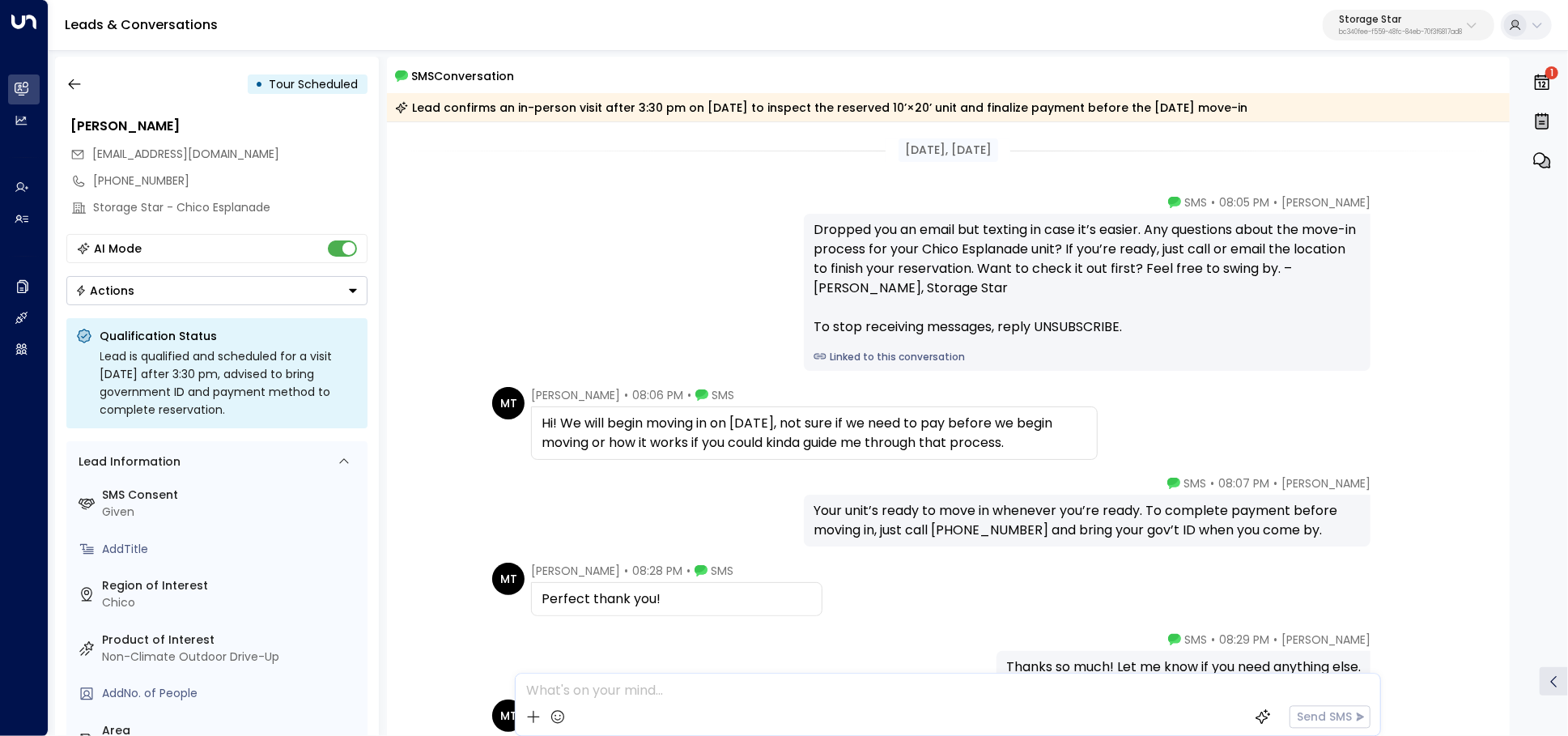
click at [879, 362] on link "Linked to this conversation" at bounding box center [1087, 357] width 547 height 14
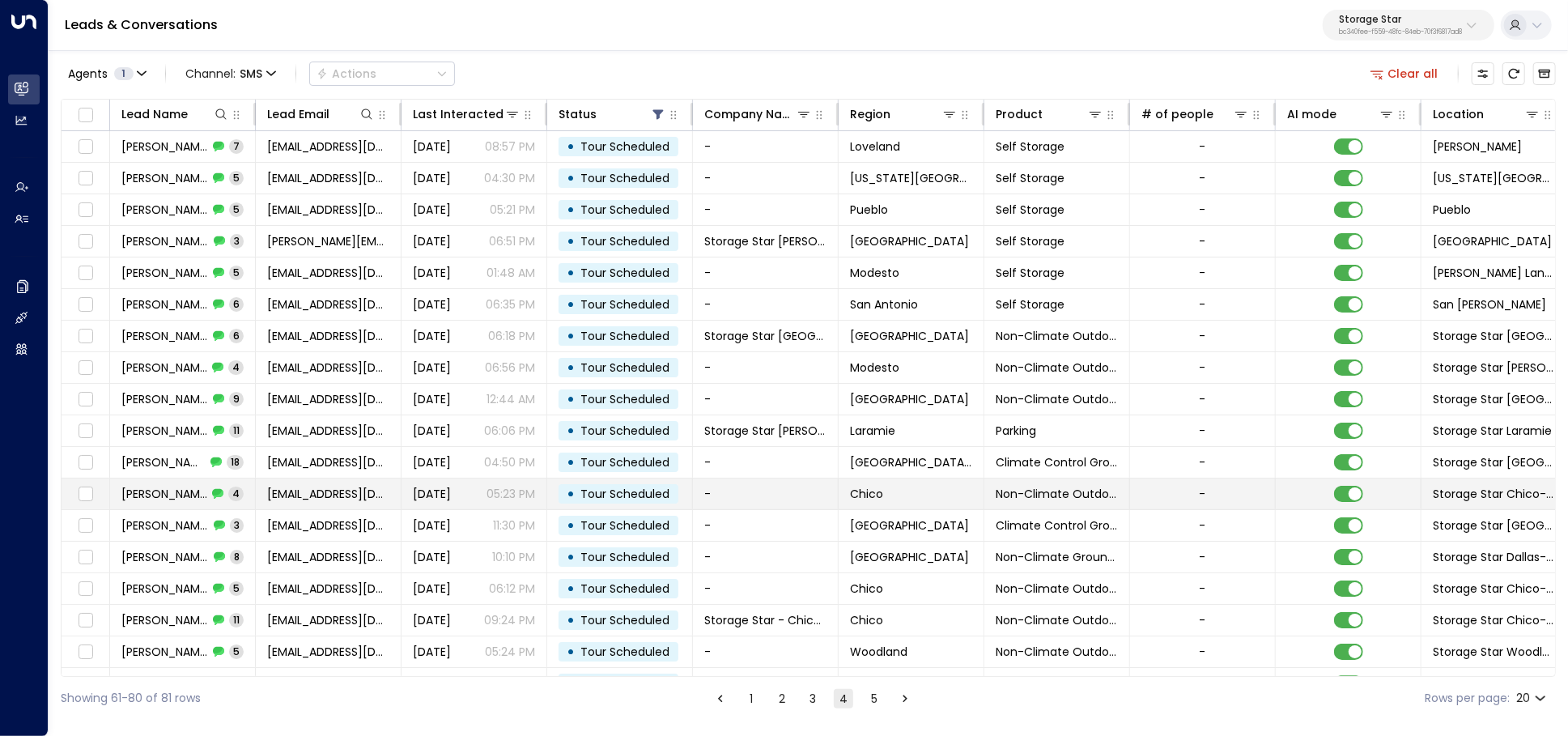
scroll to position [84, 0]
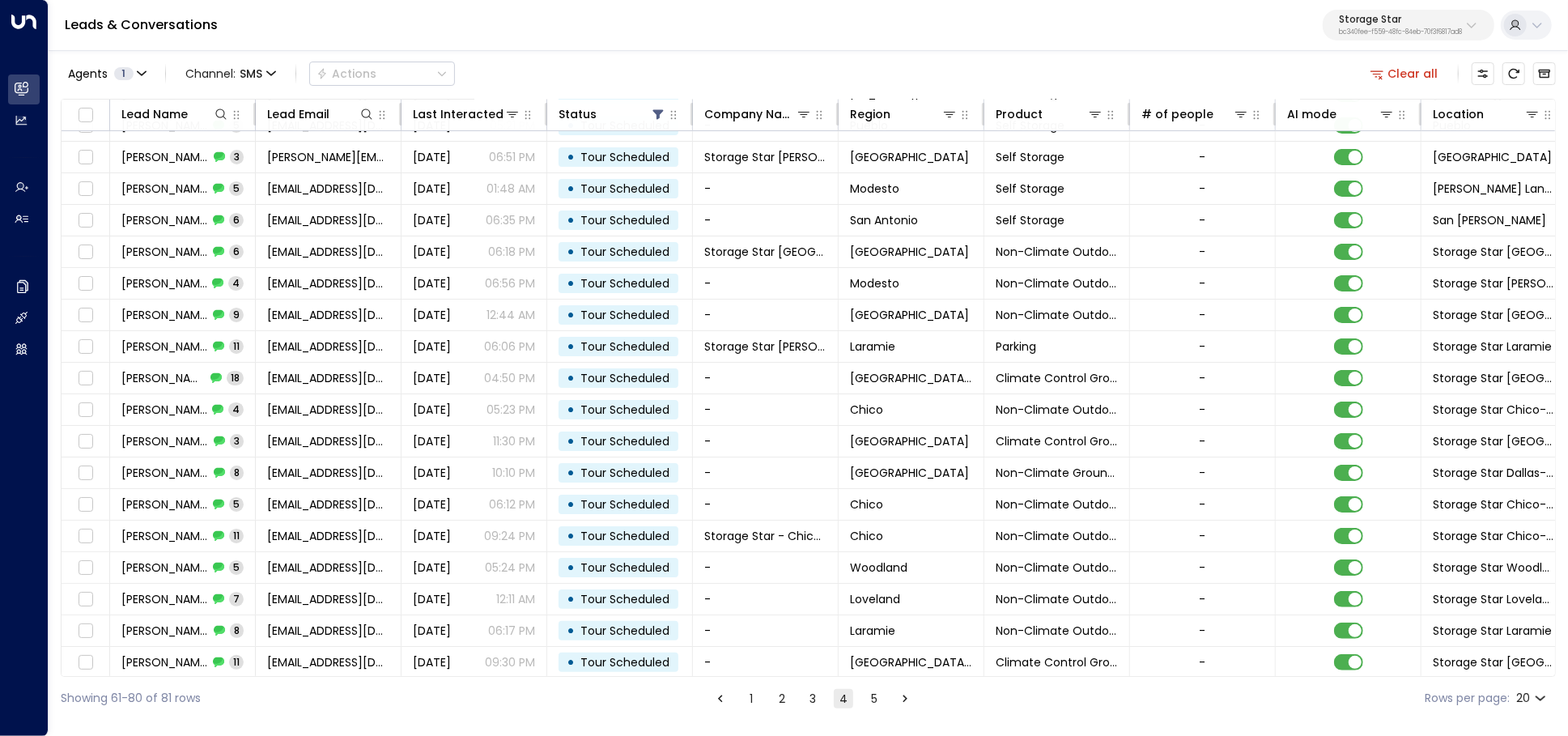
click at [876, 697] on button "5" at bounding box center [874, 698] width 19 height 19
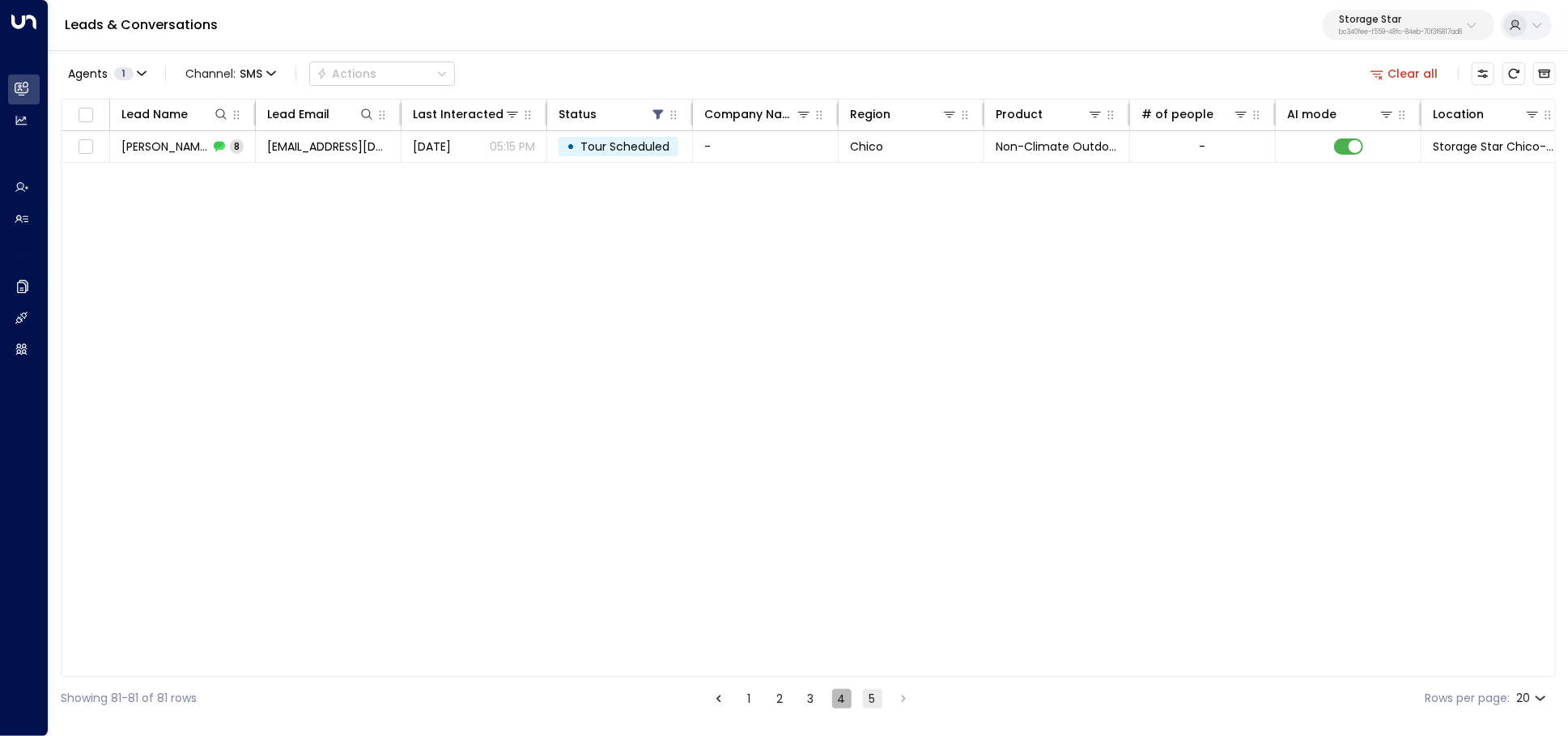
click at [847, 699] on button "4" at bounding box center [842, 698] width 19 height 19
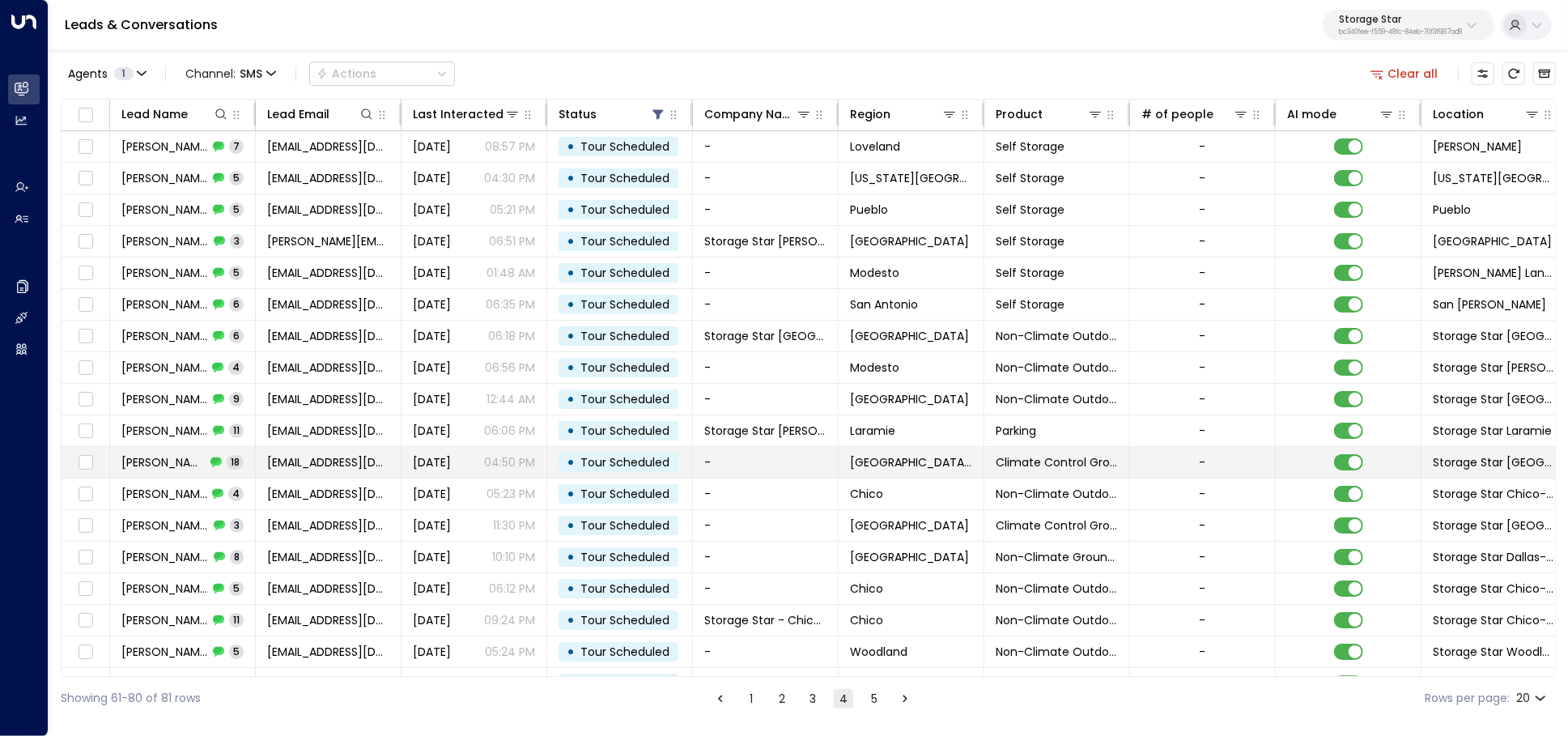
click at [190, 457] on span "Lorica Winston" at bounding box center [163, 462] width 84 height 16
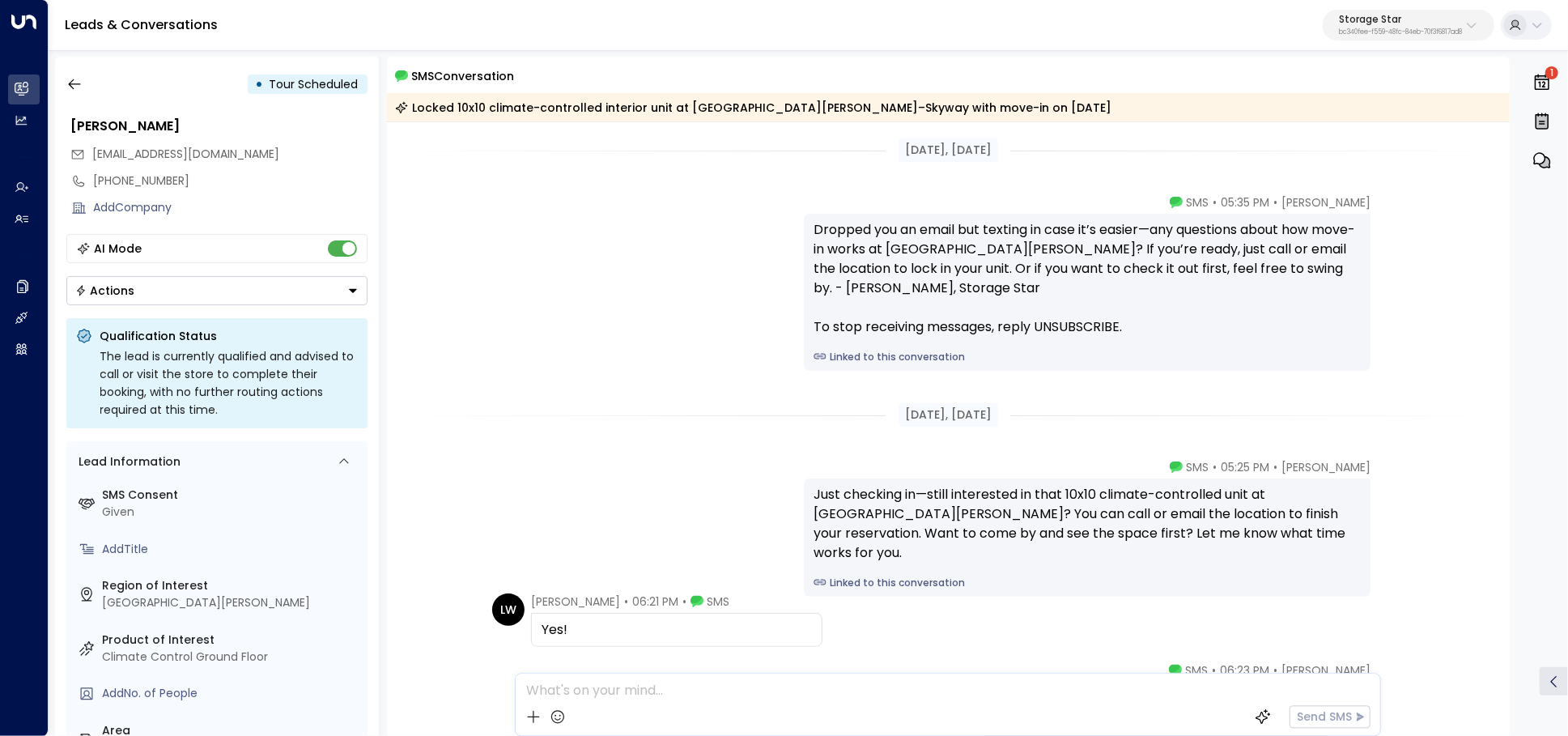
click at [920, 362] on link "Linked to this conversation" at bounding box center [1087, 357] width 547 height 14
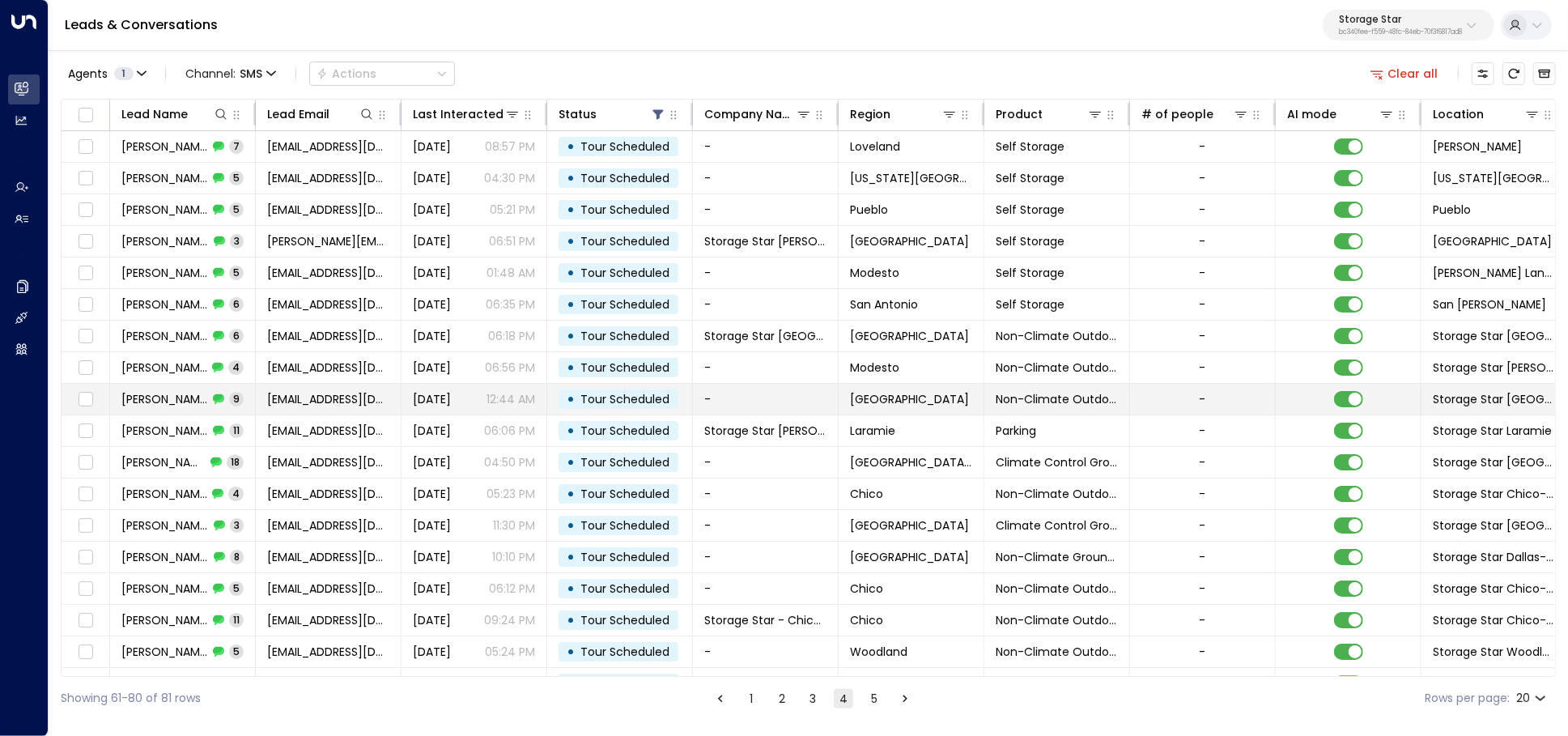
click at [307, 391] on span "westanden@hotmail.com" at bounding box center [328, 399] width 122 height 16
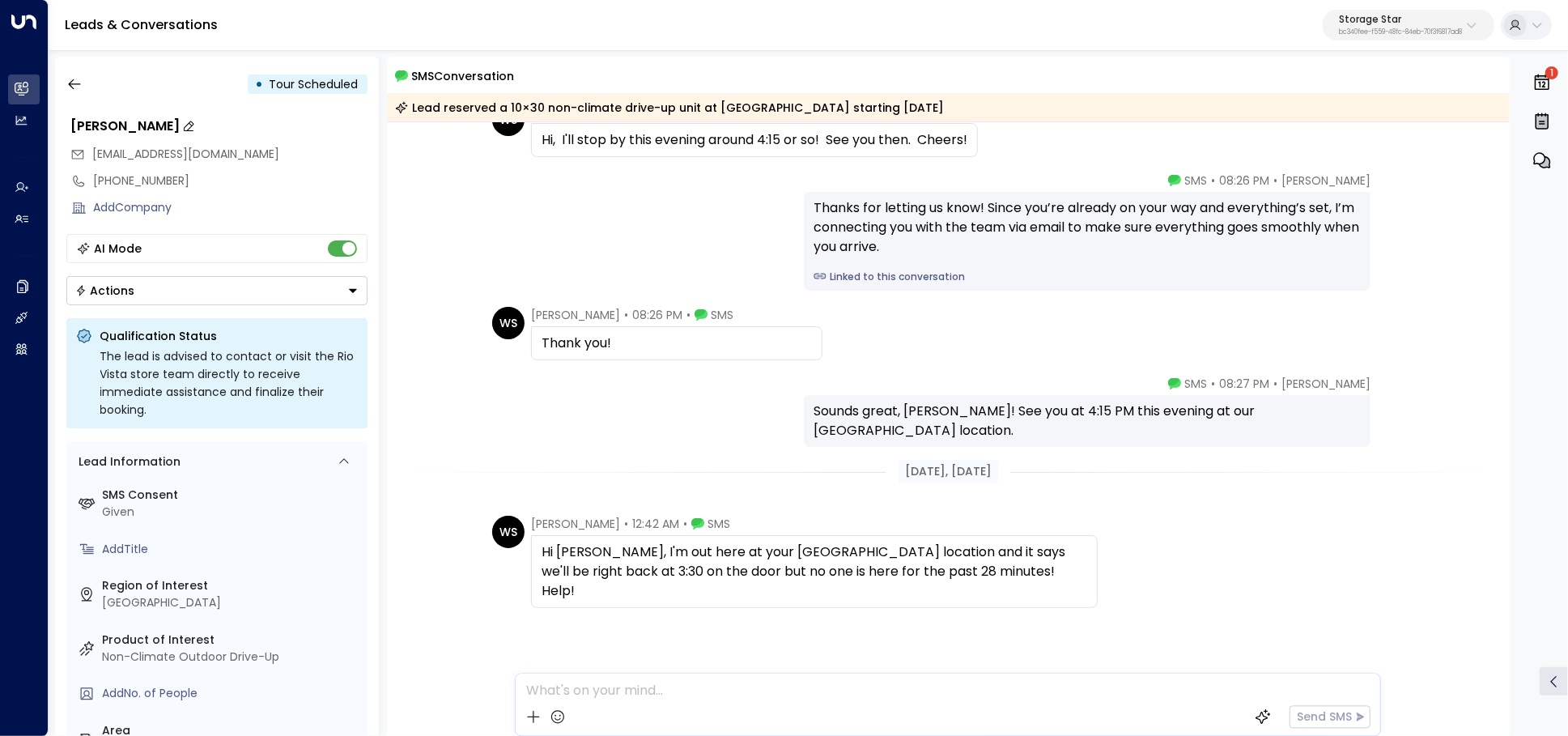
scroll to position [344, 0]
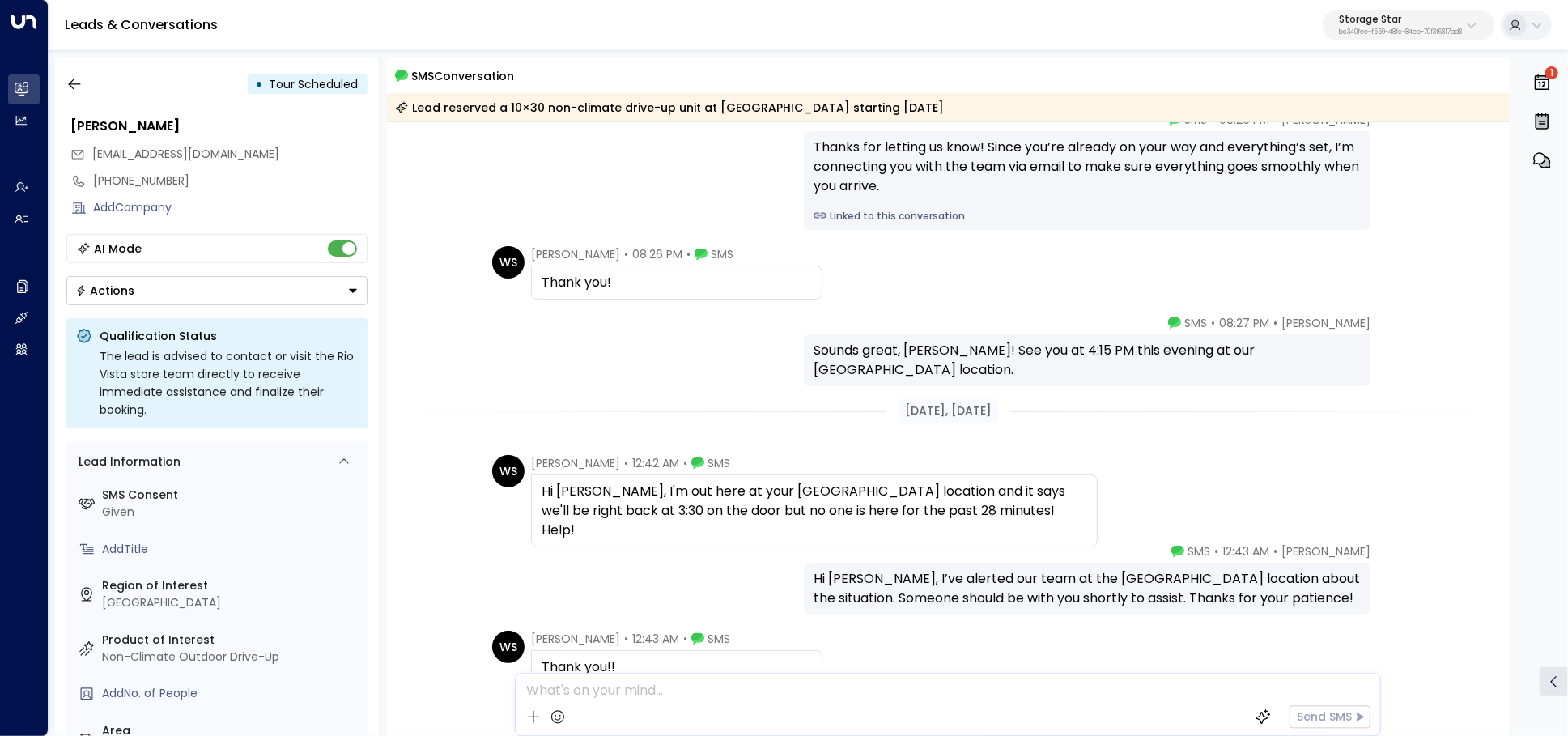
click at [72, 99] on div "• Tour Scheduled Wes Standen westanden@hotmail.com +15624587641 Add Company AI …" at bounding box center [217, 396] width 323 height 679
click at [72, 89] on icon "button" at bounding box center [74, 84] width 16 height 16
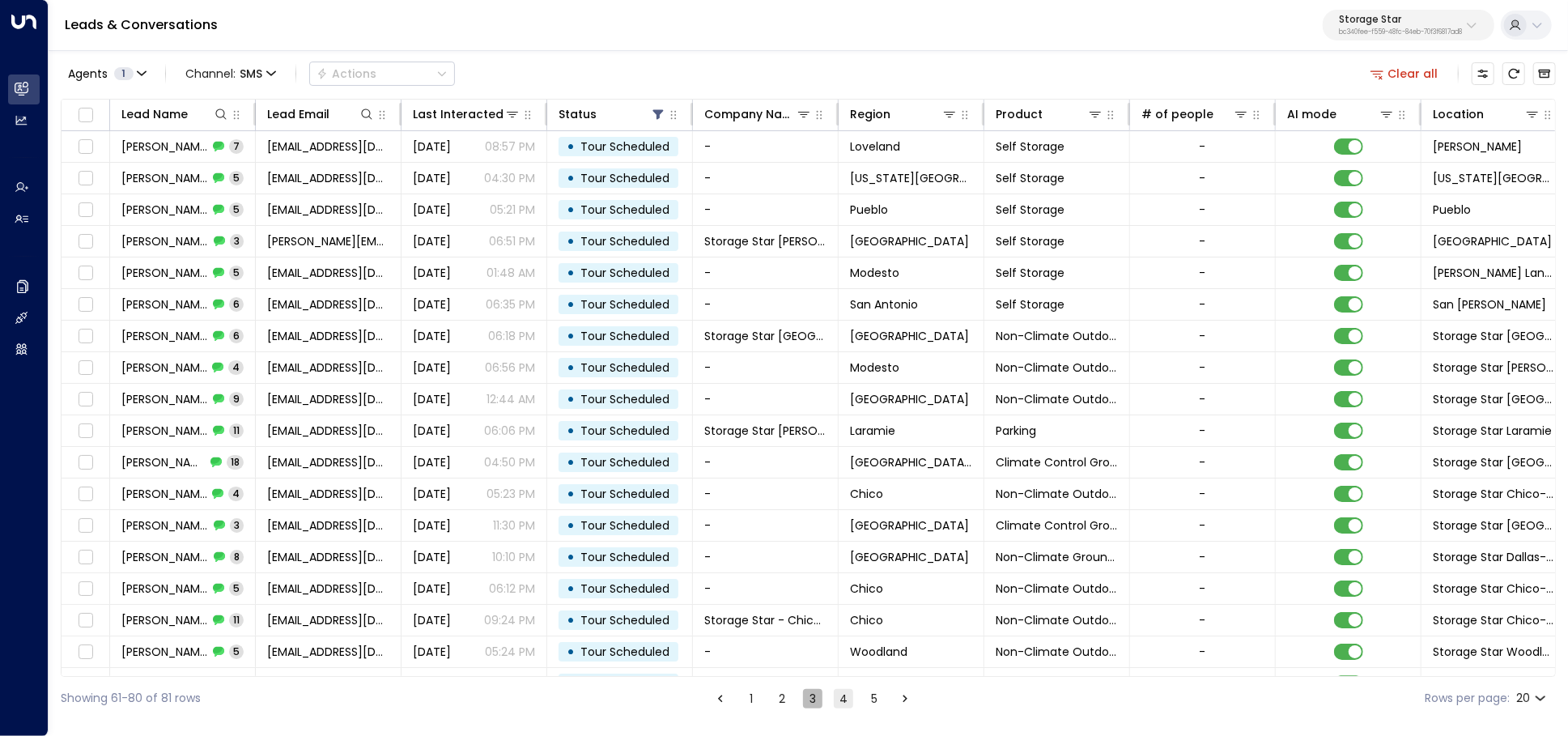
click at [803, 700] on button "3" at bounding box center [812, 698] width 19 height 19
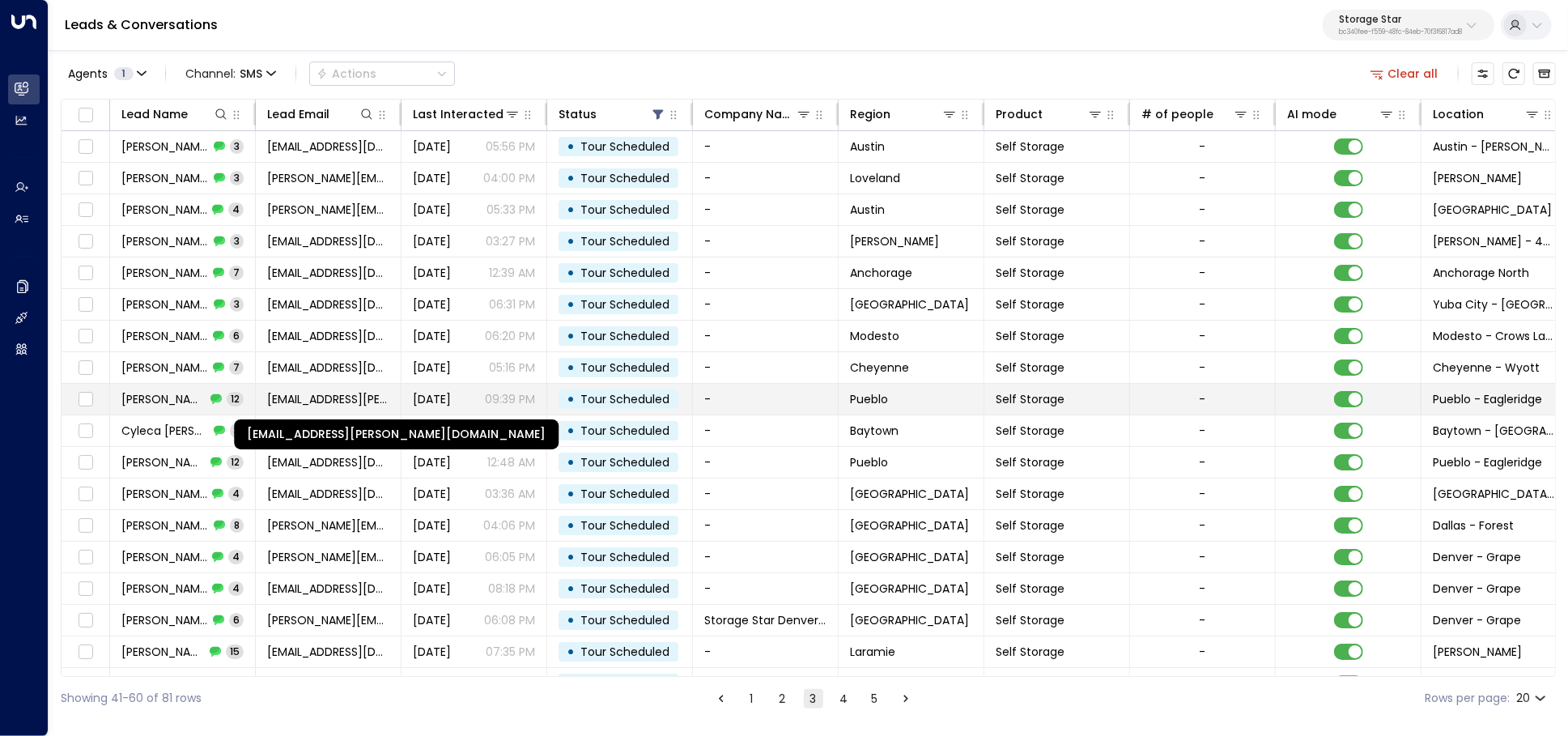
click at [304, 402] on span "Victoria.rosales@gmail.com" at bounding box center [328, 399] width 122 height 16
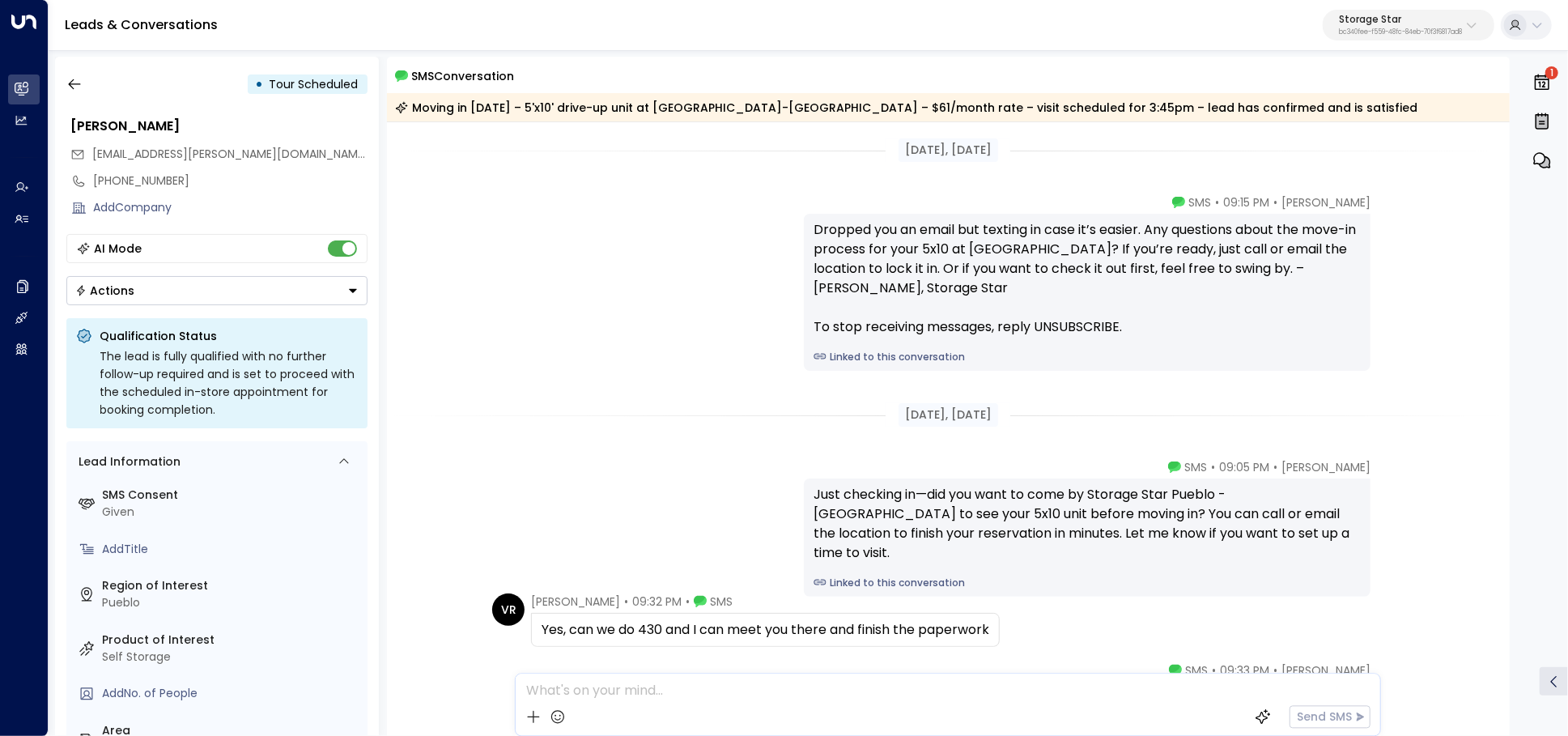
click at [888, 357] on link "Linked to this conversation" at bounding box center [1087, 357] width 547 height 14
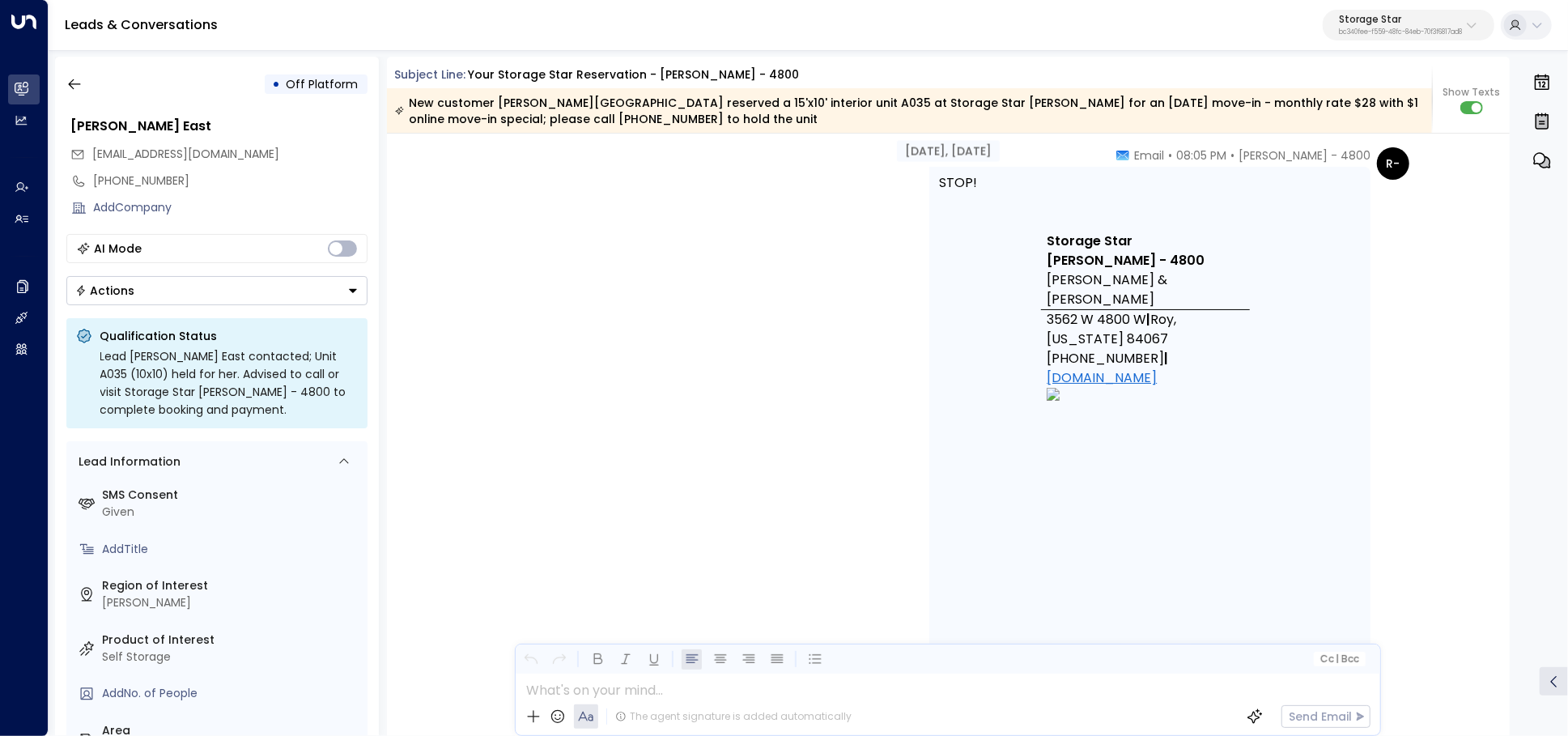
scroll to position [2443, 0]
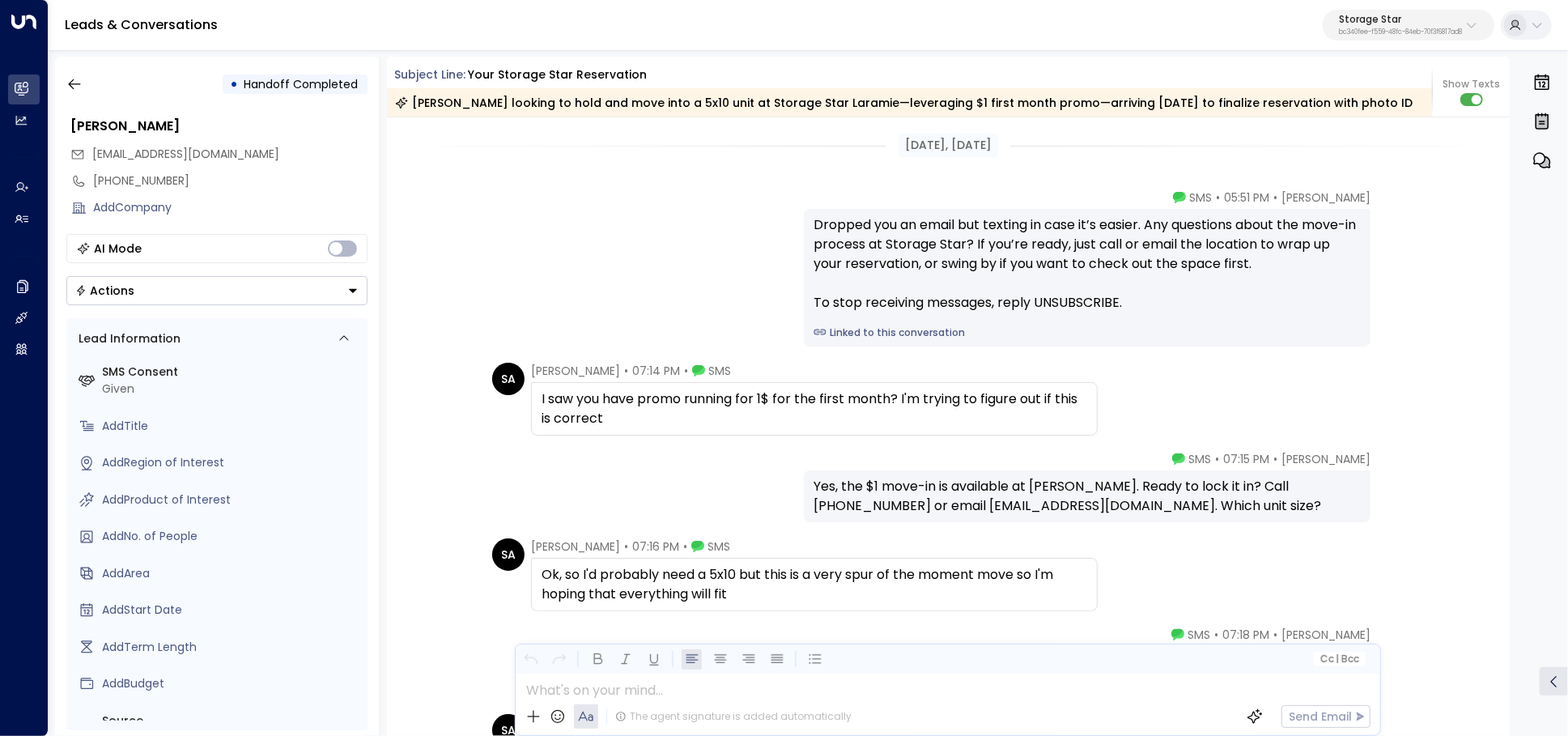
click at [913, 345] on div "Dropped you an email but texting in case it’s easier. Any questions about the m…" at bounding box center [1086, 278] width 566 height 138
click at [909, 334] on link "Linked to this conversation" at bounding box center [1087, 332] width 547 height 14
click at [76, 82] on icon "button" at bounding box center [74, 84] width 16 height 16
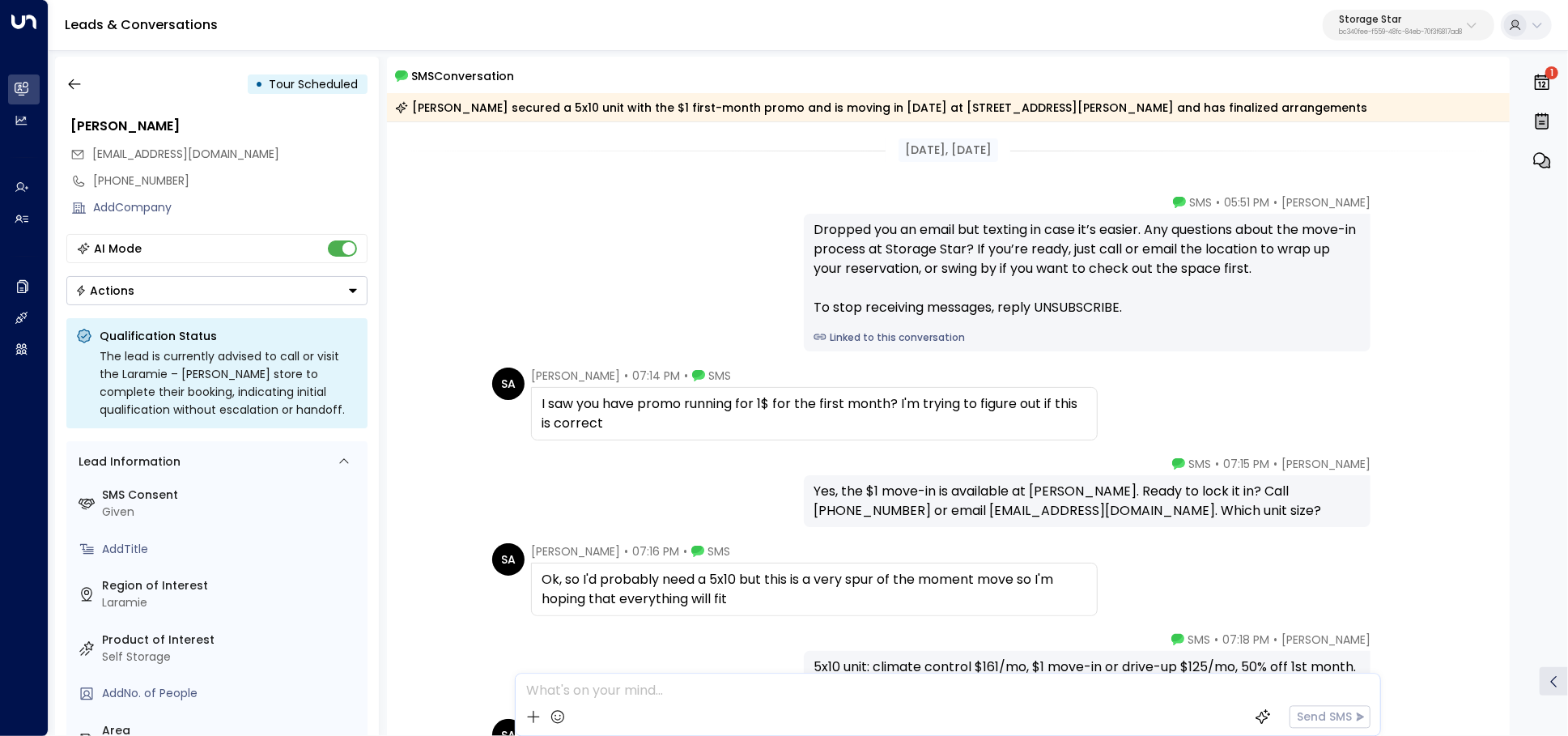
click at [875, 334] on link "Linked to this conversation" at bounding box center [1087, 337] width 547 height 14
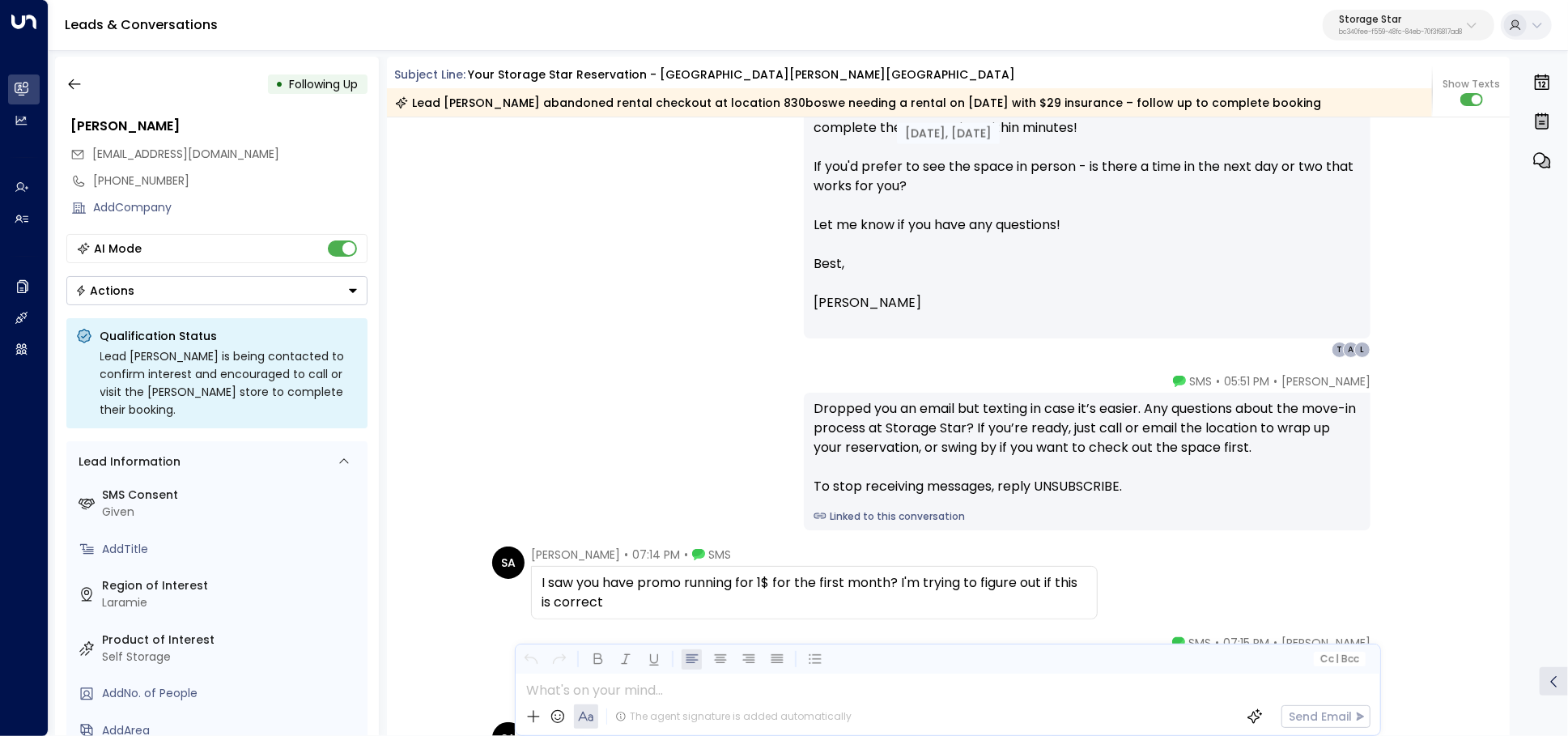
scroll to position [1143, 0]
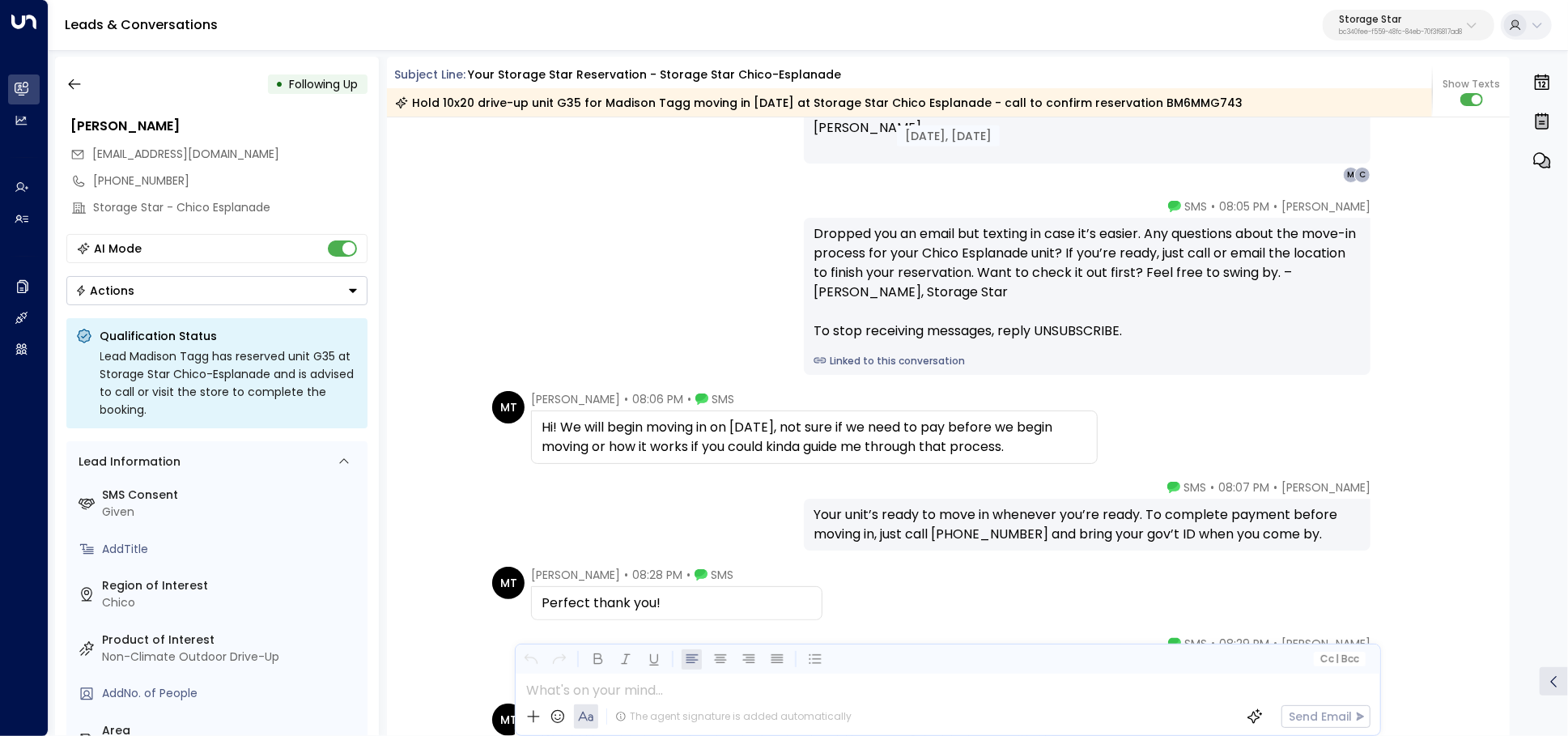
scroll to position [1655, 0]
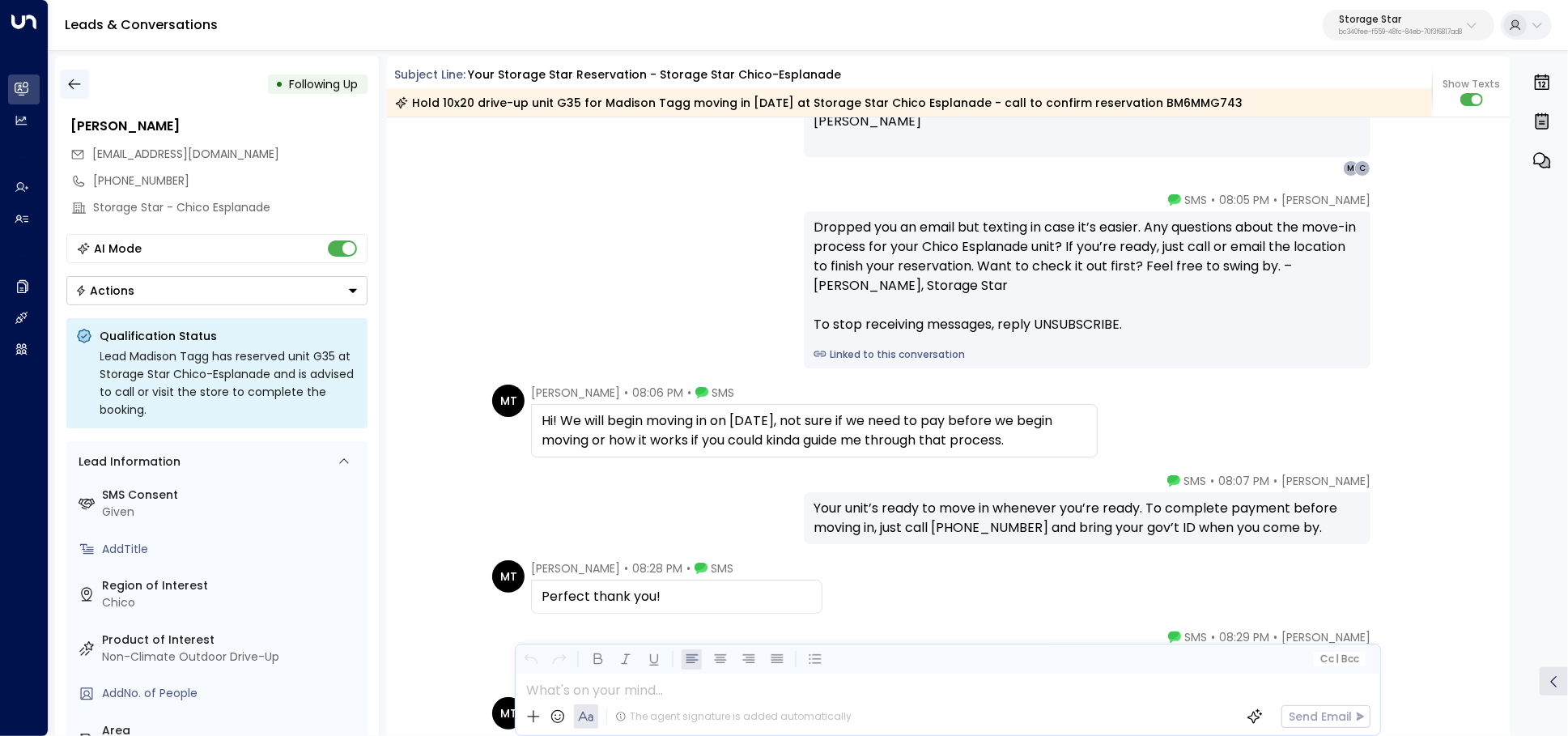
click at [78, 85] on icon "button" at bounding box center [74, 84] width 16 height 16
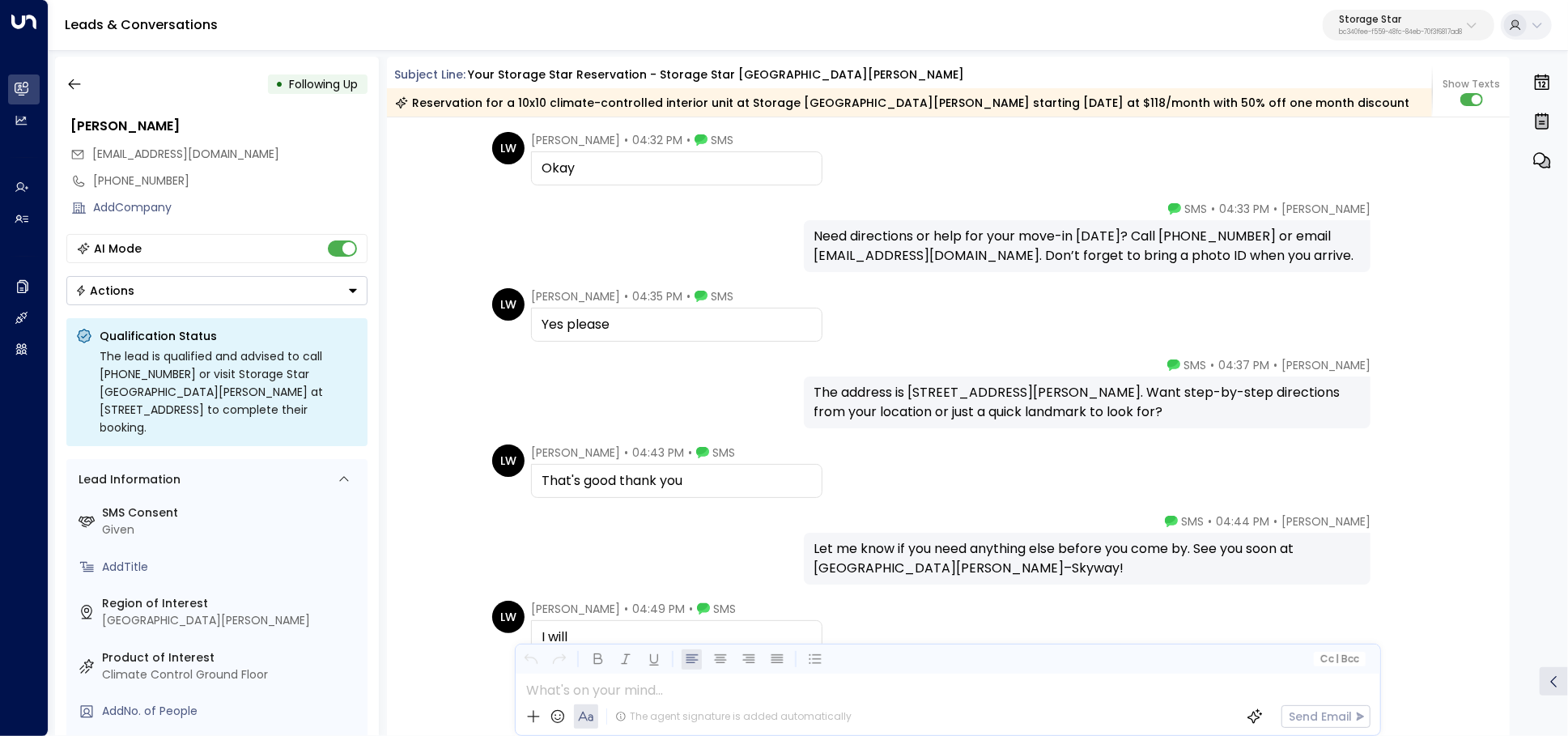
scroll to position [2902, 0]
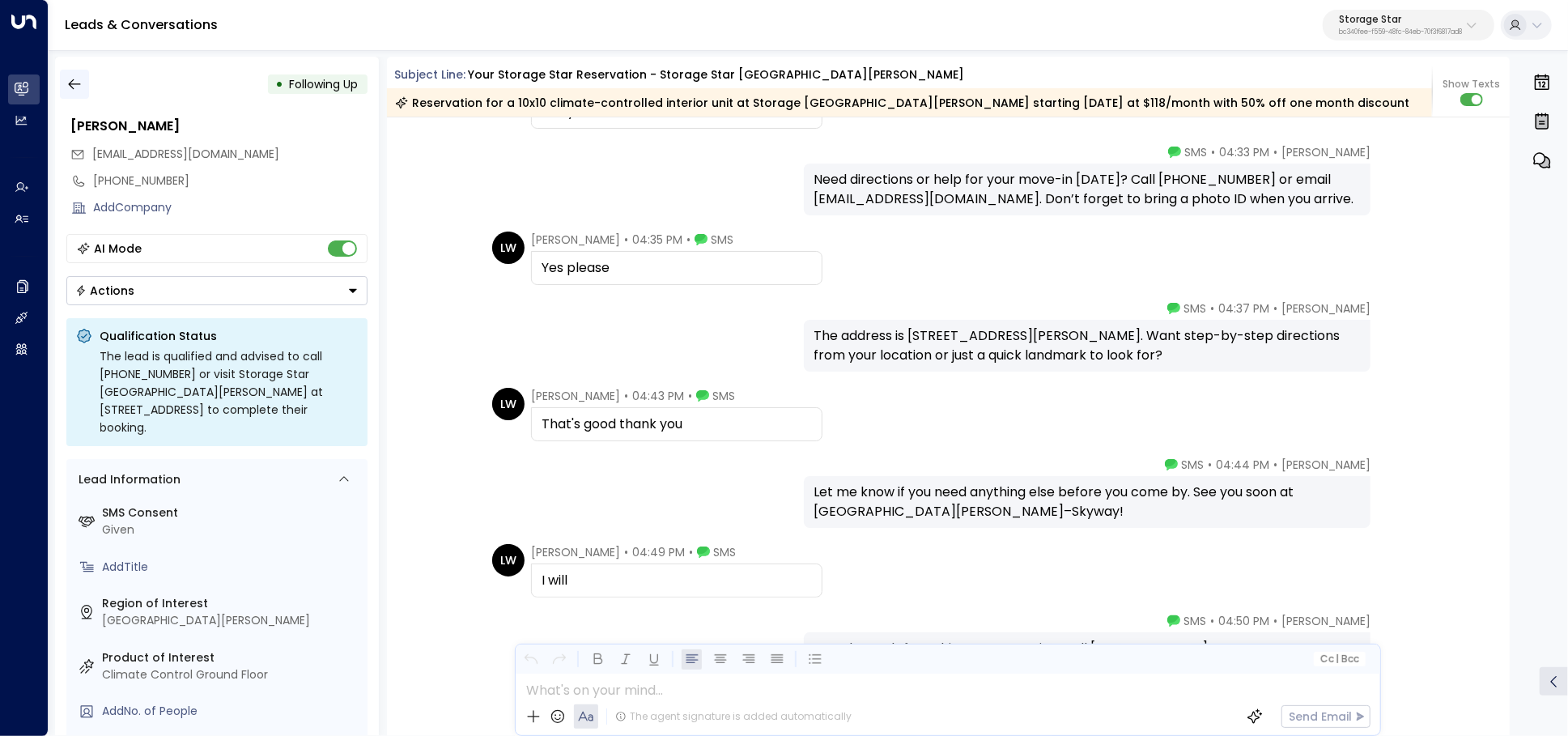
click at [74, 91] on icon "button" at bounding box center [74, 84] width 16 height 16
click at [64, 92] on button "button" at bounding box center [75, 84] width 29 height 29
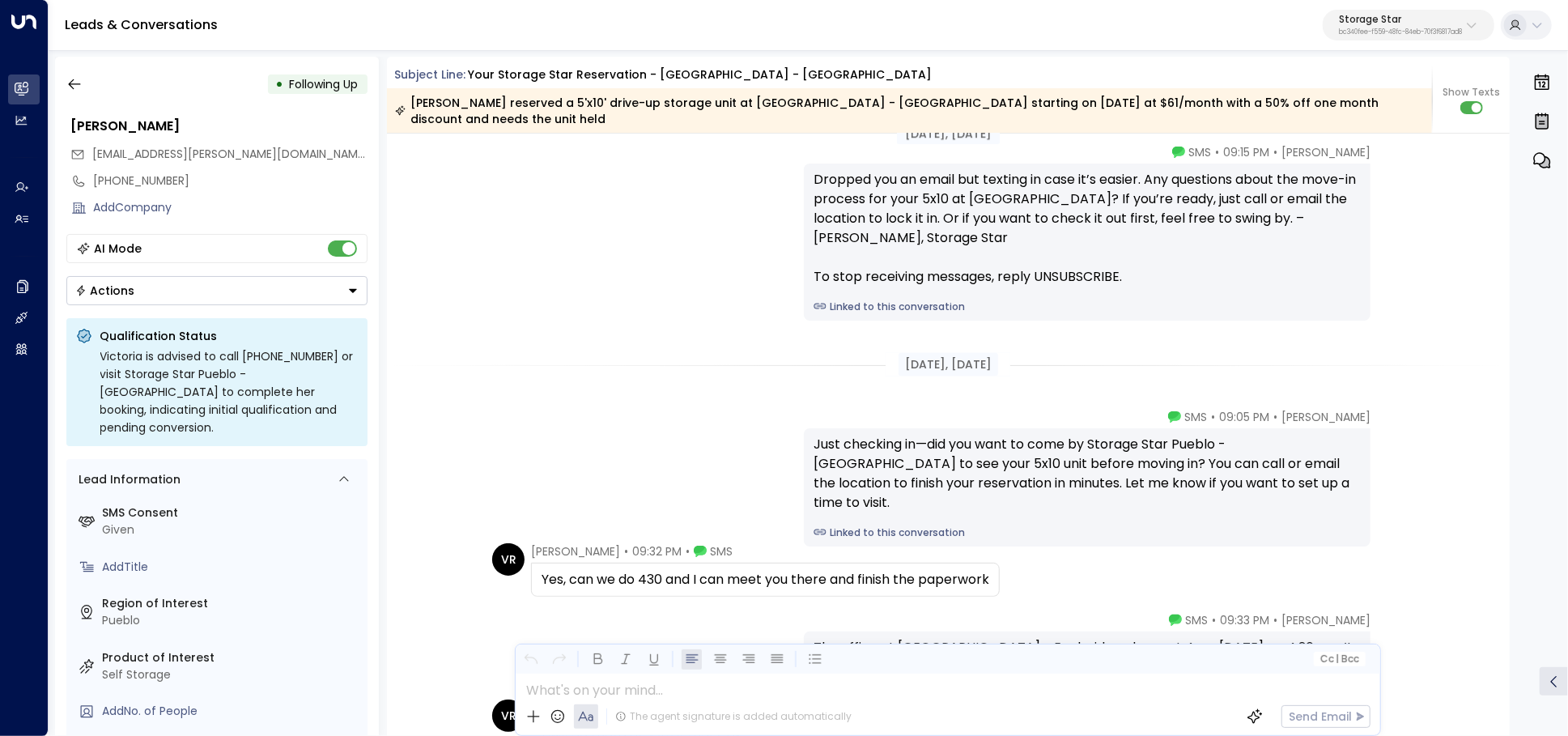
scroll to position [1764, 0]
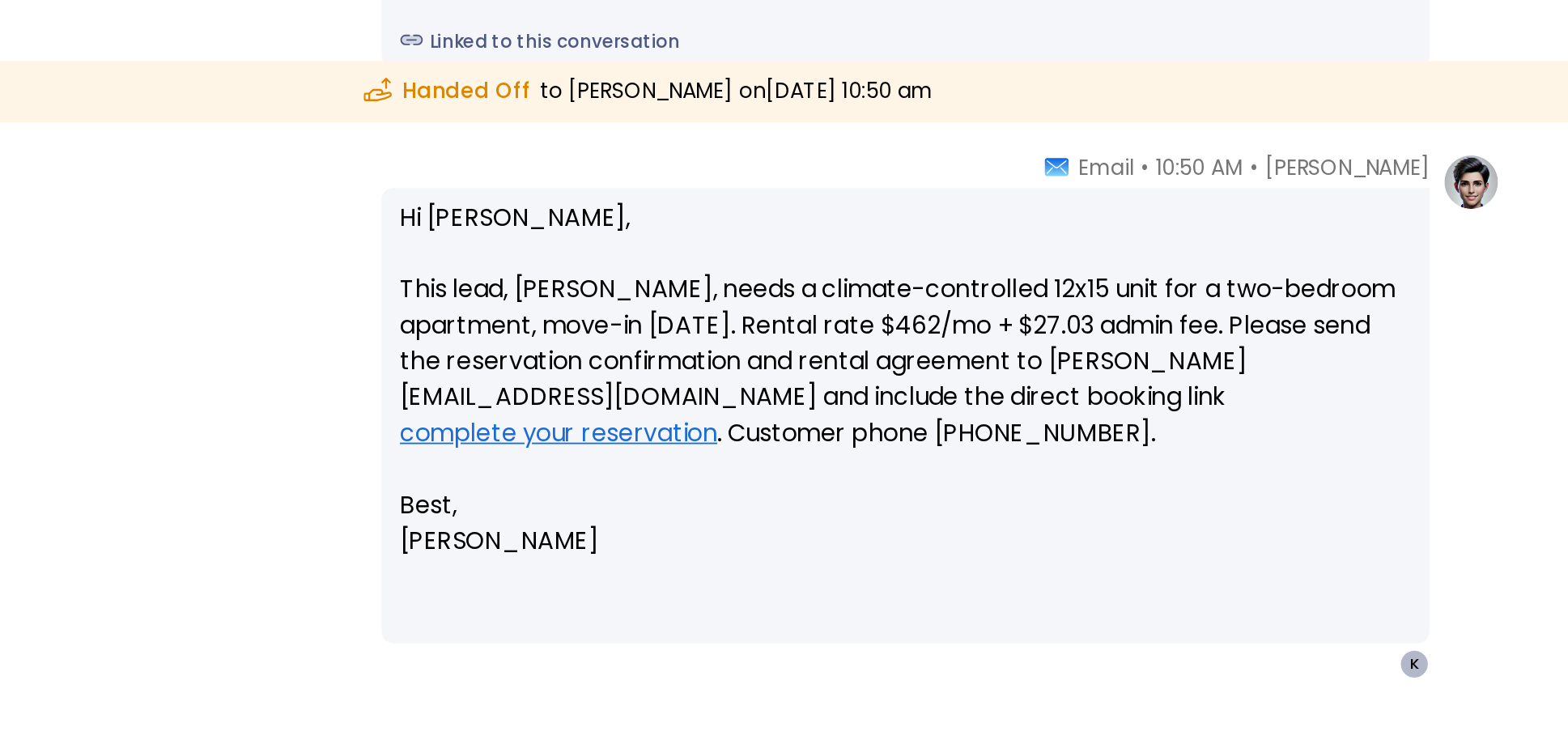
scroll to position [83, 0]
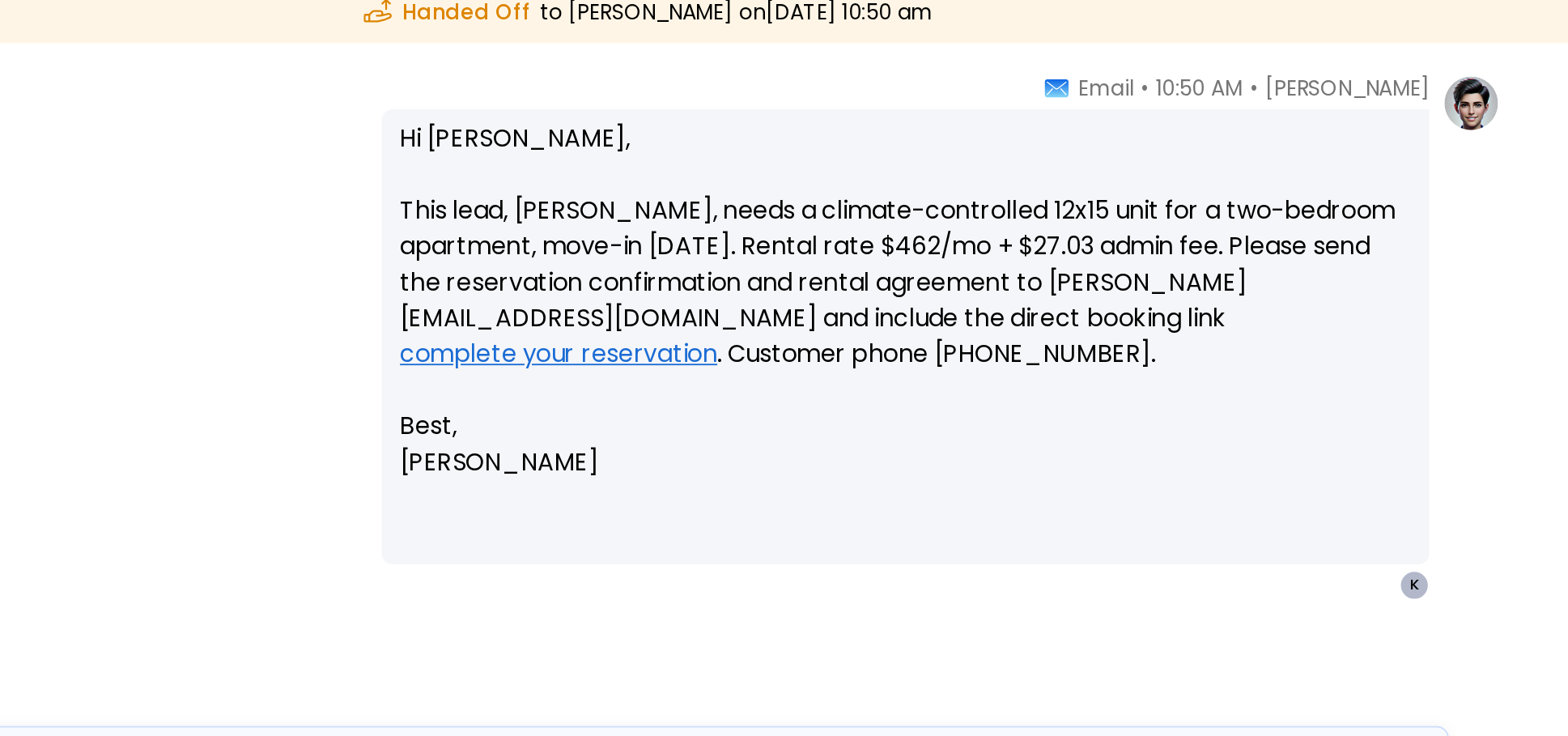
click at [829, 327] on p "Hi Kerric, This lead, James Miller, needs a climate-controlled 12x15 unit for a…" at bounding box center [1087, 413] width 547 height 194
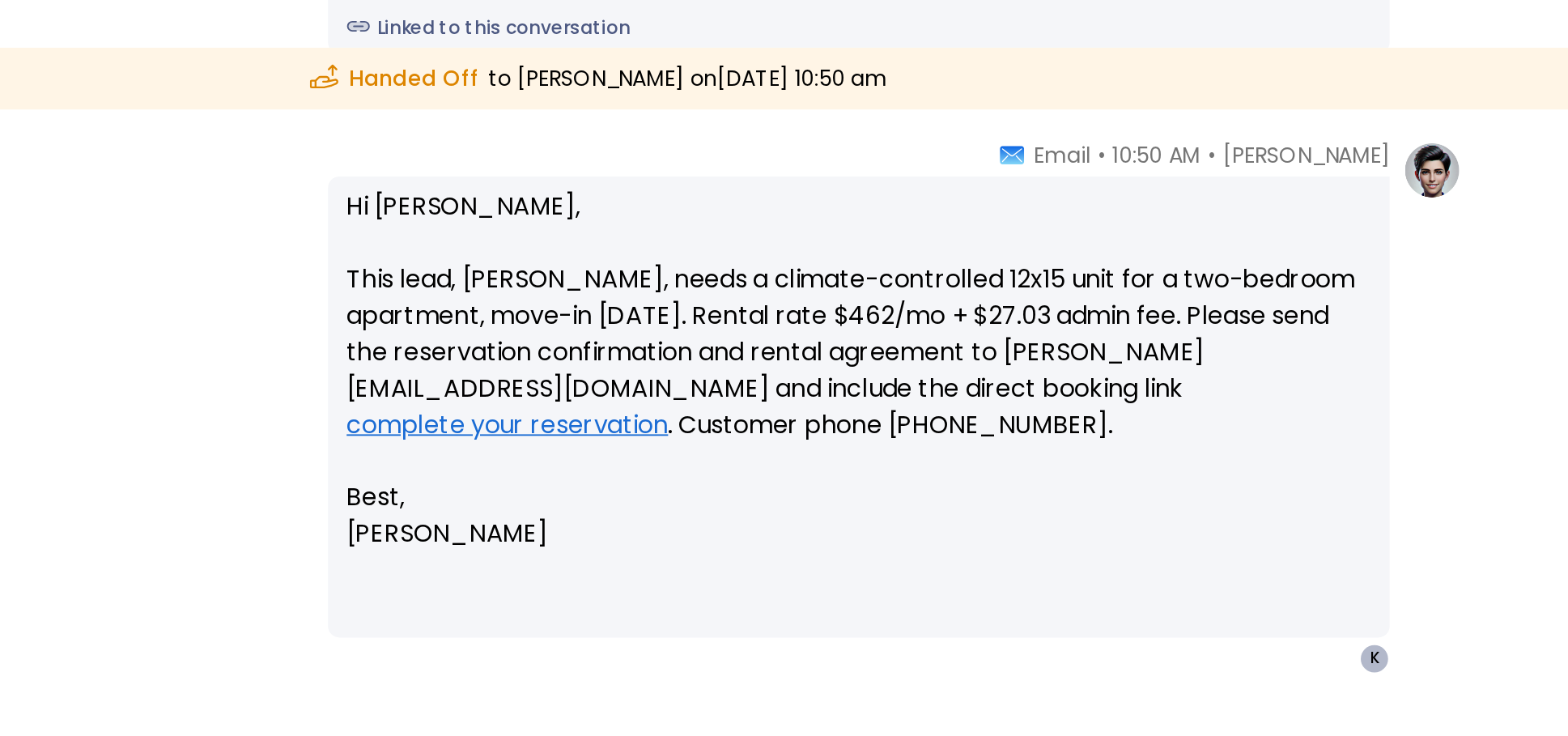
click at [1330, 462] on p "Hi Kerric, This lead, James Miller, needs a climate-controlled 12x15 unit for a…" at bounding box center [1087, 413] width 547 height 194
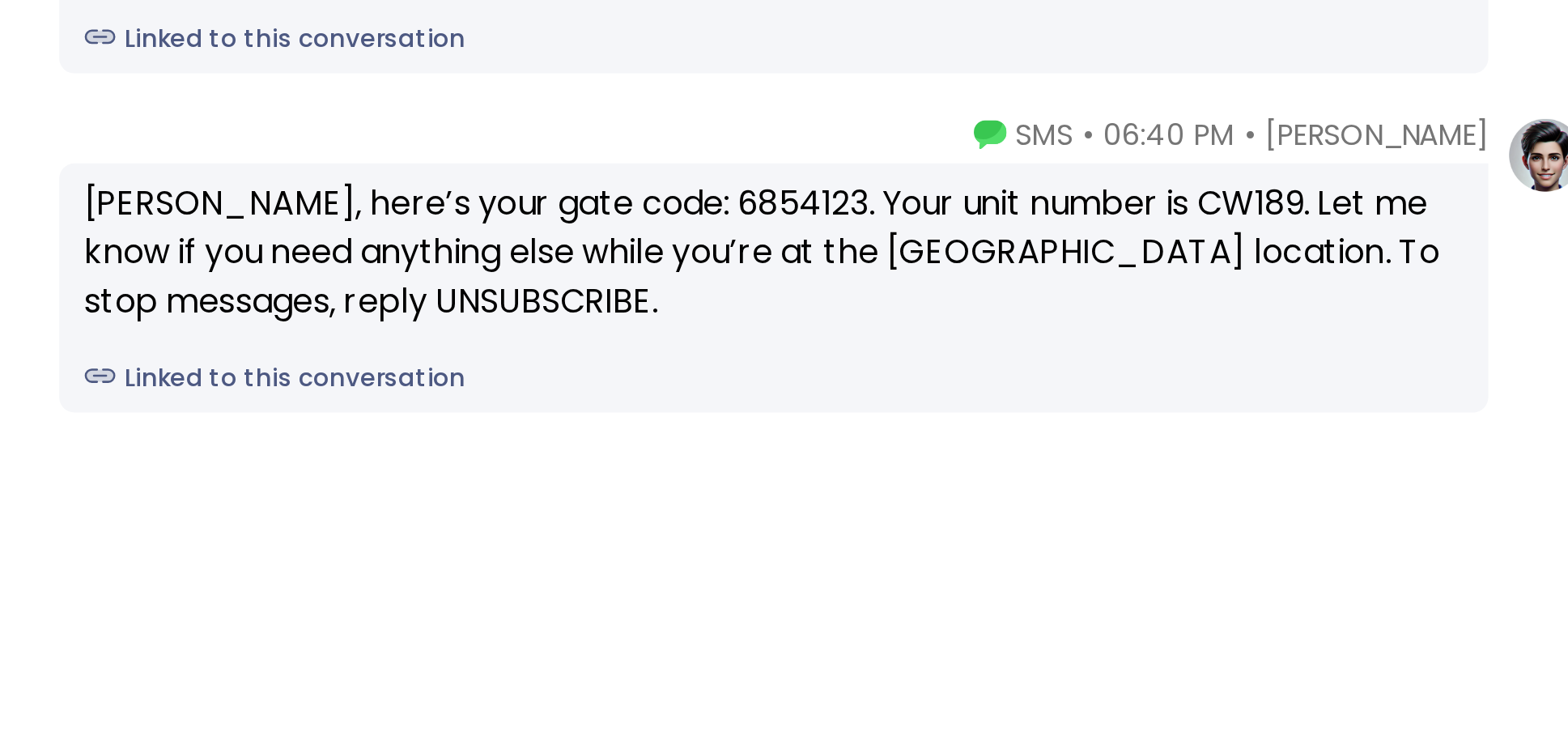
click at [1097, 385] on div "John, here’s your gate code: 6854123. Your unit number is CW189. Let me know if…" at bounding box center [1087, 384] width 547 height 58
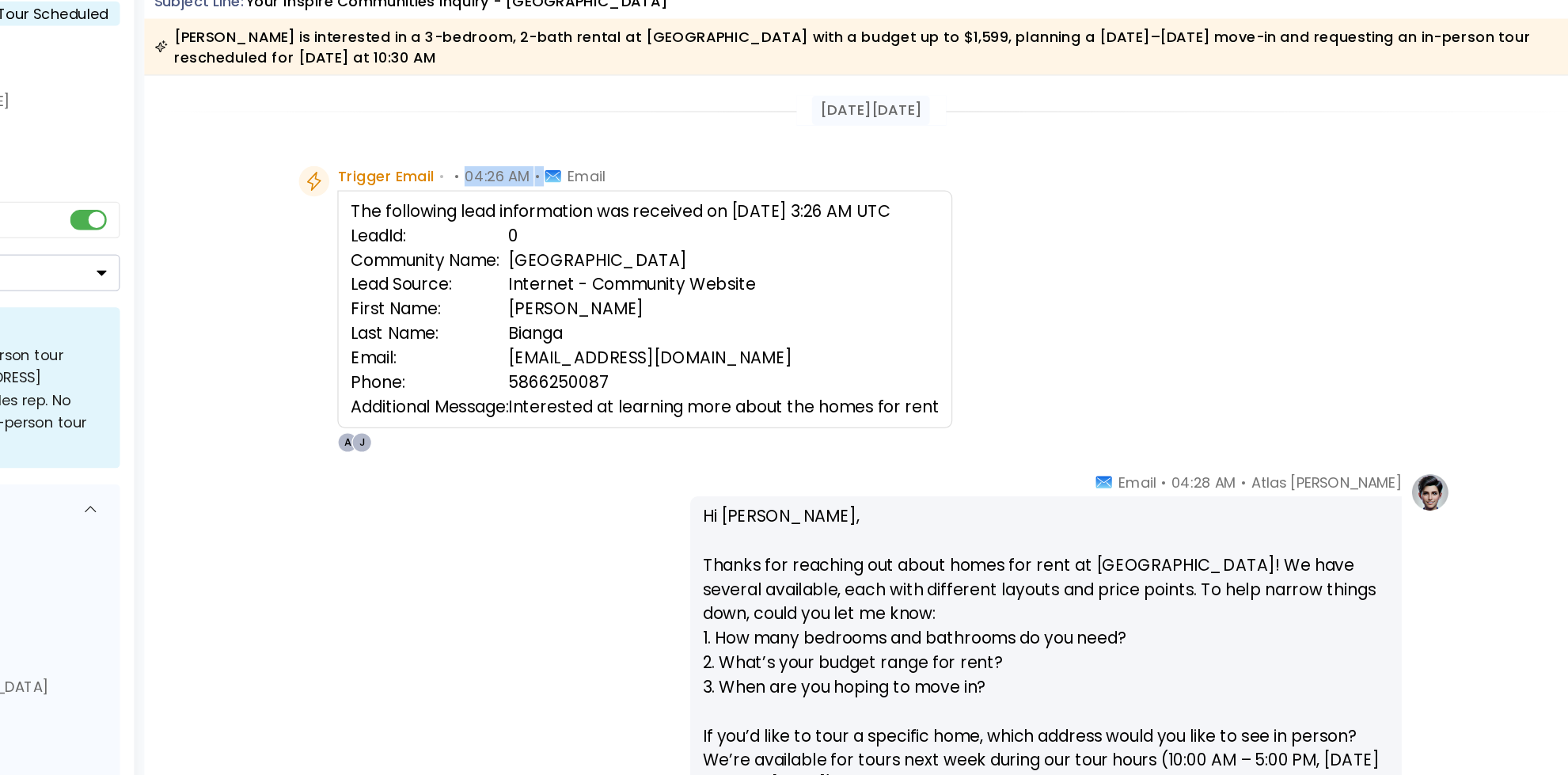
drag, startPoint x: 622, startPoint y: 214, endPoint x: 700, endPoint y: 214, distance: 78.0
click at [700, 214] on div "Trigger Email • • 04:26 AM • Email" at bounding box center [632, 209] width 208 height 16
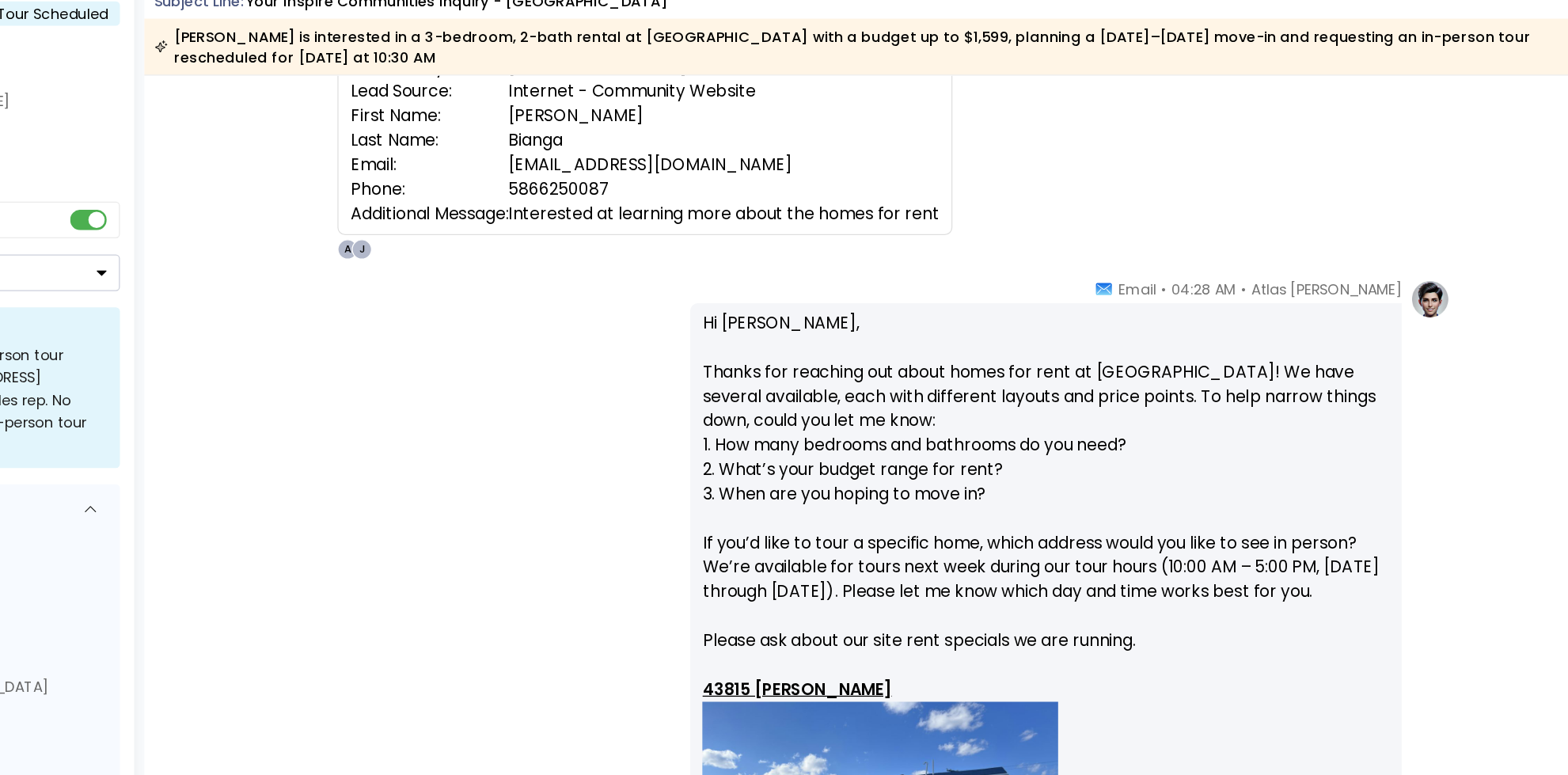
scroll to position [166, 0]
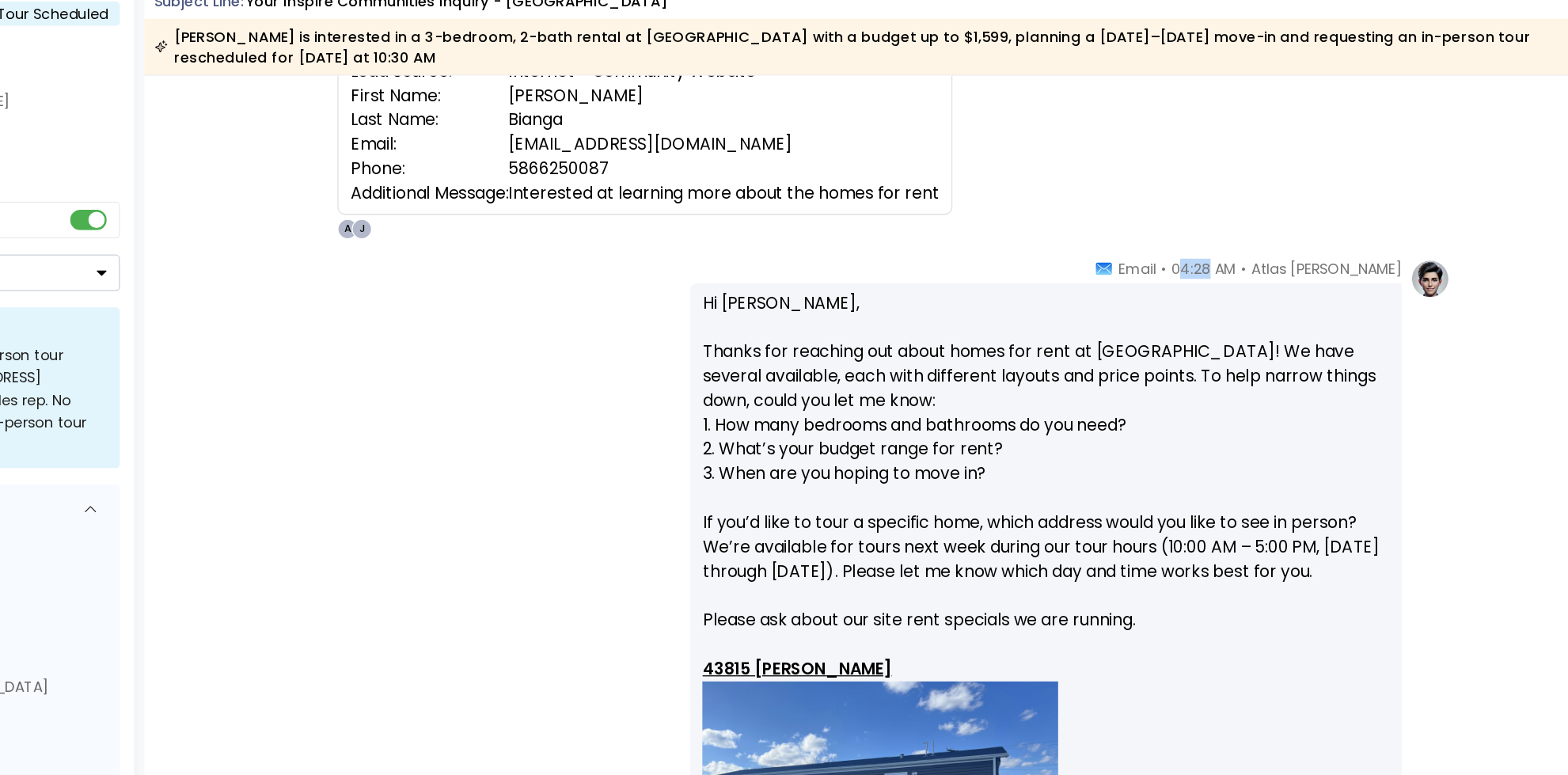
drag, startPoint x: 1236, startPoint y: 283, endPoint x: 1258, endPoint y: 283, distance: 22.0
click at [1229, 283] on span "04:28 AM" at bounding box center [1202, 281] width 51 height 16
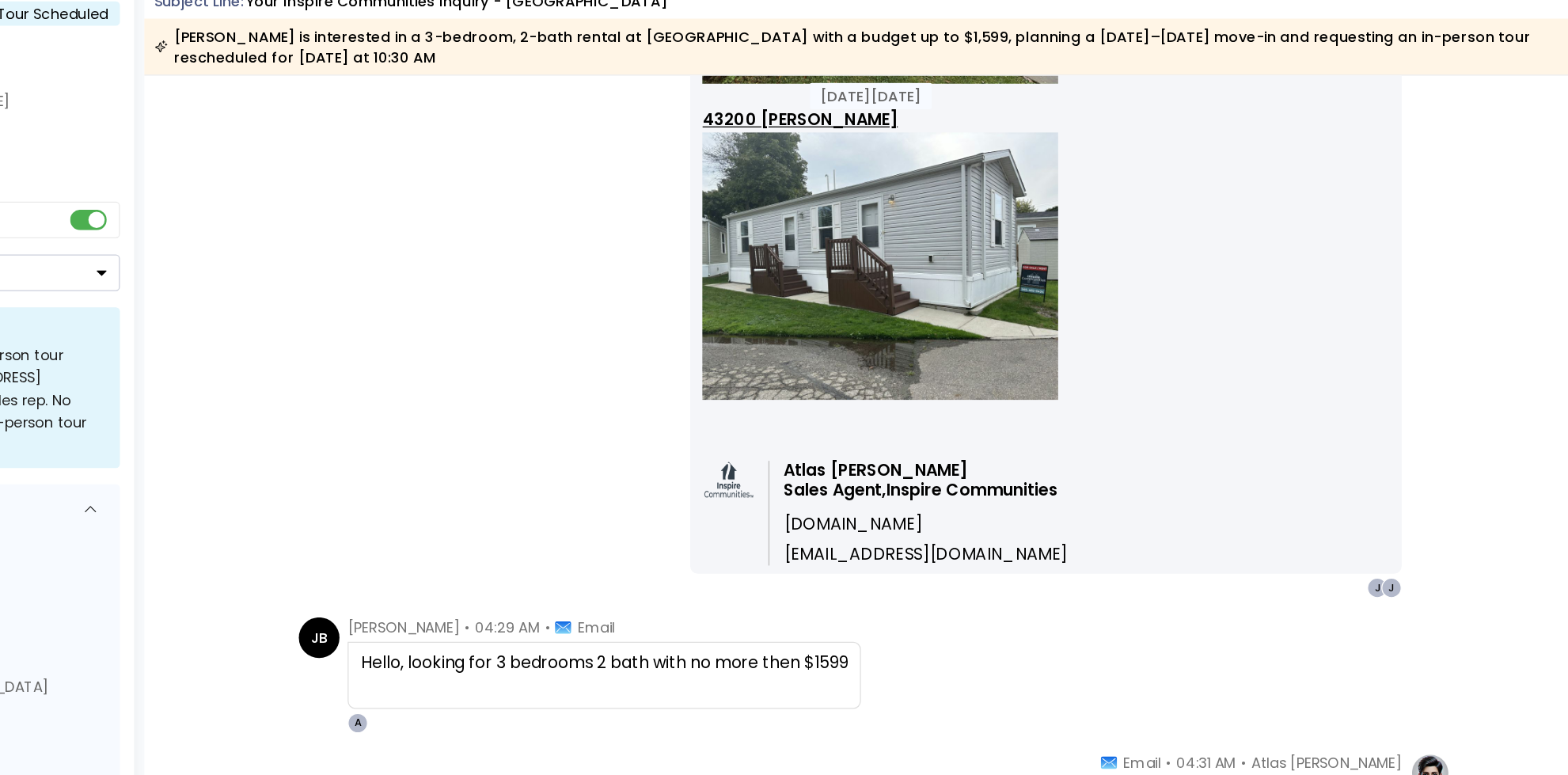
scroll to position [1141, 0]
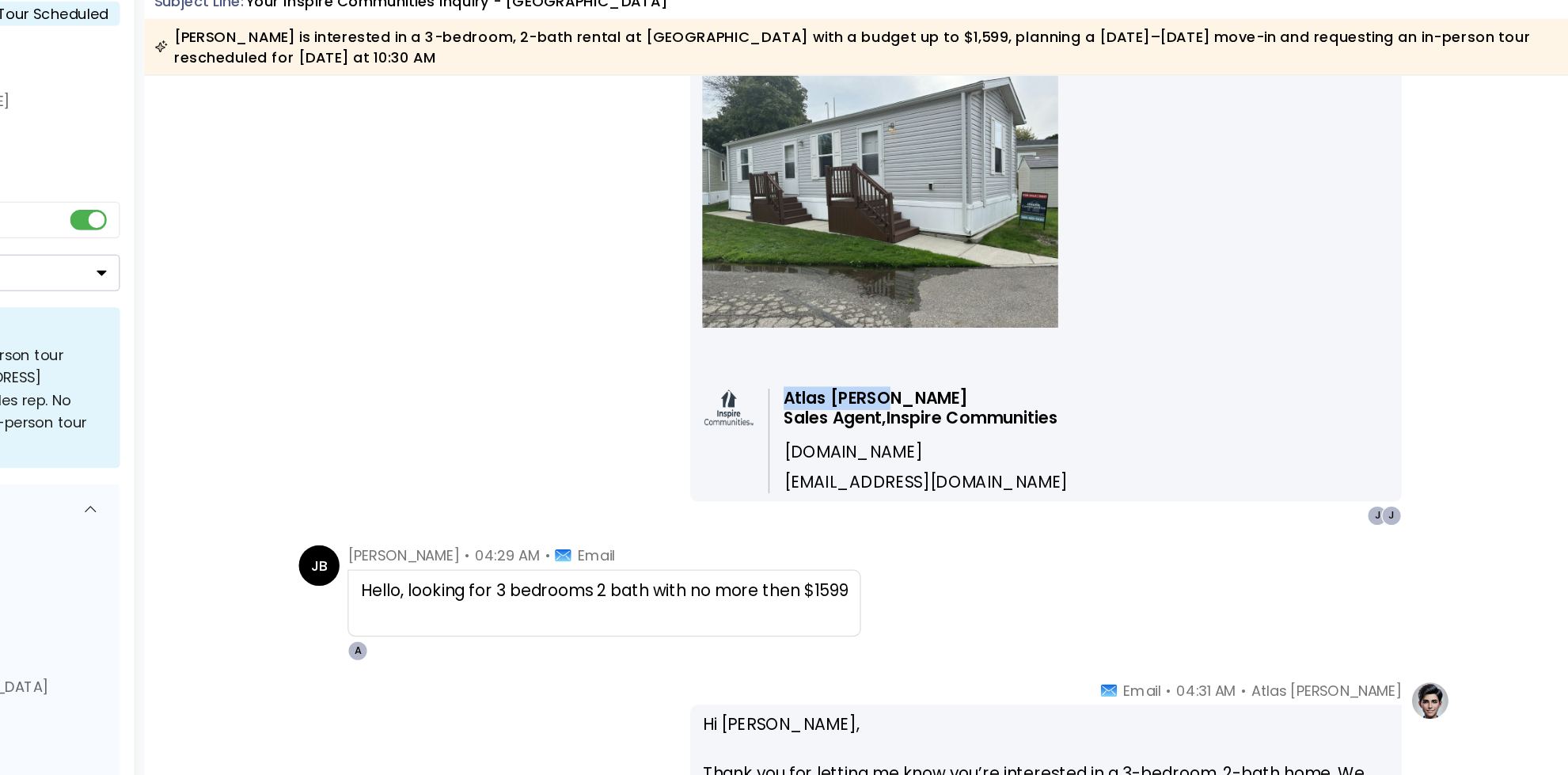
drag, startPoint x: 914, startPoint y: 373, endPoint x: 979, endPoint y: 378, distance: 65.2
click at [979, 378] on td "Atlas Parker Sales Agent, Inspire Communities www.inspirecommunities.com atlas@…" at bounding box center [981, 415] width 234 height 81
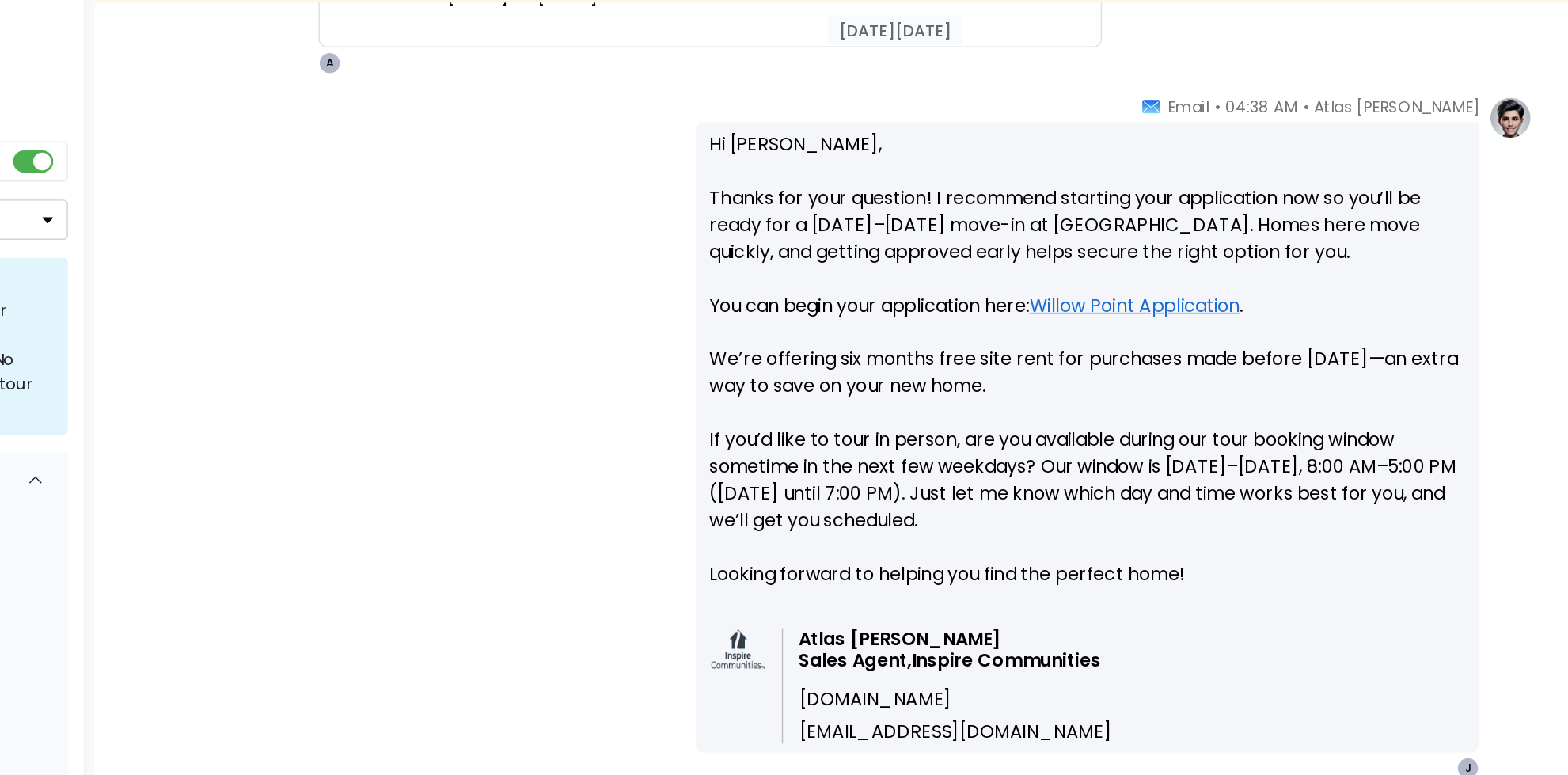
scroll to position [2103, 0]
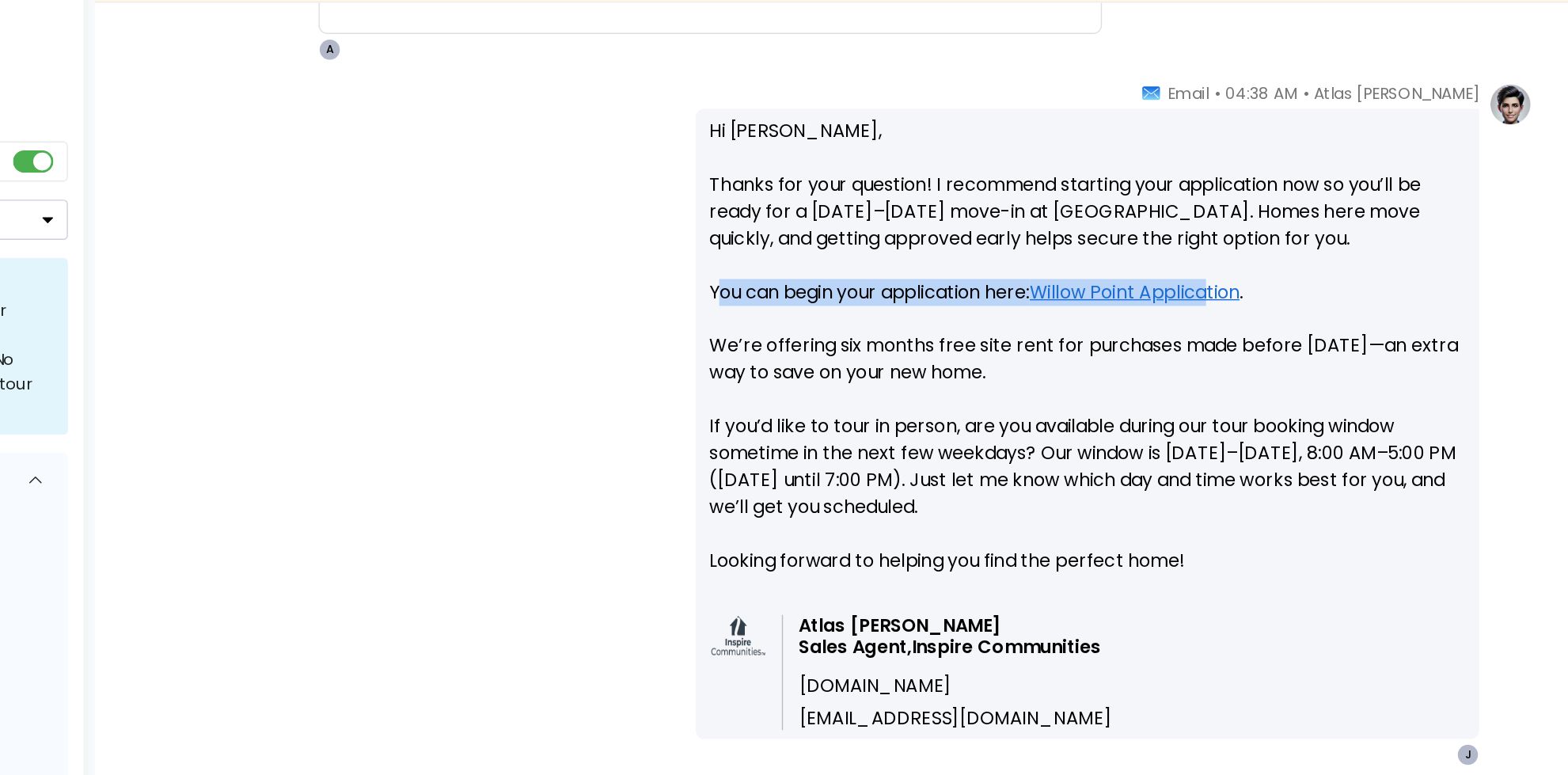
drag, startPoint x: 816, startPoint y: 332, endPoint x: 1172, endPoint y: 333, distance: 356.0
click at [1172, 333] on p "Hi Jennifer, Thanks for your question! I recommend starting your application no…" at bounding box center [1080, 383] width 535 height 342
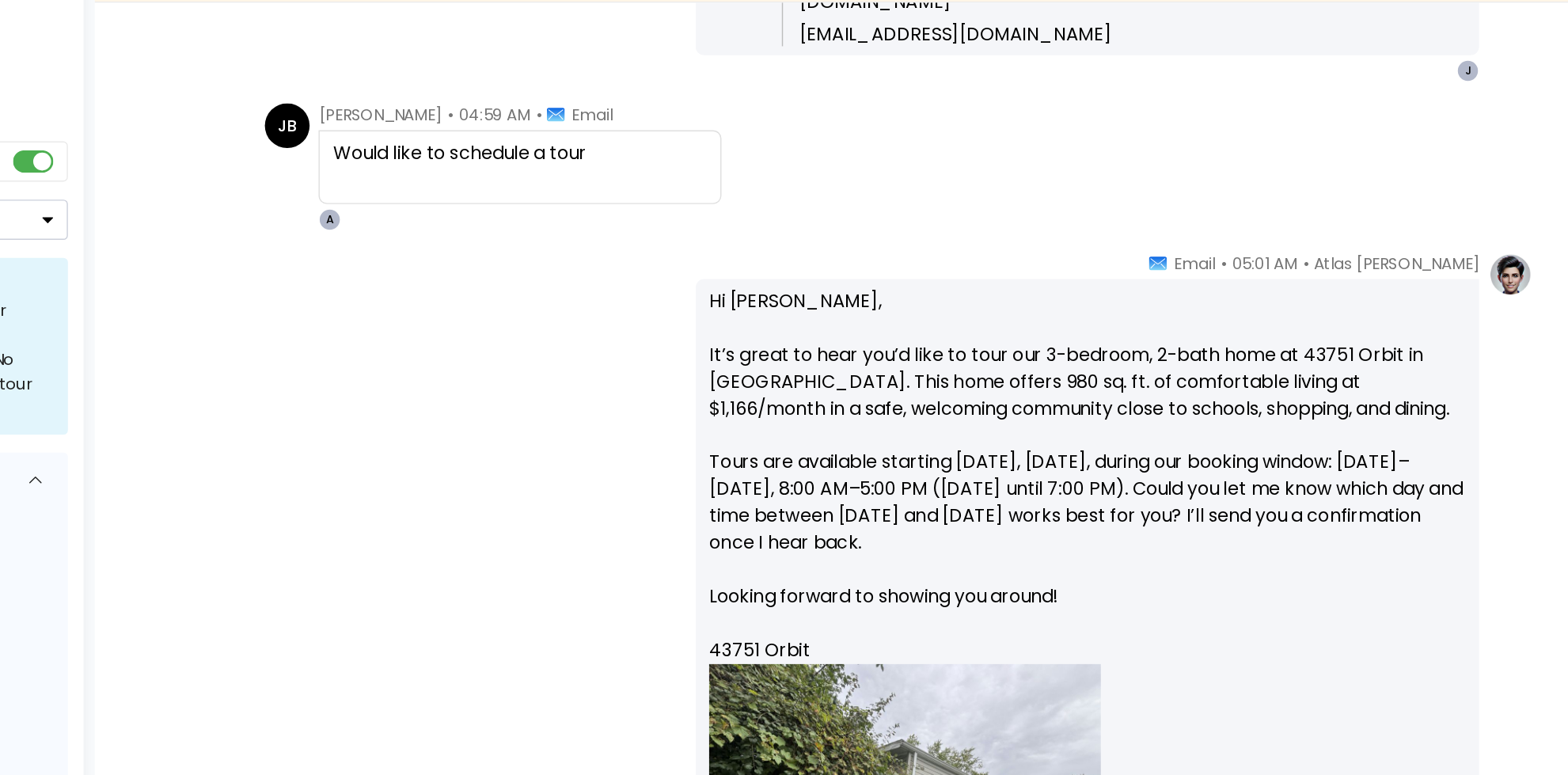
scroll to position [2588, 0]
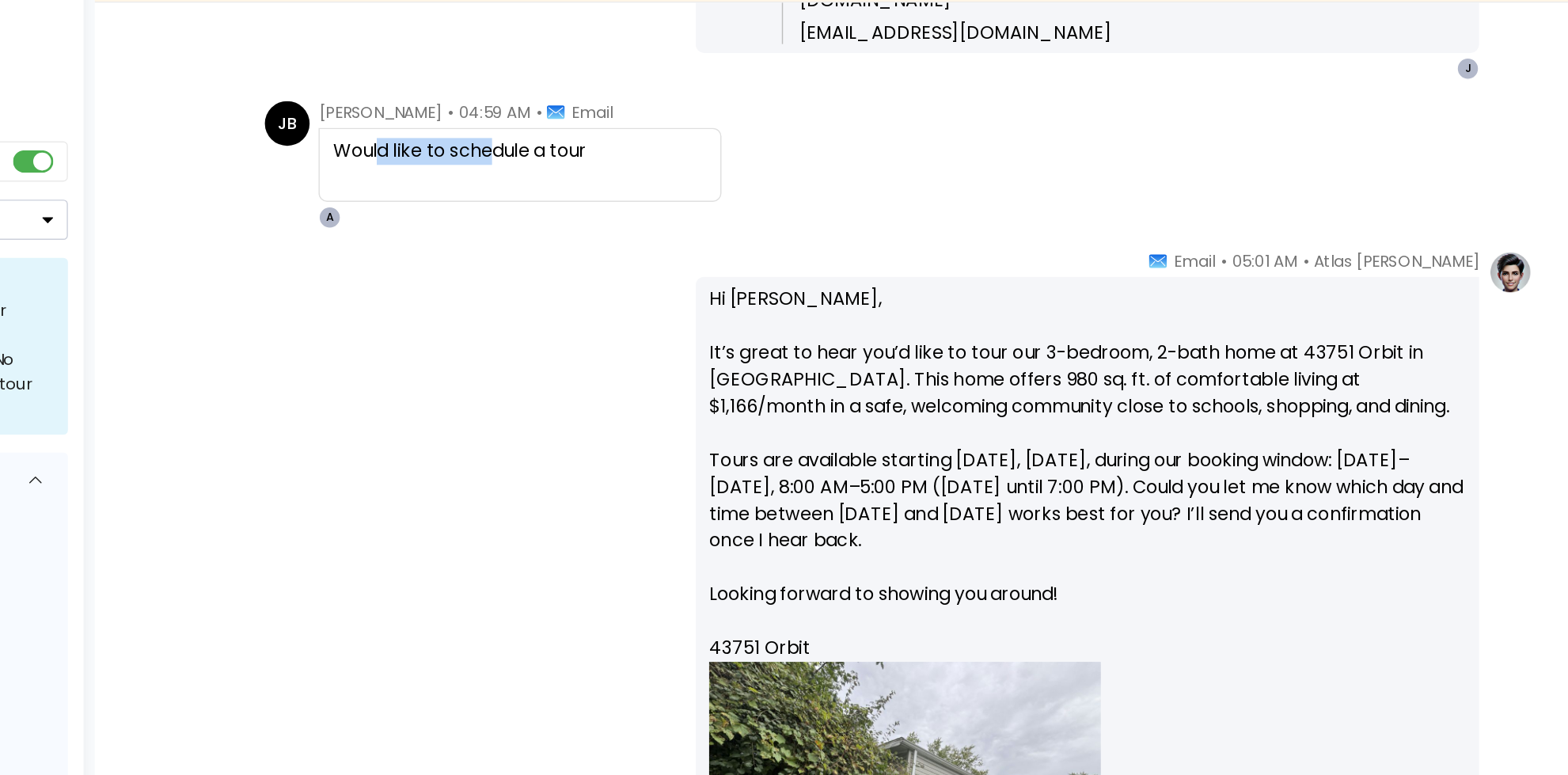
drag, startPoint x: 580, startPoint y: 234, endPoint x: 671, endPoint y: 238, distance: 91.1
click at [667, 234] on div "Would like to schedule a tour" at bounding box center [679, 235] width 264 height 19
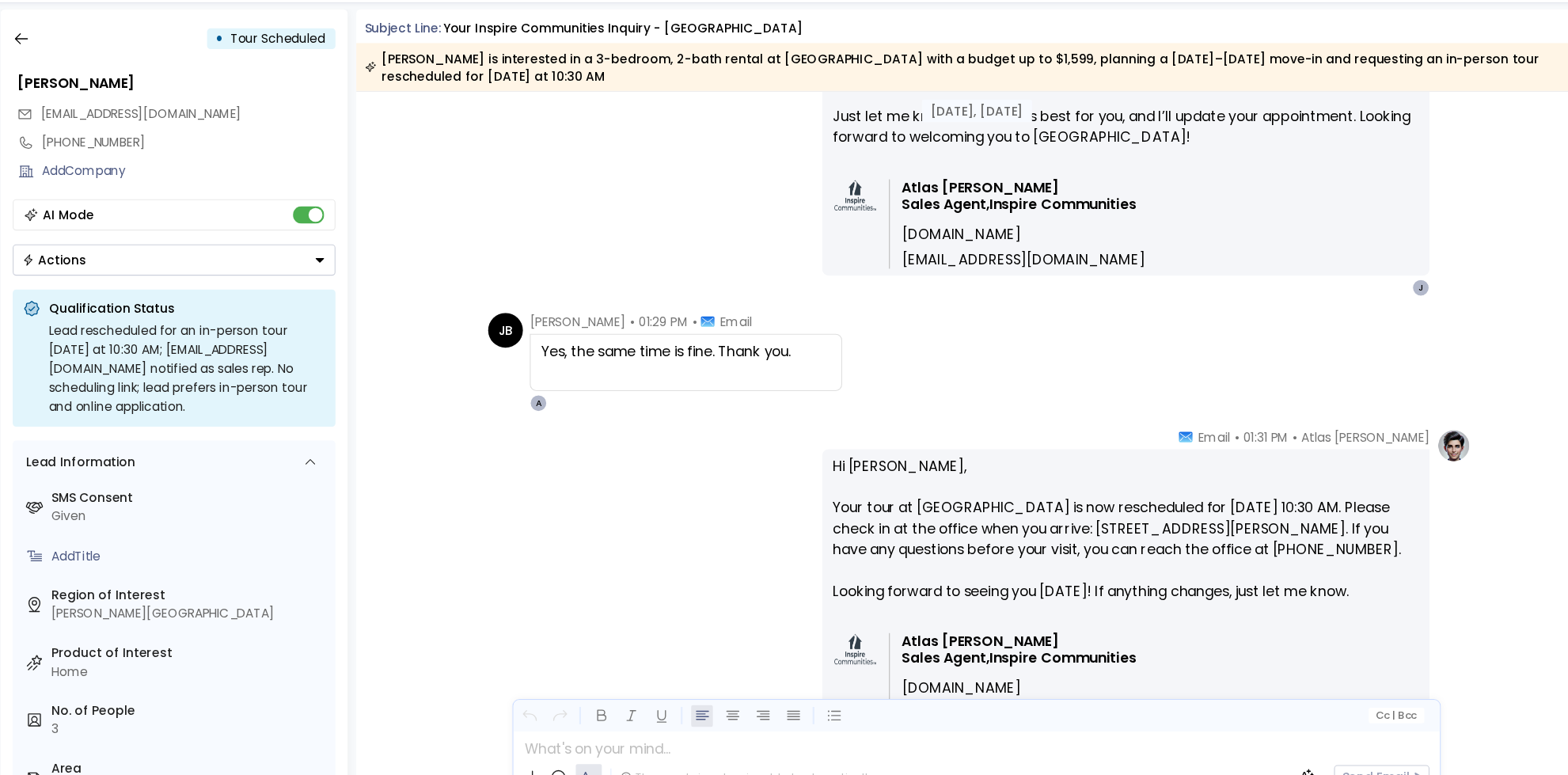
scroll to position [5827, 0]
